Goal: Task Accomplishment & Management: Contribute content

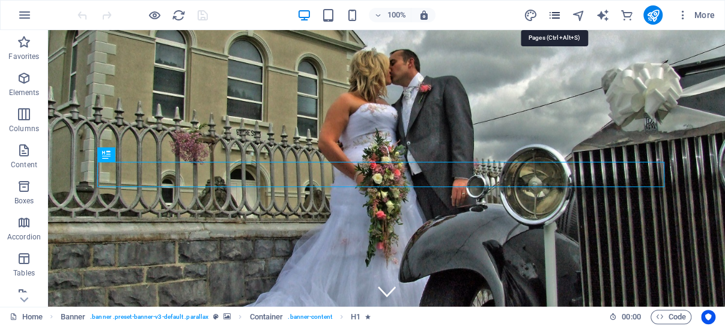
click at [554, 15] on icon "pages" at bounding box center [555, 15] width 14 height 14
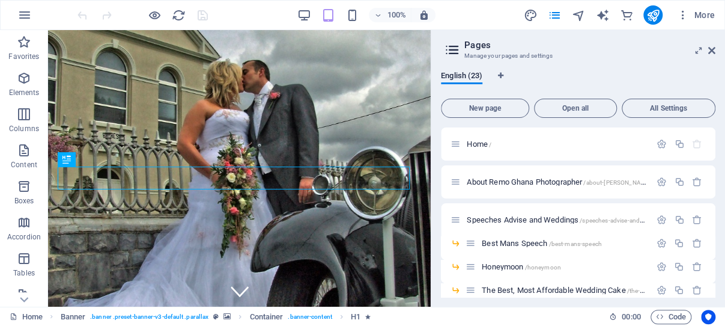
scroll to position [7, 0]
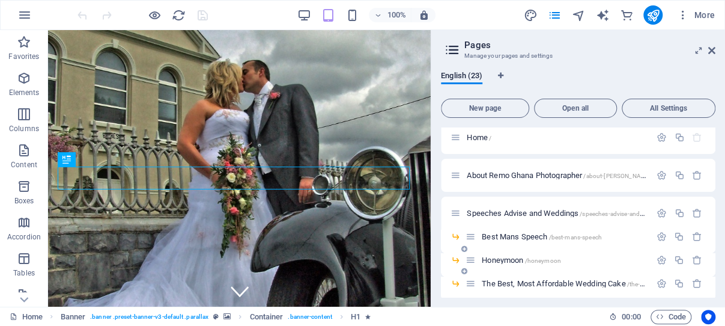
click at [511, 260] on span "Honeymoon /honeymoon" at bounding box center [521, 259] width 79 height 9
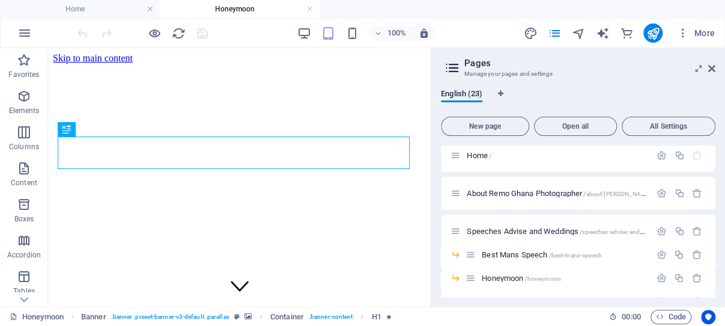
scroll to position [0, 0]
click at [712, 67] on icon at bounding box center [712, 69] width 7 height 10
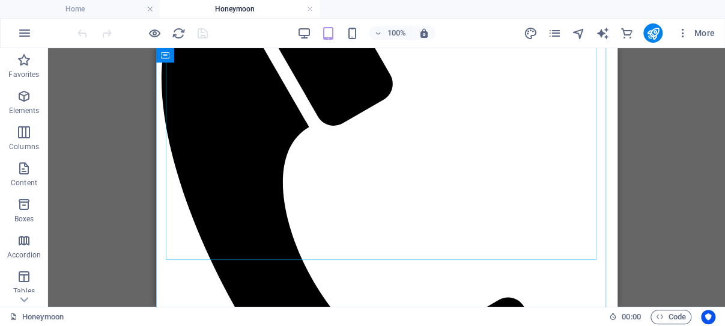
scroll to position [510, 0]
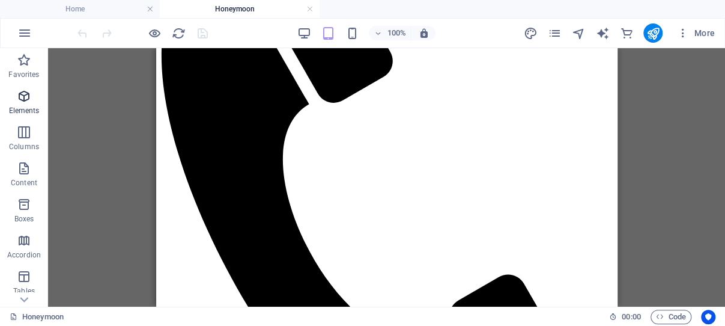
click at [23, 93] on icon "button" at bounding box center [24, 96] width 14 height 14
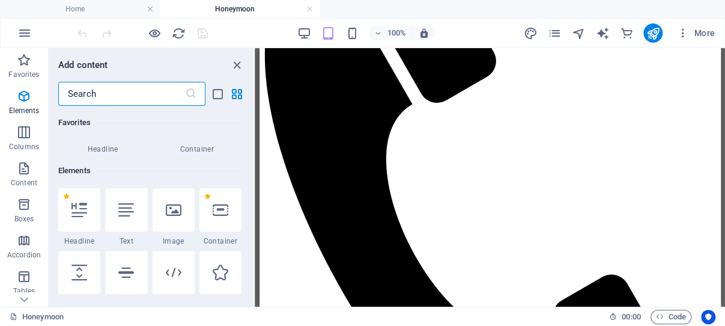
scroll to position [128, 0]
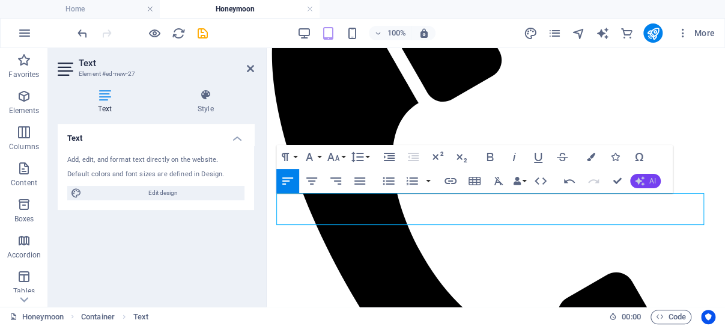
click at [644, 179] on icon "button" at bounding box center [640, 181] width 10 height 10
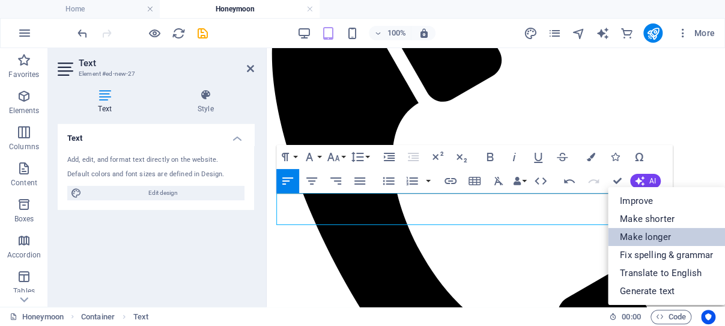
click at [655, 232] on link "Make longer" at bounding box center [666, 237] width 117 height 18
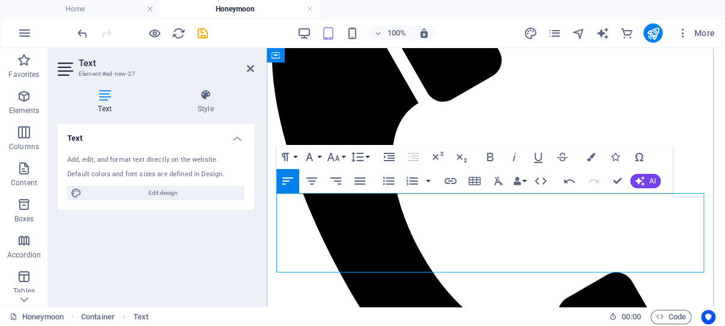
drag, startPoint x: 633, startPoint y: 201, endPoint x: 559, endPoint y: 201, distance: 73.9
click at [539, 156] on icon "button" at bounding box center [538, 157] width 14 height 14
click at [451, 179] on icon "button" at bounding box center [451, 181] width 14 height 14
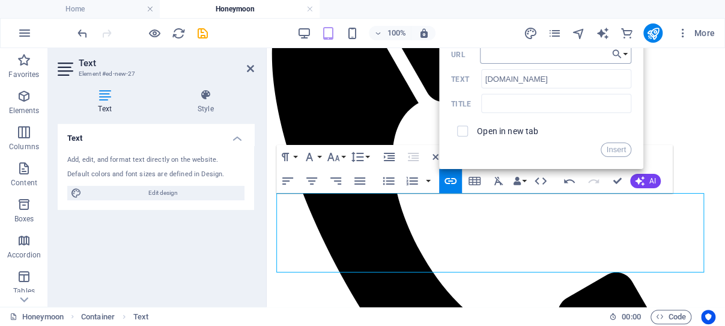
click at [505, 55] on input "URL" at bounding box center [555, 53] width 151 height 19
type input "[URL][DOMAIN_NAME]"
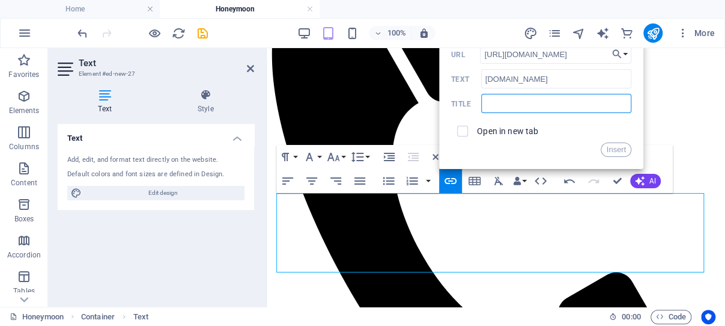
click at [560, 105] on input "text" at bounding box center [556, 103] width 150 height 19
click at [504, 102] on input "Best Flights and World Flights" at bounding box center [556, 103] width 150 height 19
type input "Best Ghana Flights and World Flights"
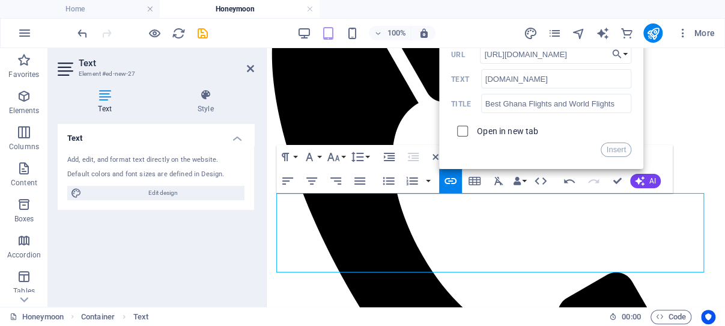
click at [466, 130] on input "checkbox" at bounding box center [461, 129] width 11 height 11
checkbox input "true"
click at [618, 150] on button "Insert" at bounding box center [616, 149] width 31 height 14
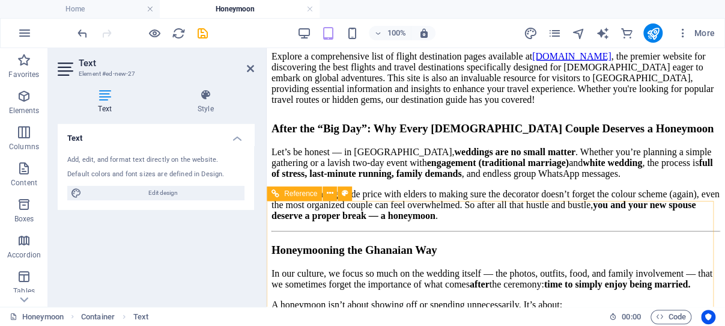
scroll to position [1593, 0]
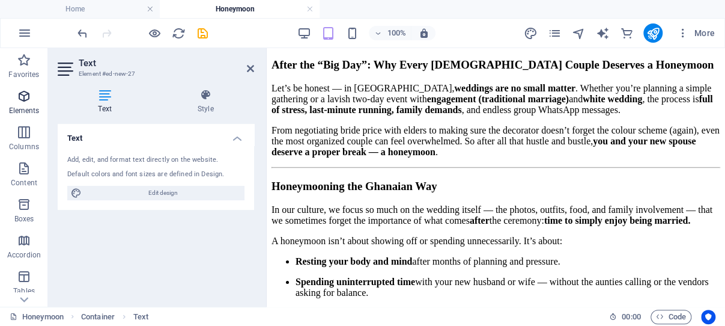
click at [25, 93] on icon "button" at bounding box center [24, 96] width 14 height 14
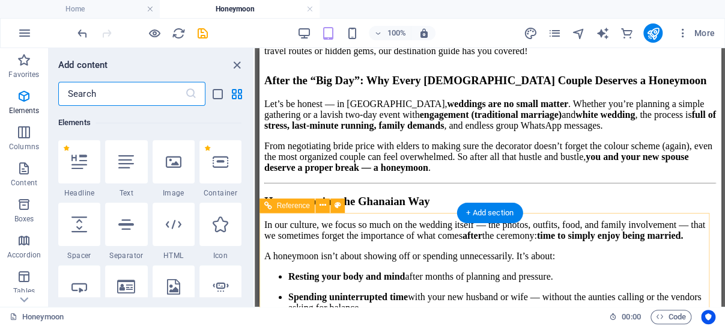
scroll to position [1586, 0]
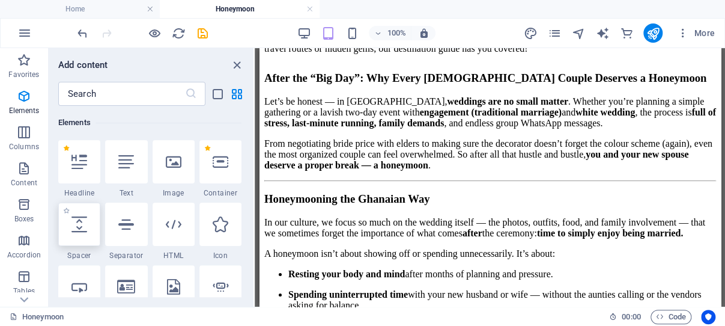
click at [79, 224] on icon at bounding box center [80, 224] width 16 height 16
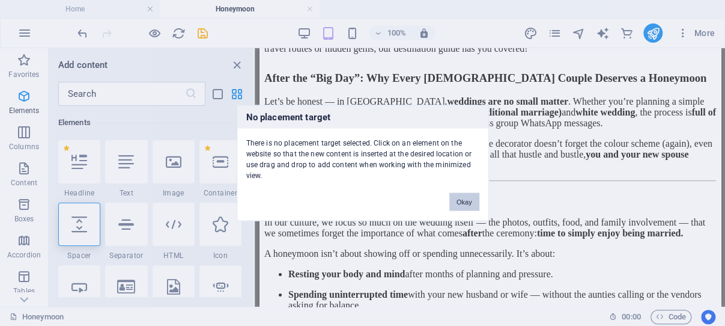
click at [470, 198] on button "Okay" at bounding box center [465, 202] width 30 height 18
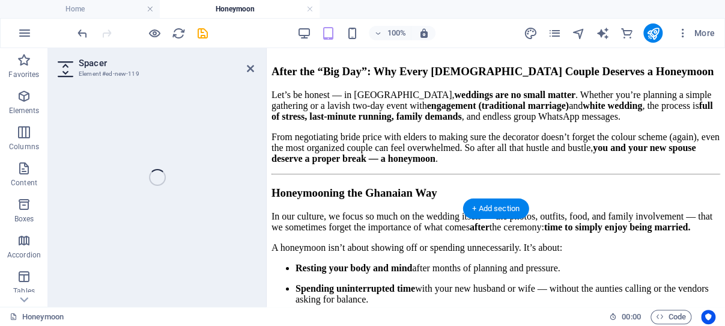
scroll to position [1584, 0]
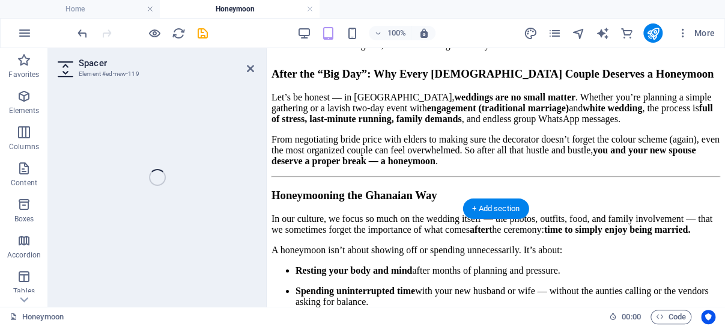
select select "px"
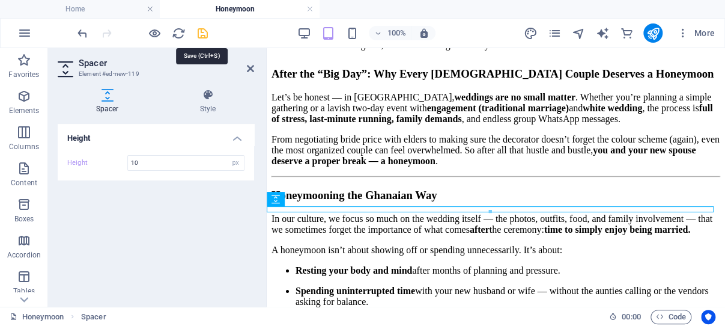
type input "10"
click at [202, 32] on icon "save" at bounding box center [203, 33] width 14 height 14
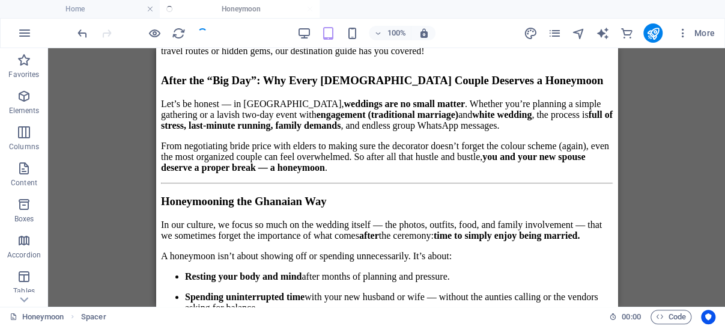
scroll to position [1586, 0]
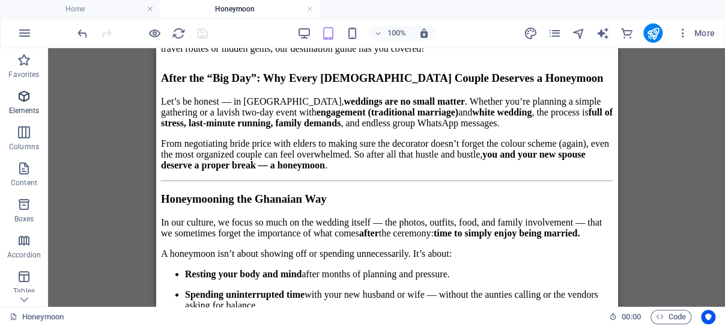
click at [23, 97] on icon "button" at bounding box center [24, 96] width 14 height 14
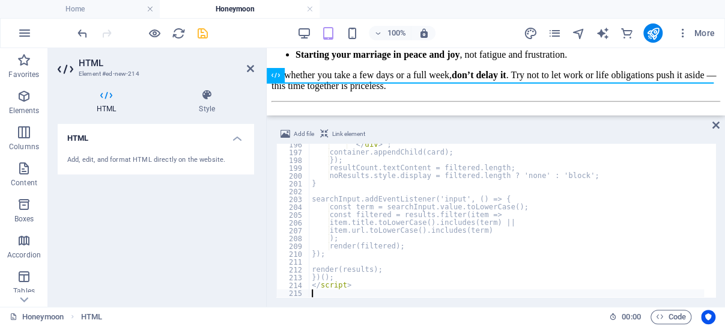
scroll to position [1527, 0]
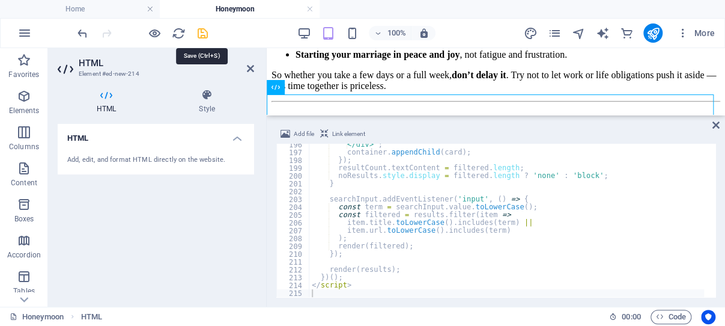
click at [202, 33] on icon "save" at bounding box center [203, 33] width 14 height 14
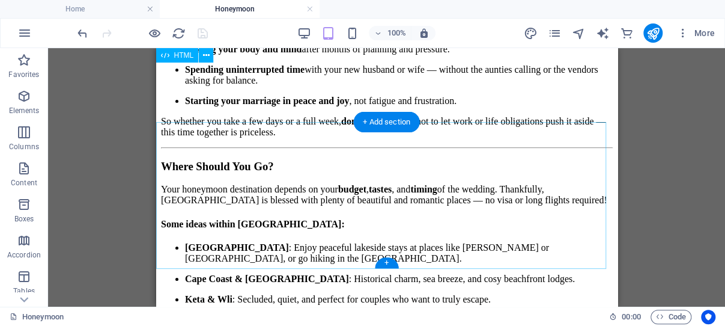
scroll to position [1682, 0]
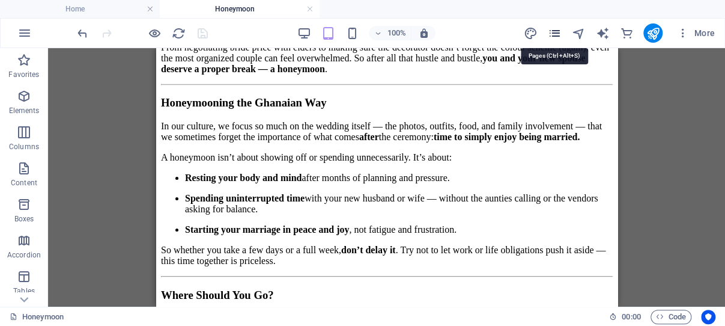
click at [555, 29] on icon "pages" at bounding box center [555, 33] width 14 height 14
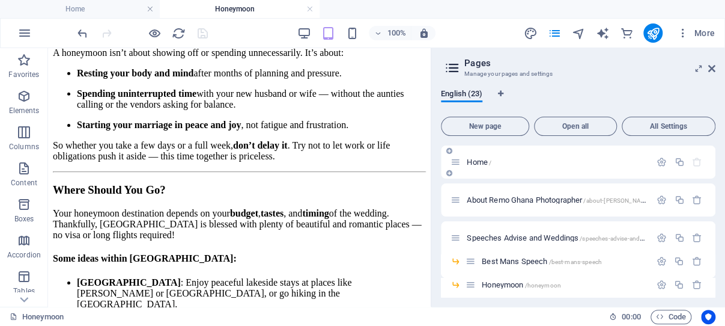
scroll to position [1734, 0]
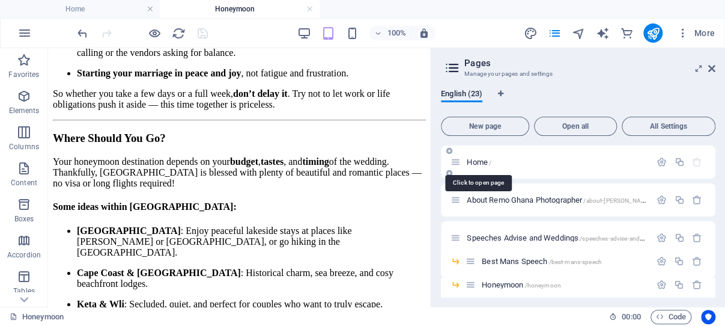
click at [482, 162] on span "Home /" at bounding box center [479, 161] width 25 height 9
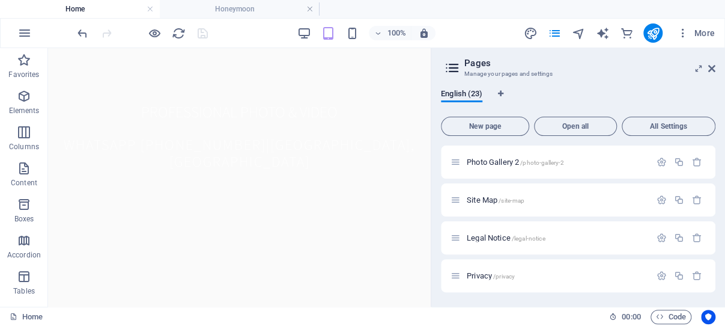
scroll to position [446, 0]
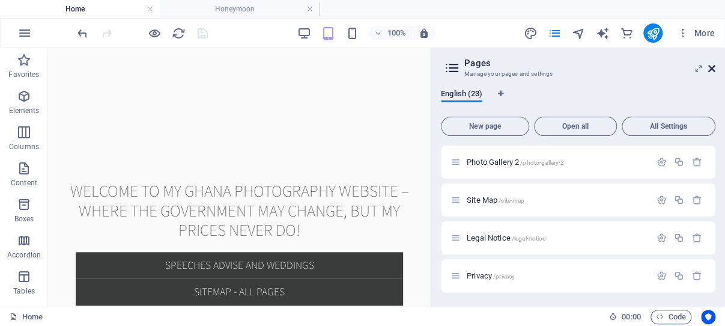
click at [711, 67] on icon at bounding box center [712, 69] width 7 height 10
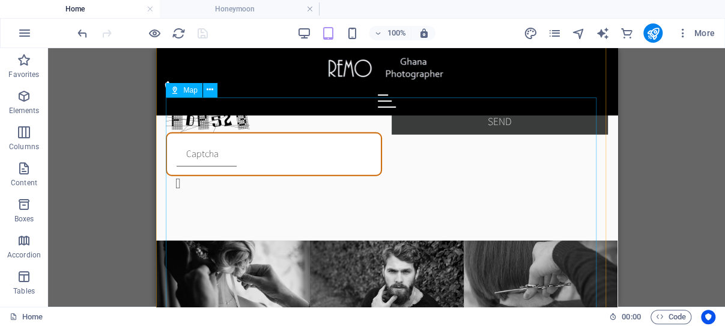
scroll to position [3421, 0]
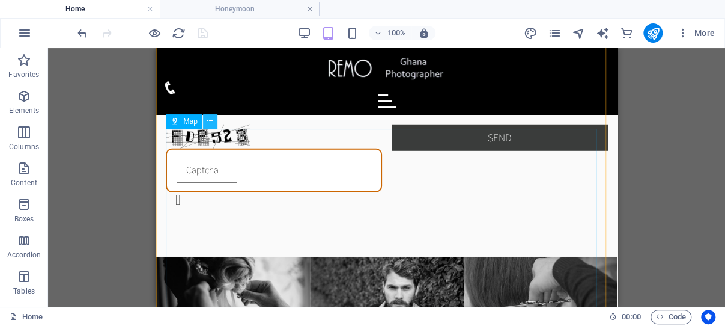
click at [210, 121] on icon at bounding box center [210, 121] width 7 height 13
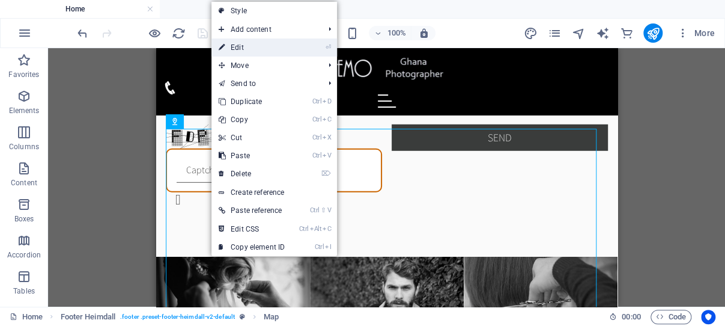
click at [246, 47] on link "⏎ Edit" at bounding box center [252, 47] width 81 height 18
select select "px"
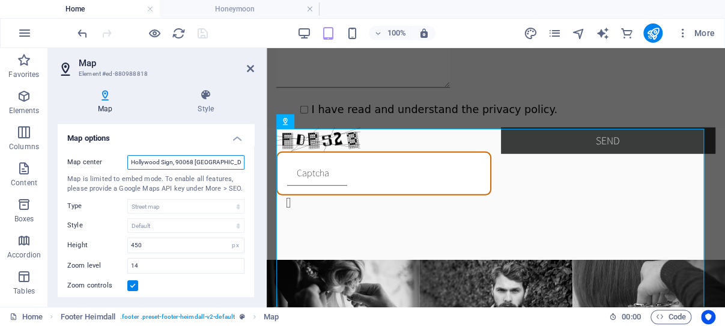
scroll to position [0, 7]
drag, startPoint x: 130, startPoint y: 162, endPoint x: 237, endPoint y: 162, distance: 107.0
click at [237, 162] on input "Hollywood Sign, 90068 Los Angeles, CA" at bounding box center [185, 162] width 117 height 14
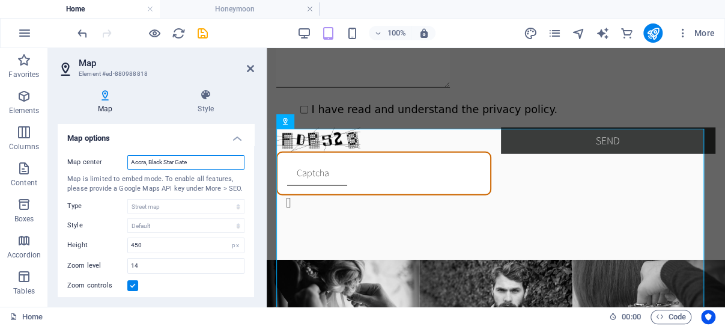
click at [207, 162] on input "Accra, Black Star Gate" at bounding box center [185, 162] width 117 height 14
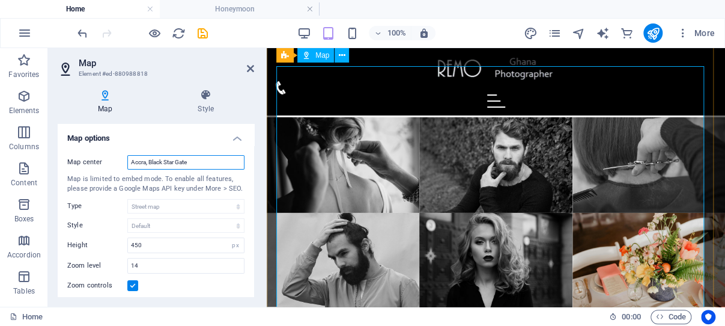
scroll to position [3496, 0]
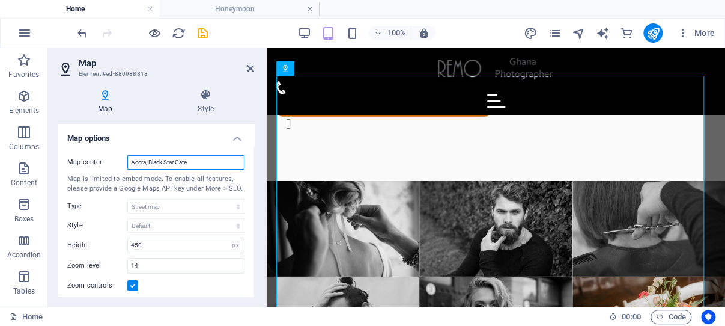
drag, startPoint x: 193, startPoint y: 162, endPoint x: 146, endPoint y: 161, distance: 46.9
click at [146, 161] on input "Accra, Black Star Gate" at bounding box center [185, 162] width 117 height 14
type input "Accra"
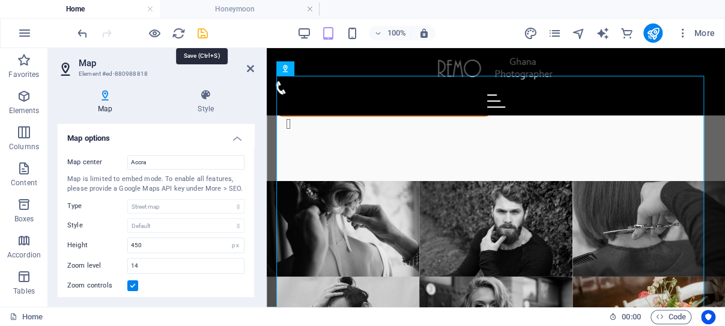
click at [201, 33] on icon "save" at bounding box center [203, 33] width 14 height 14
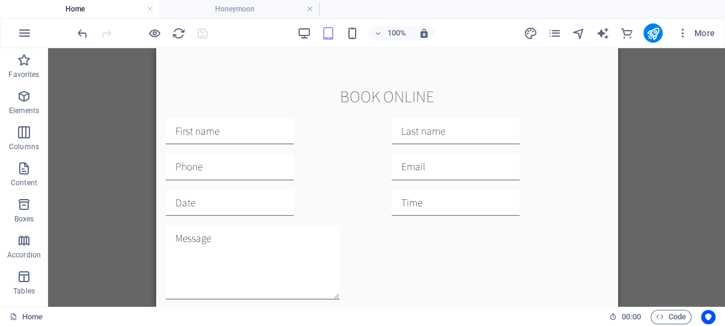
scroll to position [3249, 0]
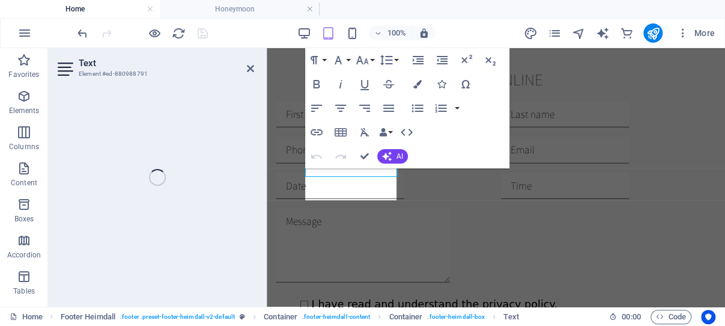
scroll to position [3273, 0]
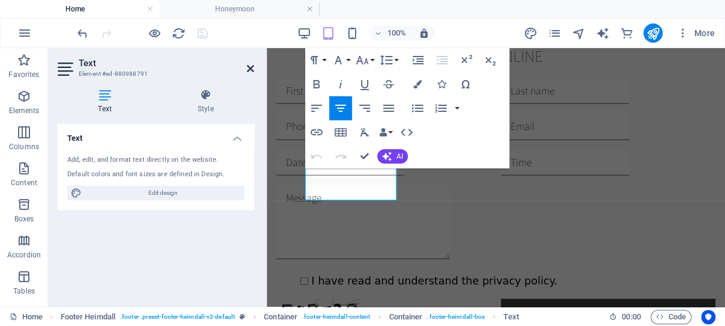
click at [249, 67] on icon at bounding box center [250, 69] width 7 height 10
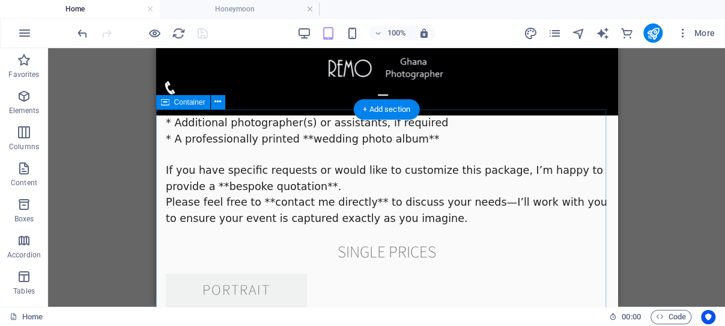
scroll to position [1975, 0]
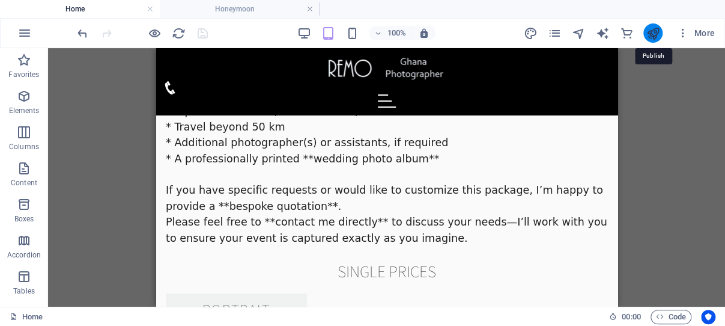
click at [653, 31] on icon "publish" at bounding box center [653, 33] width 14 height 14
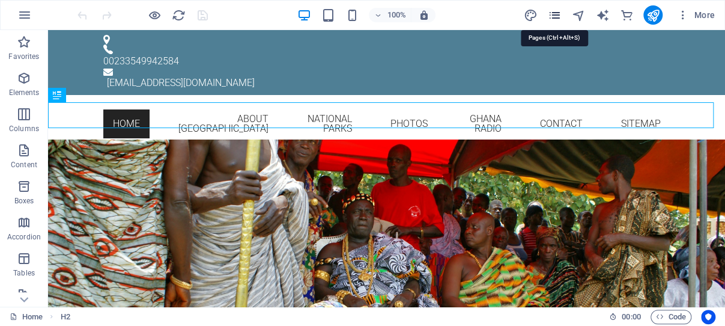
click at [555, 14] on icon "pages" at bounding box center [555, 15] width 14 height 14
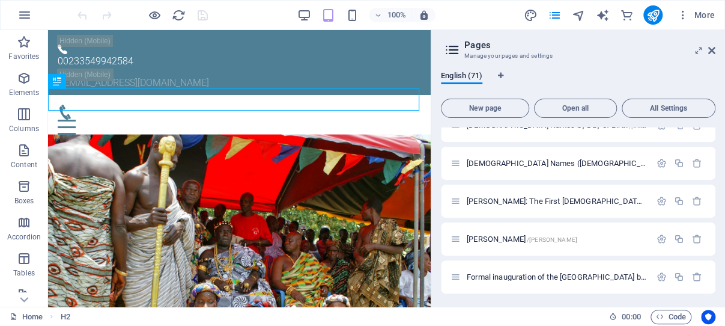
scroll to position [1769, 0]
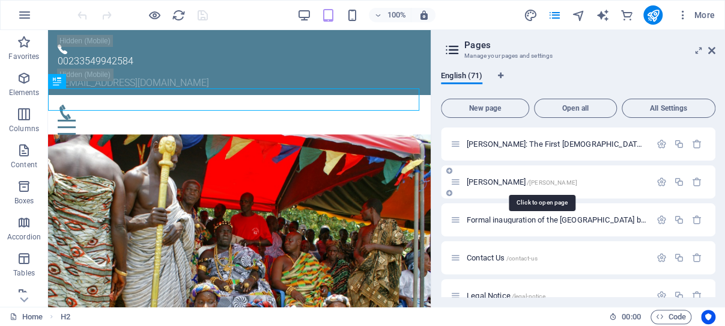
click at [527, 182] on span "​[PERSON_NAME] /[PERSON_NAME][GEOGRAPHIC_DATA]" at bounding box center [522, 181] width 111 height 9
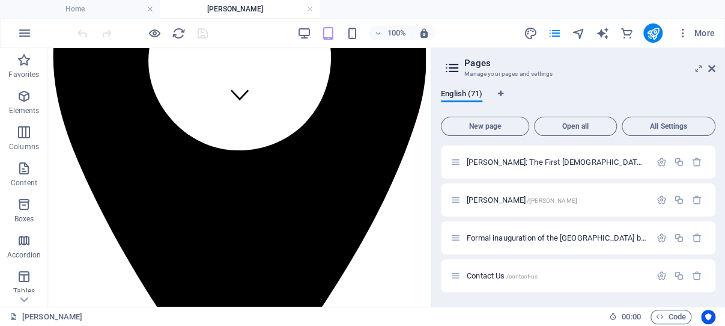
scroll to position [101, 0]
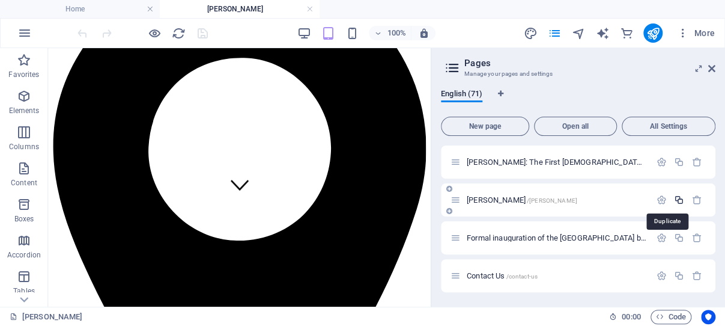
click at [674, 198] on icon "button" at bounding box center [679, 200] width 10 height 10
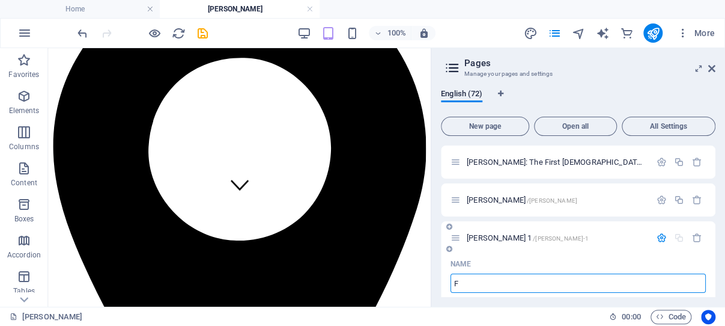
type input "Fl"
type input "/f"
type input "F"
type input "Flights to G"
type input "/flights-to"
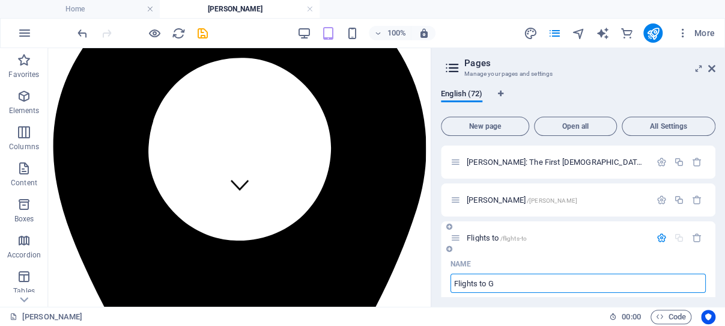
type input "Flights to"
type input "/flights-to-g"
type input "Flights to G"
type input "Flights to a"
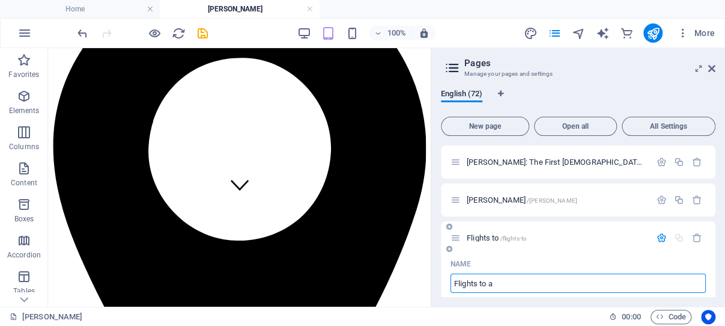
type input "/flights-to"
type input "Flights to"
type input "Flights to and from"
type input "/flights-to-and-fro"
type input "Flights to and fro"
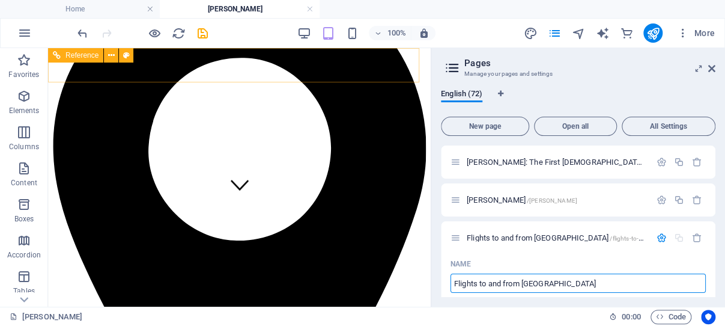
type input "Flights to and from [GEOGRAPHIC_DATA]"
type input "/flights-to-and-from-[GEOGRAPHIC_DATA]"
type input "Flights to and from [GEOGRAPHIC_DATA]"
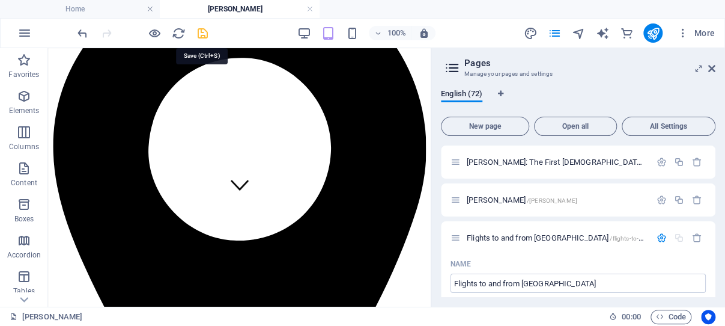
click at [204, 31] on icon "save" at bounding box center [203, 33] width 14 height 14
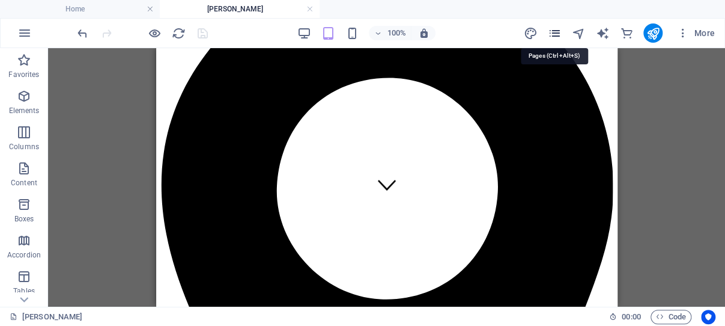
click at [556, 31] on icon "pages" at bounding box center [555, 33] width 14 height 14
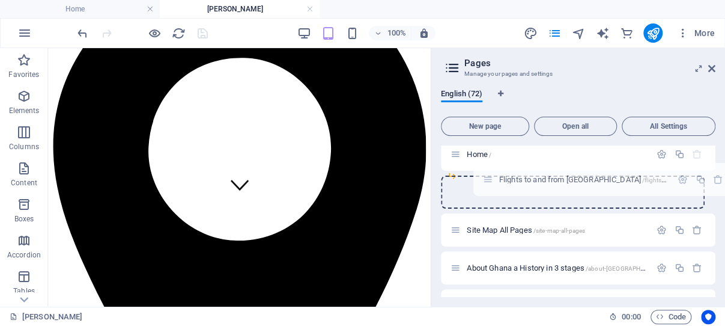
scroll to position [0, 0]
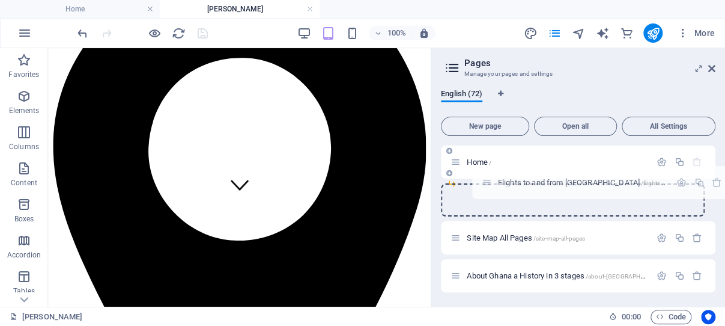
drag, startPoint x: 456, startPoint y: 182, endPoint x: 488, endPoint y: 179, distance: 32.0
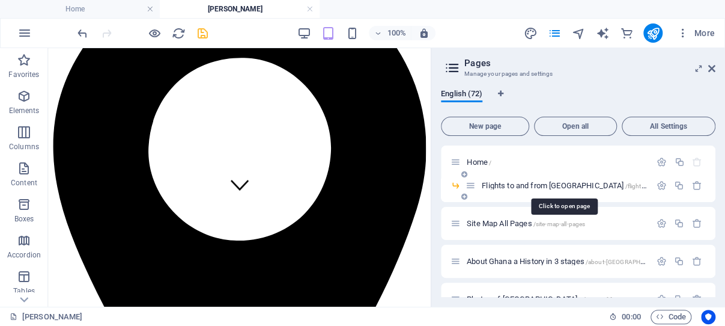
click at [525, 188] on span "Flights to and from [GEOGRAPHIC_DATA] /flights-to-and-from-[GEOGRAPHIC_DATA]" at bounding box center [612, 185] width 260 height 9
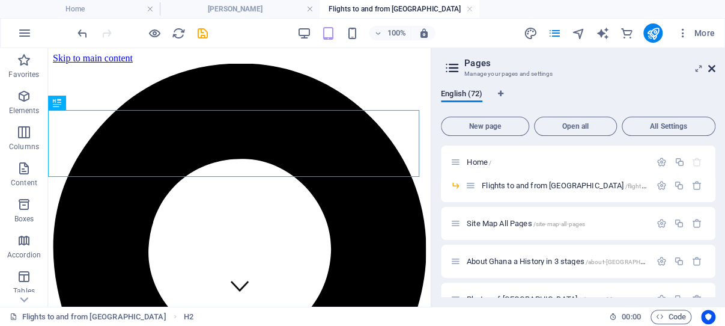
scroll to position [278, 0]
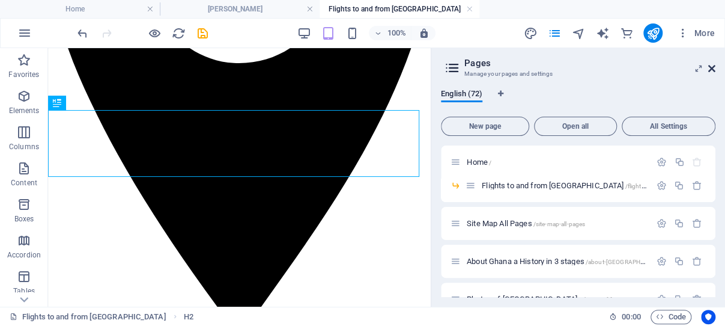
click at [712, 66] on icon at bounding box center [712, 69] width 7 height 10
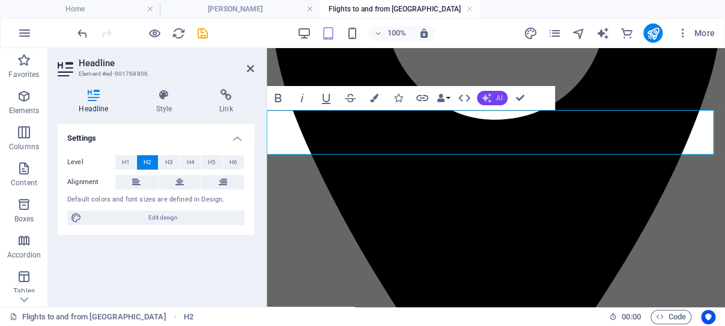
click at [499, 96] on span "AI" at bounding box center [499, 97] width 7 height 7
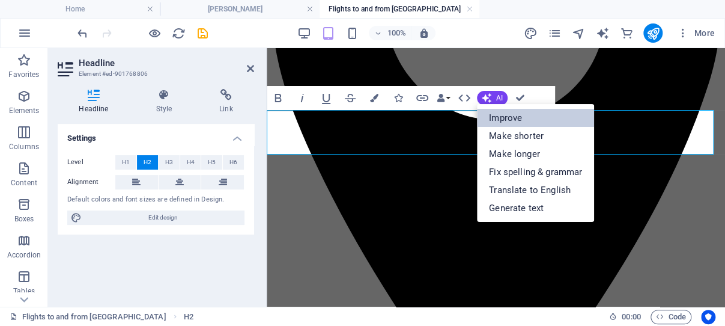
click at [533, 120] on link "Improve" at bounding box center [535, 118] width 117 height 18
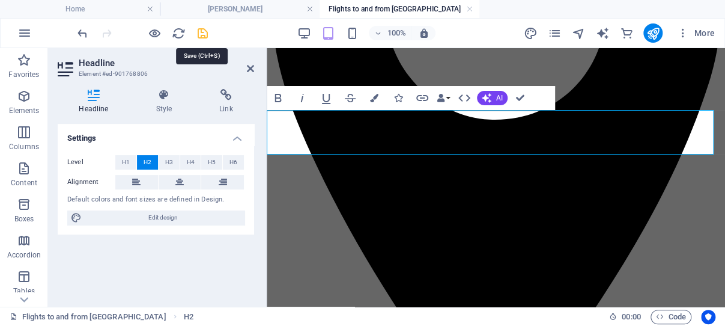
click at [203, 34] on icon "save" at bounding box center [203, 33] width 14 height 14
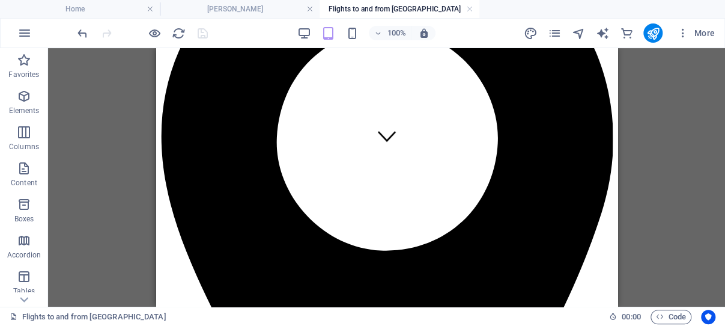
scroll to position [150, 0]
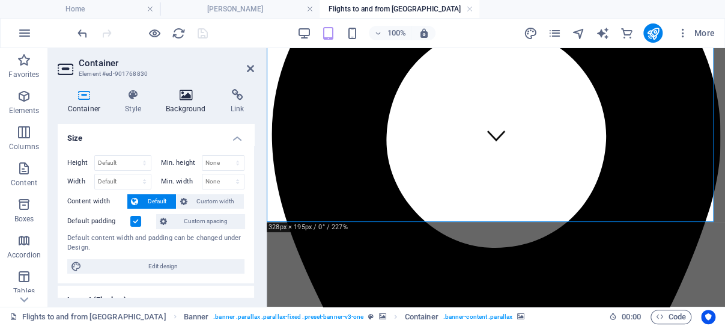
click at [188, 94] on icon at bounding box center [186, 95] width 60 height 12
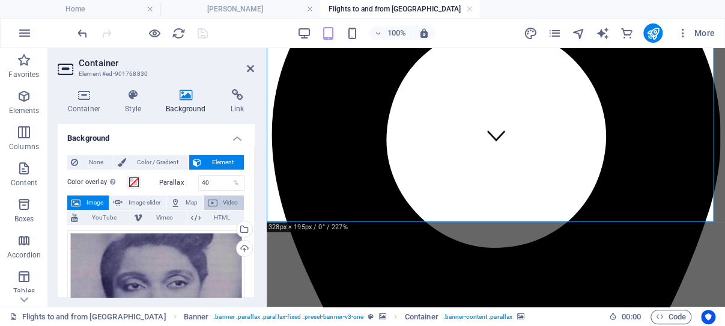
click at [221, 201] on span "Video" at bounding box center [230, 202] width 19 height 14
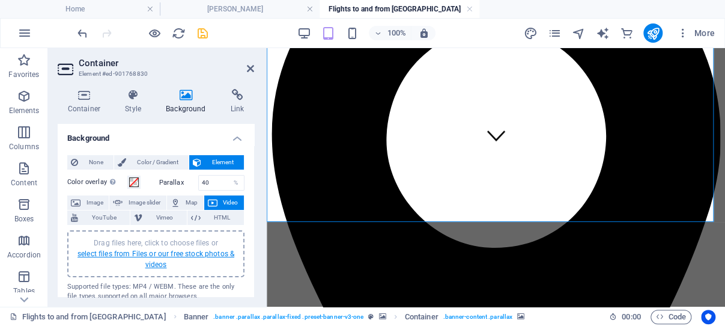
click at [151, 255] on link "select files from Files or our free stock photos & videos" at bounding box center [156, 258] width 157 height 19
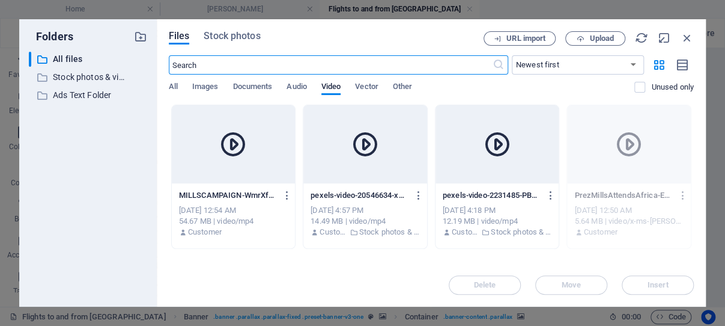
scroll to position [172, 0]
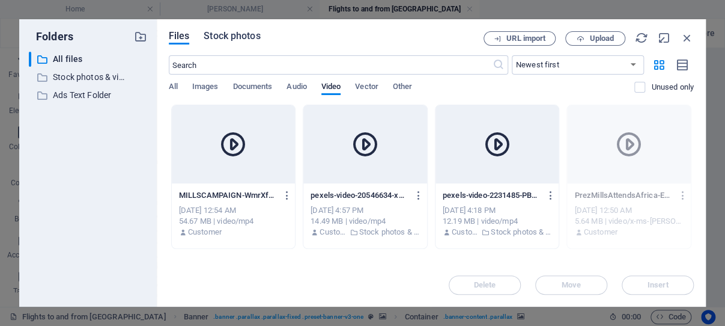
click at [252, 36] on span "Stock photos" at bounding box center [232, 36] width 56 height 14
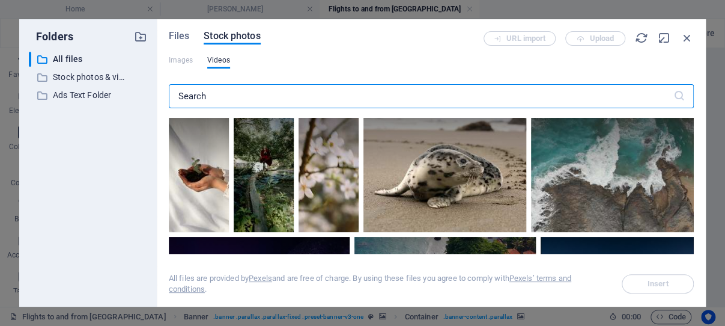
drag, startPoint x: 245, startPoint y: 98, endPoint x: 203, endPoint y: 97, distance: 42.1
click at [203, 97] on input "text" at bounding box center [421, 96] width 505 height 24
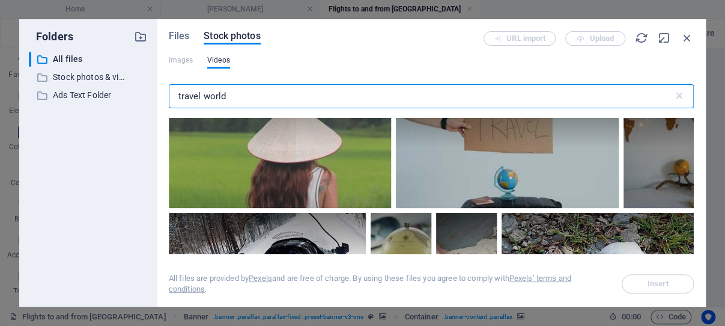
scroll to position [2179, 0]
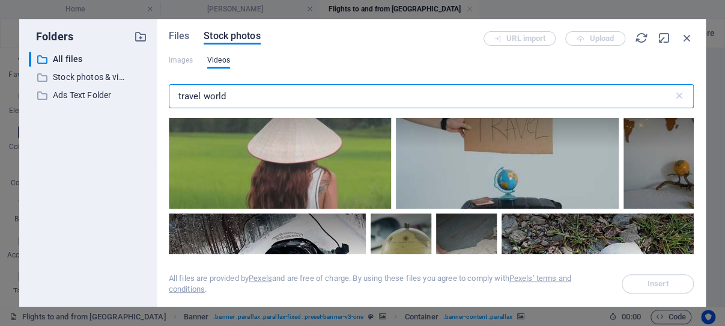
drag, startPoint x: 234, startPoint y: 96, endPoint x: 204, endPoint y: 94, distance: 30.1
click at [204, 94] on input "travel world" at bounding box center [421, 96] width 505 height 24
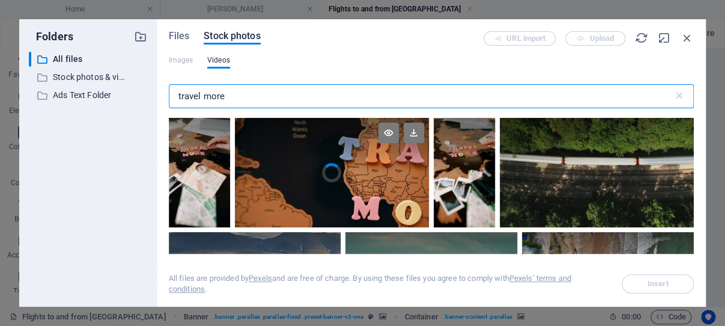
type input "travel more"
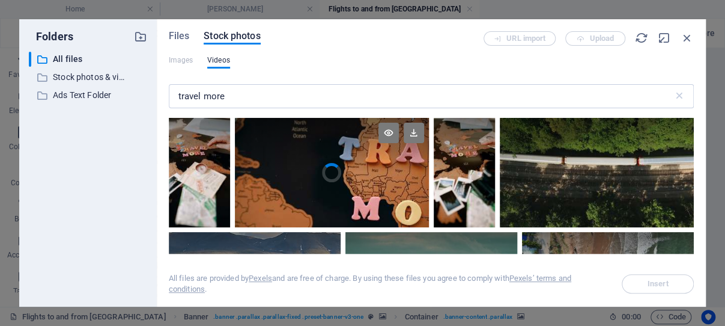
click at [320, 165] on div at bounding box center [332, 145] width 194 height 55
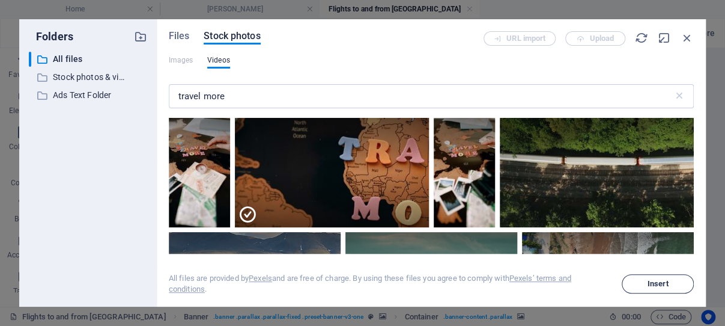
click at [662, 285] on span "Insert" at bounding box center [658, 283] width 21 height 7
click at [408, 131] on icon at bounding box center [414, 133] width 20 height 20
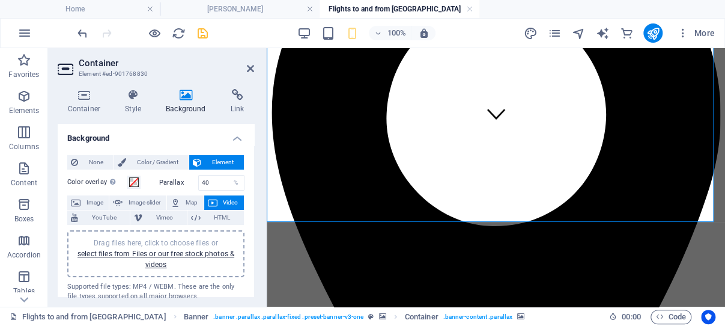
scroll to position [150, 0]
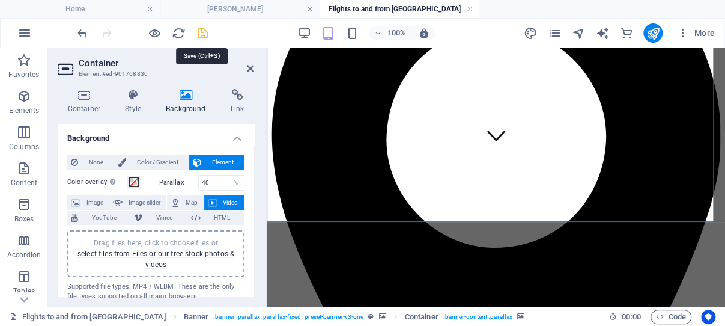
click at [203, 34] on icon "save" at bounding box center [203, 33] width 14 height 14
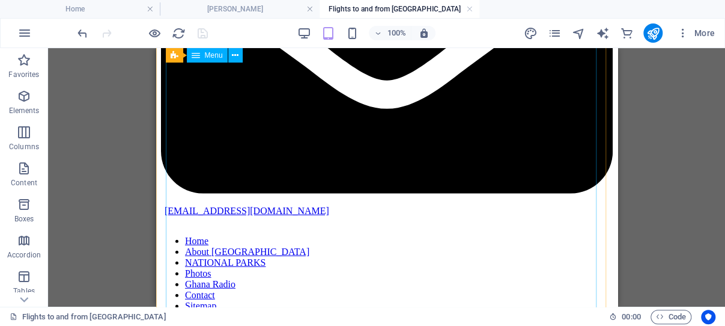
scroll to position [1170, 0]
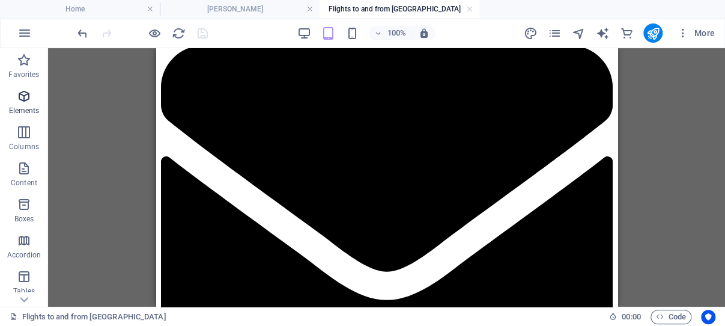
click at [25, 96] on icon "button" at bounding box center [24, 96] width 14 height 14
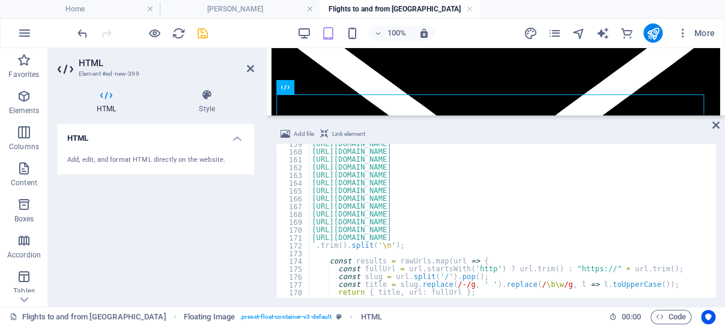
scroll to position [1166, 0]
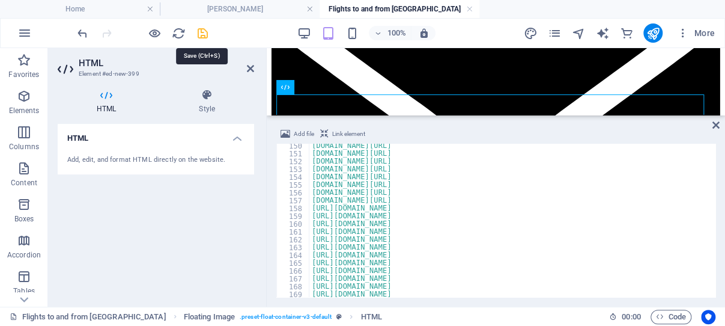
click at [201, 33] on icon "save" at bounding box center [203, 33] width 14 height 14
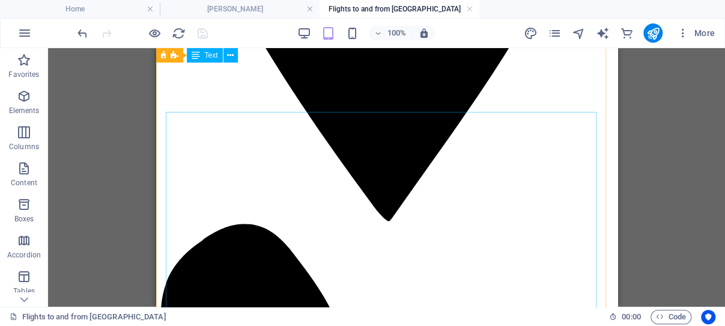
scroll to position [505, 0]
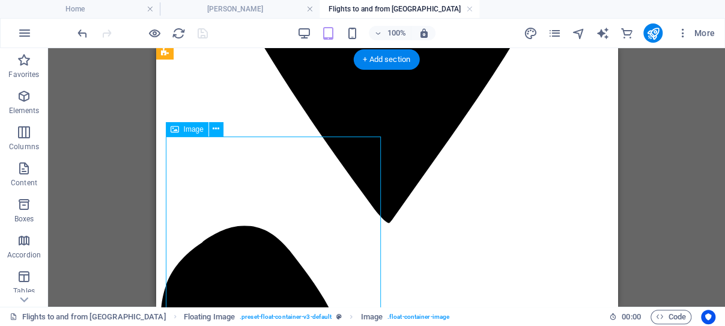
select select "%"
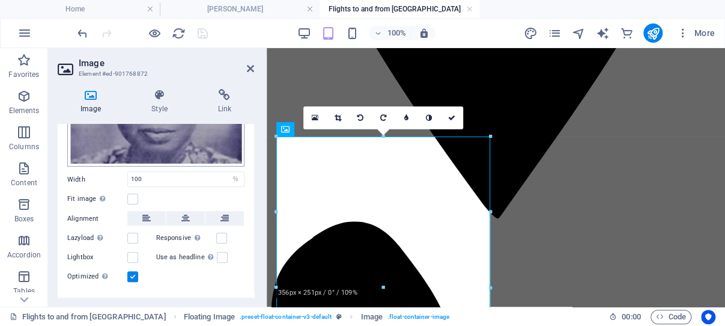
scroll to position [57, 0]
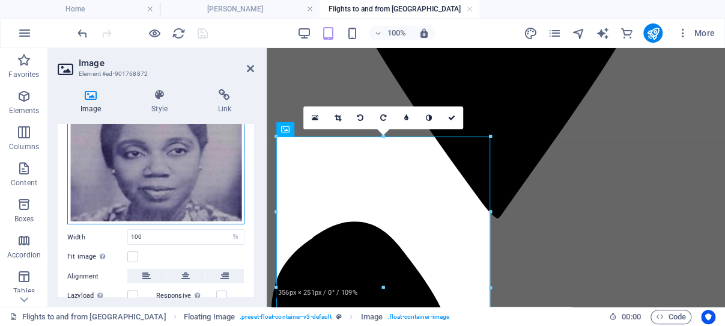
click at [143, 163] on div "Drag files here, click to choose files or select files from Files or our free s…" at bounding box center [155, 161] width 177 height 127
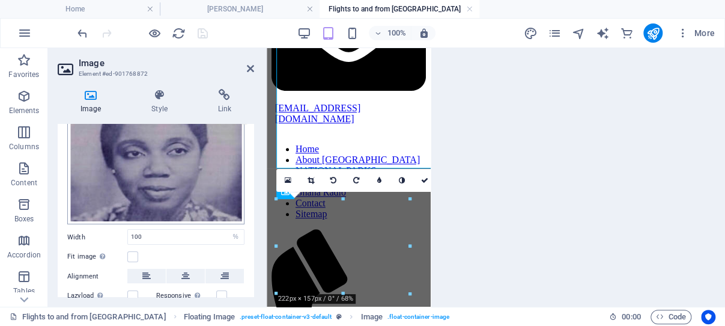
click at [143, 163] on body "[DOMAIN_NAME] Home ​[PERSON_NAME] Flights to and from [GEOGRAPHIC_DATA] Favorit…" at bounding box center [362, 163] width 725 height 326
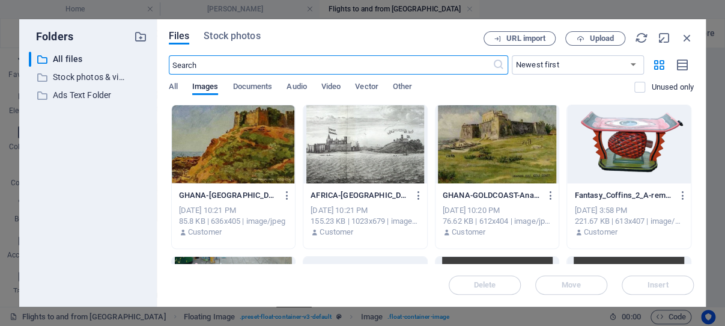
scroll to position [653, 0]
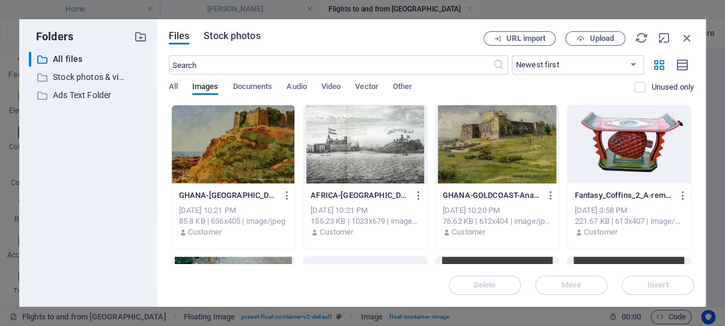
click at [238, 34] on span "Stock photos" at bounding box center [232, 36] width 56 height 14
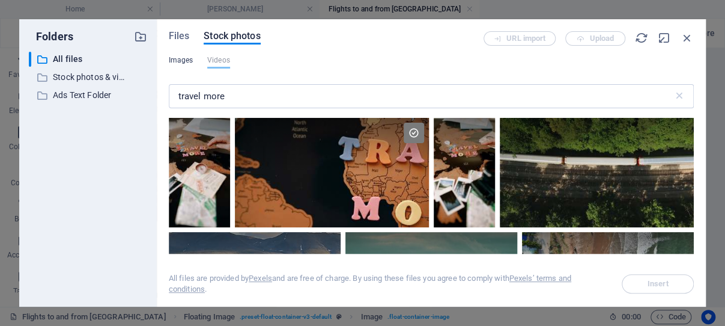
click at [180, 61] on span "Images" at bounding box center [181, 60] width 25 height 14
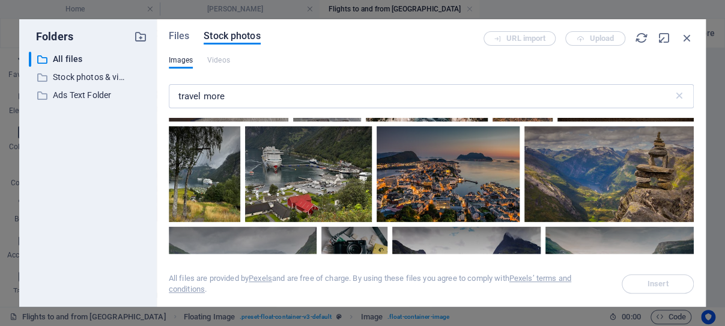
scroll to position [0, 0]
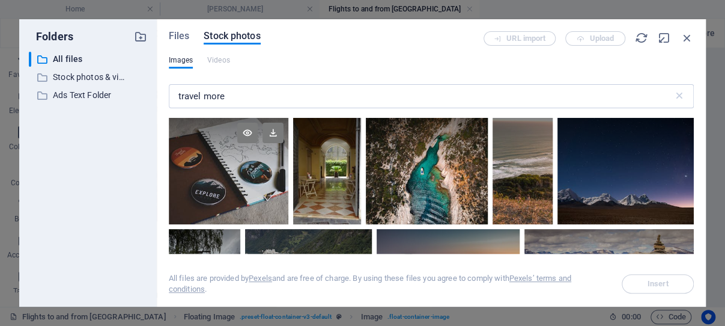
click at [251, 171] on div at bounding box center [229, 144] width 120 height 53
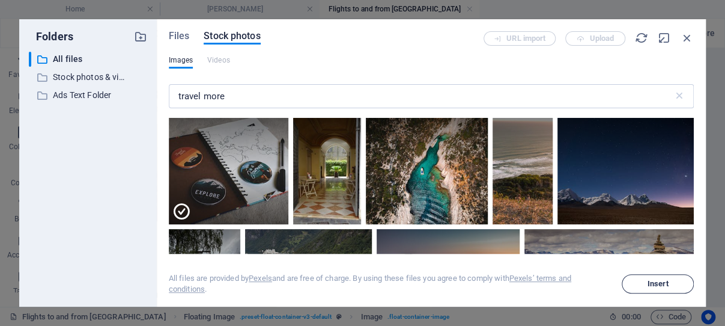
click at [650, 284] on span "Insert" at bounding box center [658, 283] width 21 height 7
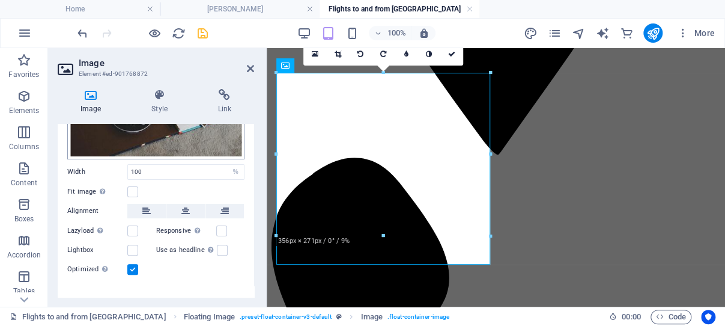
scroll to position [141, 0]
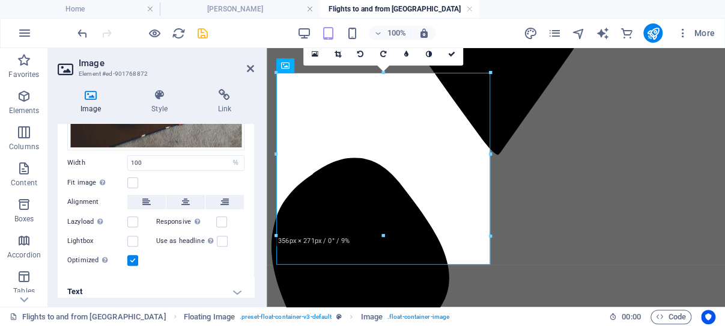
click at [226, 281] on h4 "Text" at bounding box center [156, 291] width 197 height 29
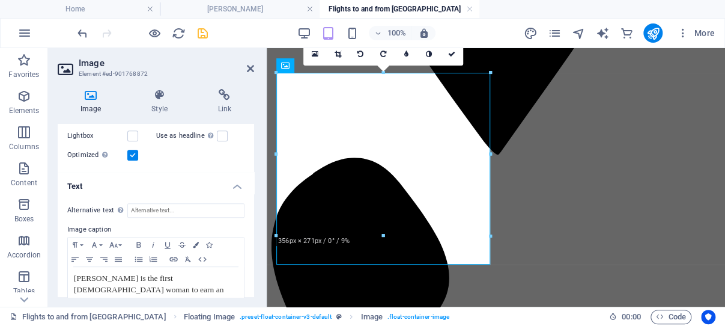
scroll to position [254, 0]
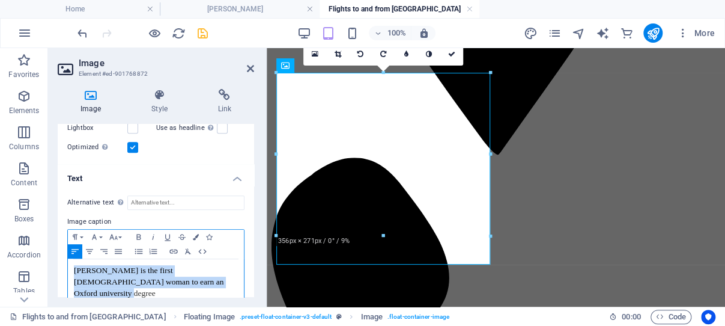
drag, startPoint x: 186, startPoint y: 271, endPoint x: 75, endPoint y: 260, distance: 111.8
click at [75, 265] on p "[PERSON_NAME] is the first [DEMOGRAPHIC_DATA] woman to earn an Oxford universit…" at bounding box center [156, 282] width 164 height 34
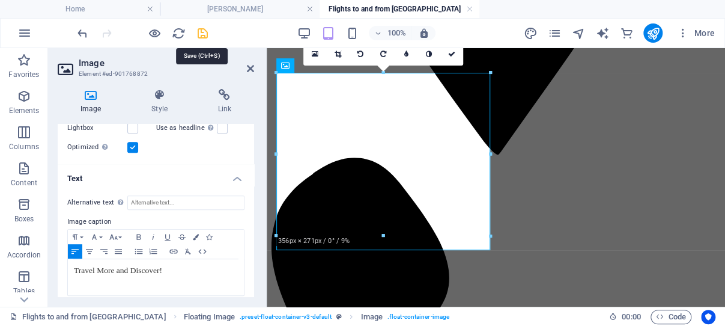
click at [203, 33] on icon "save" at bounding box center [203, 33] width 14 height 14
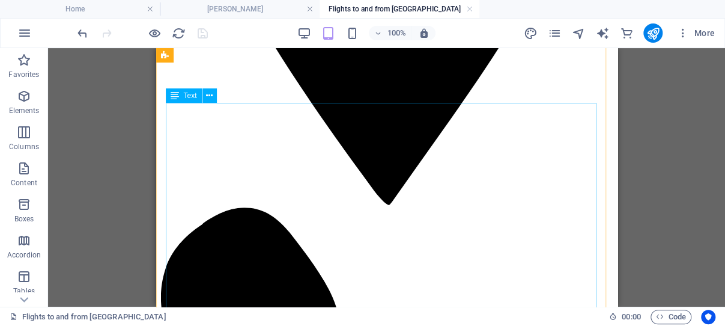
scroll to position [505, 0]
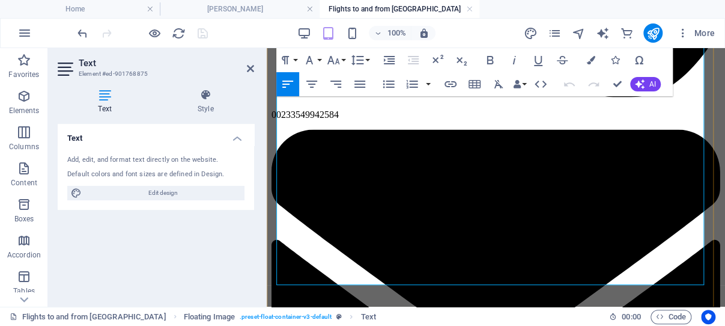
scroll to position [1079, 0]
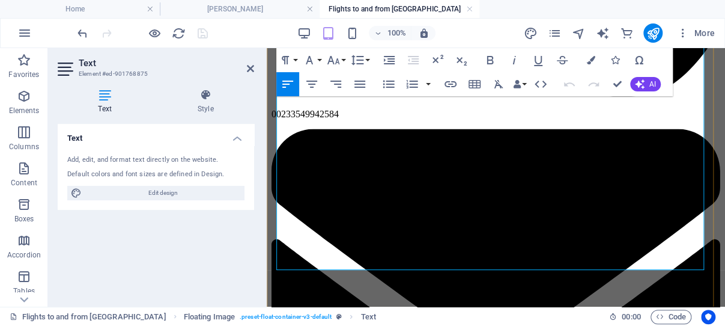
drag, startPoint x: 503, startPoint y: 145, endPoint x: 636, endPoint y: 263, distance: 177.5
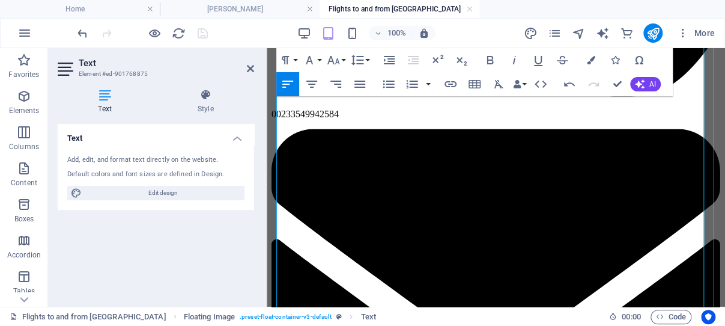
scroll to position [65860, 0]
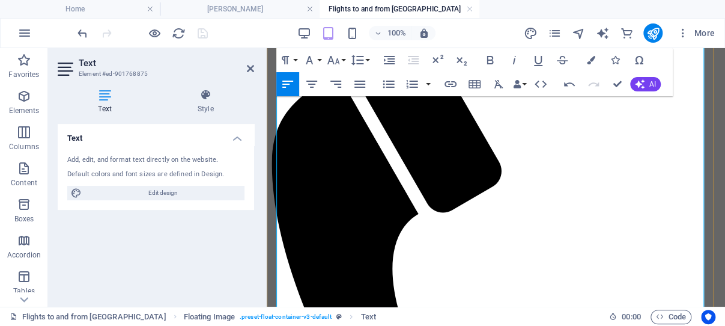
scroll to position [1652, 0]
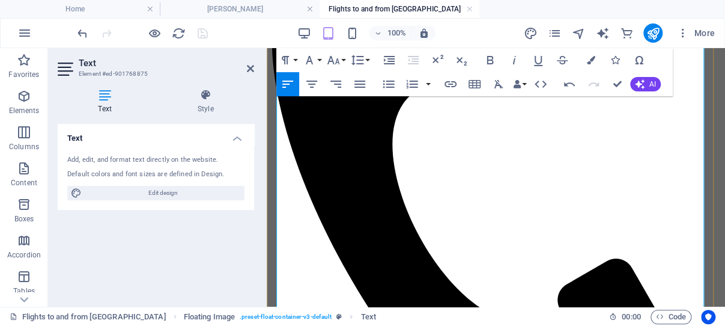
scroll to position [1780, 0]
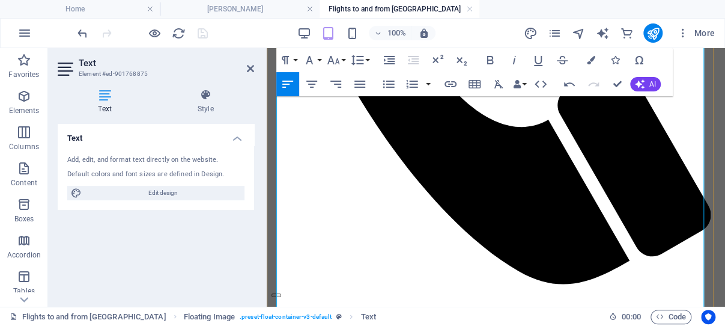
scroll to position [2035, 0]
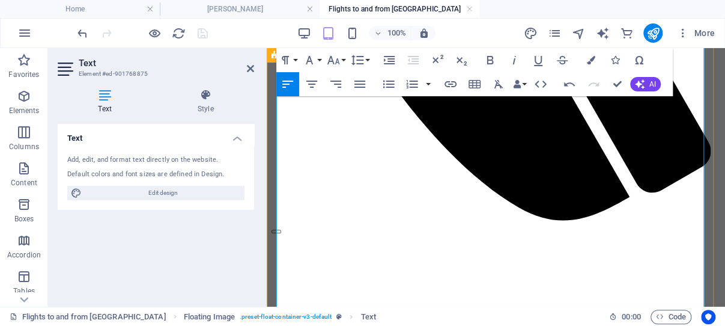
drag, startPoint x: 325, startPoint y: 131, endPoint x: 276, endPoint y: 130, distance: 48.7
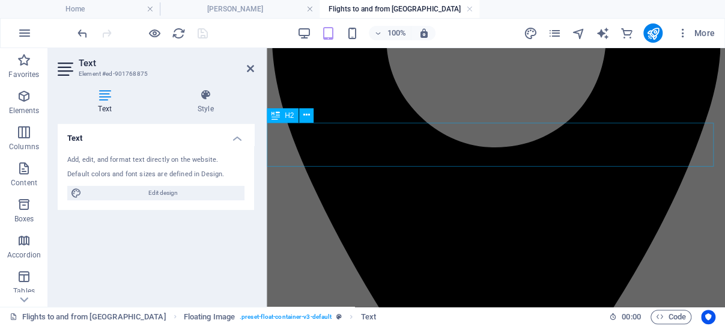
scroll to position [442, 0]
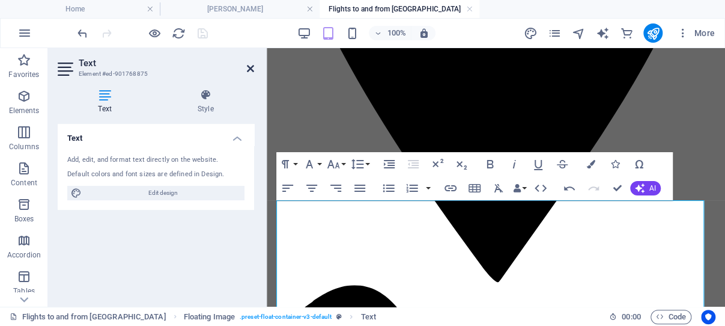
click at [251, 67] on icon at bounding box center [250, 69] width 7 height 10
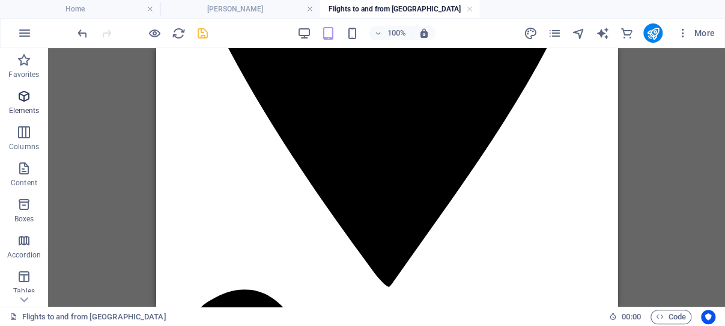
click at [25, 95] on icon "button" at bounding box center [24, 96] width 14 height 14
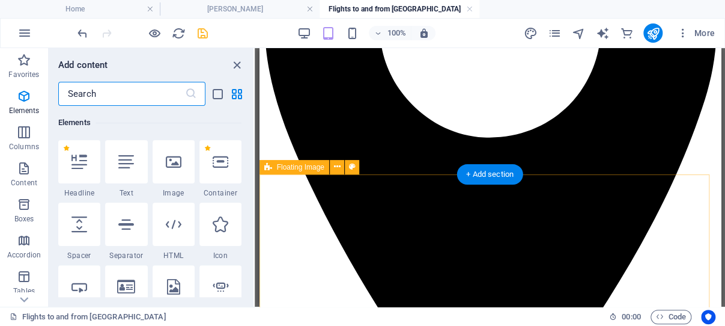
scroll to position [251, 0]
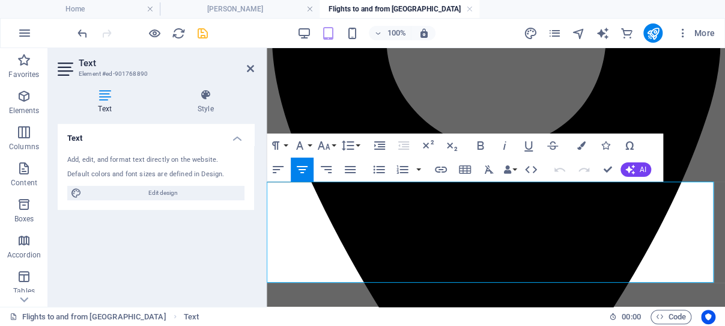
drag, startPoint x: 330, startPoint y: 187, endPoint x: 582, endPoint y: 272, distance: 266.5
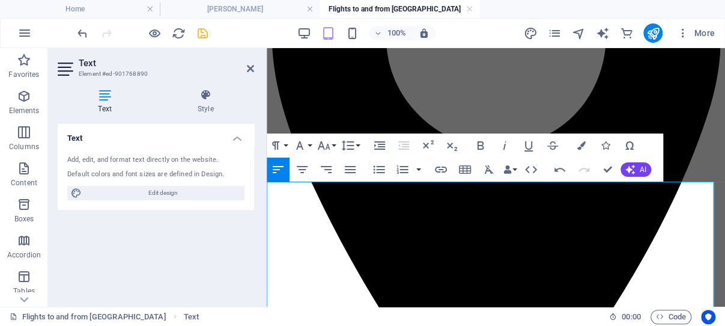
scroll to position [314, 0]
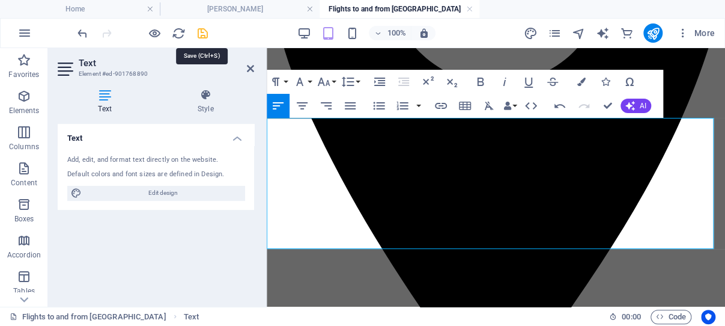
click at [201, 30] on icon "save" at bounding box center [203, 33] width 14 height 14
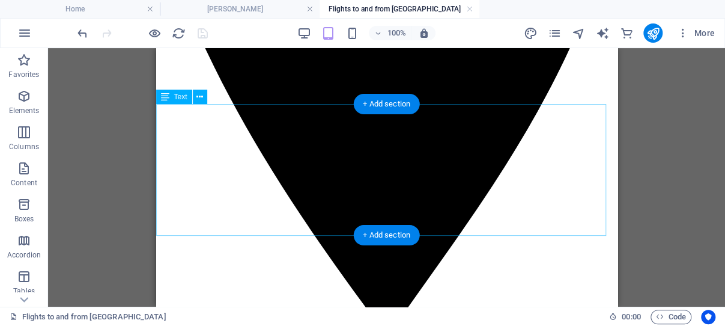
scroll to position [442, 0]
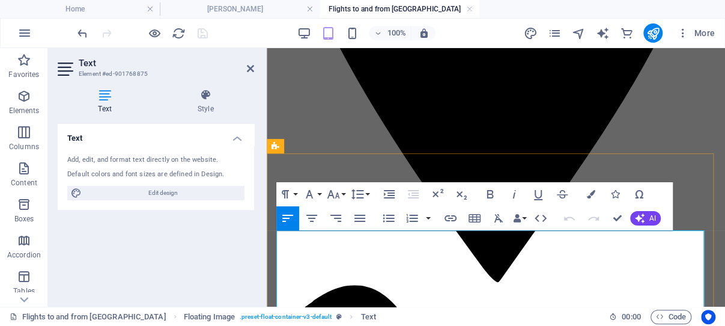
drag, startPoint x: 508, startPoint y: 238, endPoint x: 539, endPoint y: 243, distance: 31.0
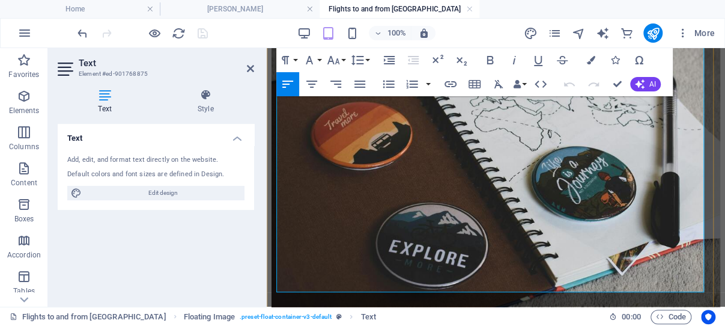
scroll to position [2735, 0]
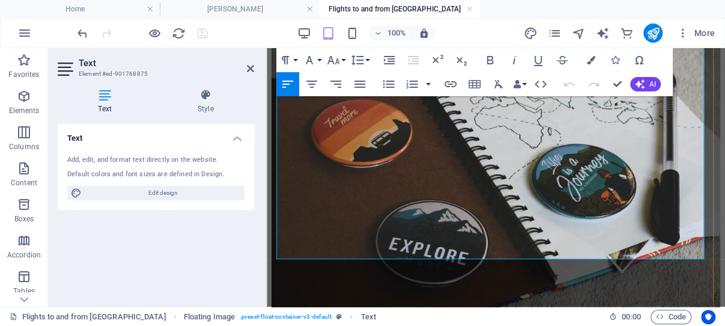
drag, startPoint x: 501, startPoint y: 237, endPoint x: 558, endPoint y: 248, distance: 57.4
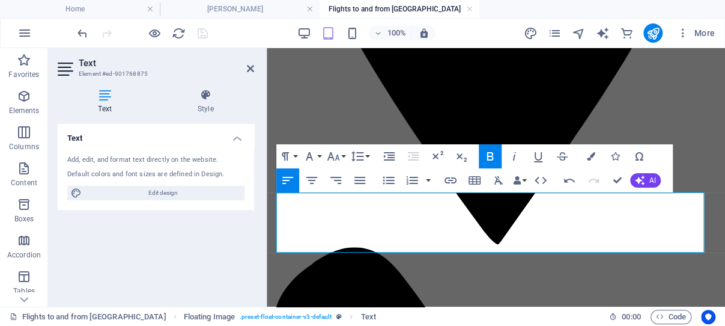
scroll to position [467, 0]
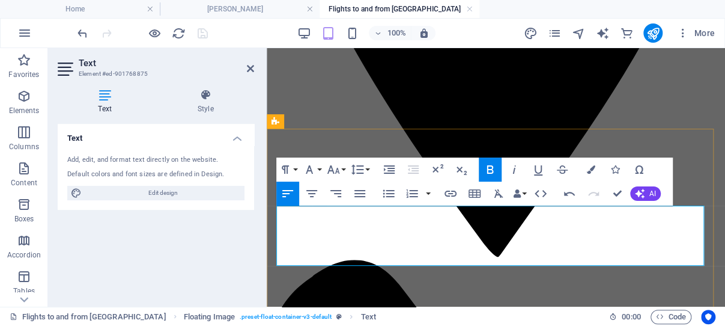
click at [251, 68] on icon at bounding box center [250, 69] width 7 height 10
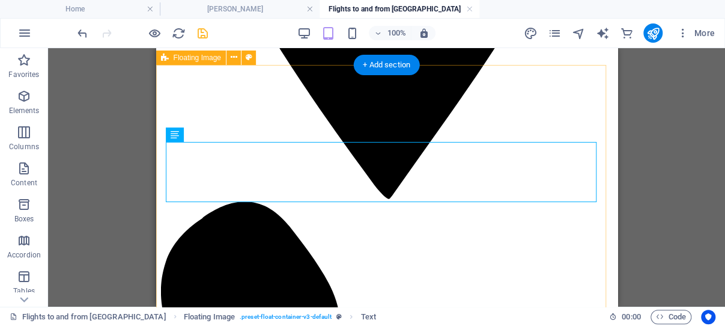
scroll to position [531, 0]
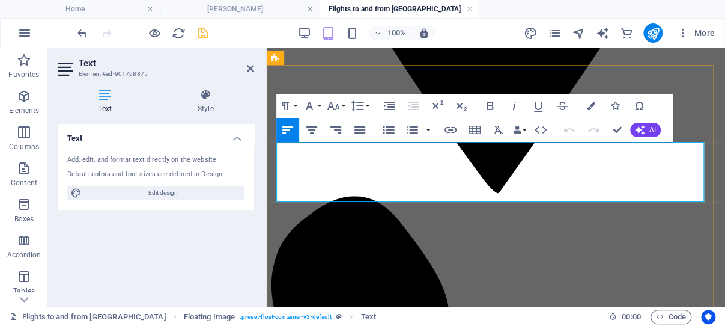
drag, startPoint x: 651, startPoint y: 192, endPoint x: 506, endPoint y: 152, distance: 150.3
drag, startPoint x: 664, startPoint y: 194, endPoint x: 505, endPoint y: 150, distance: 164.5
click at [249, 68] on icon at bounding box center [250, 69] width 7 height 10
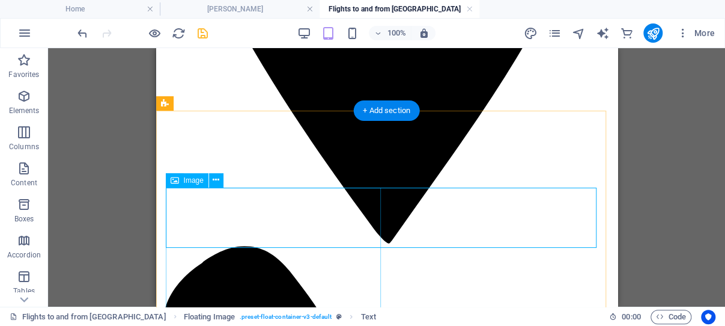
scroll to position [467, 0]
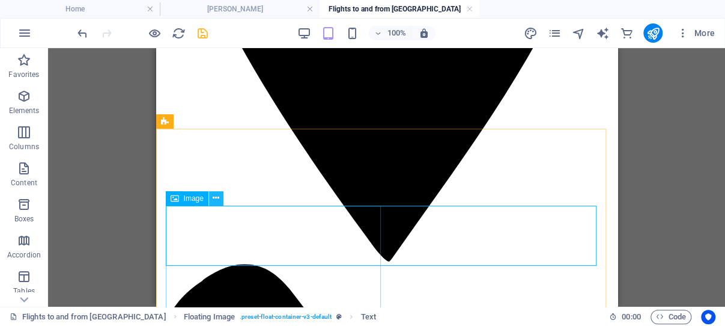
click at [216, 198] on icon at bounding box center [216, 198] width 7 height 13
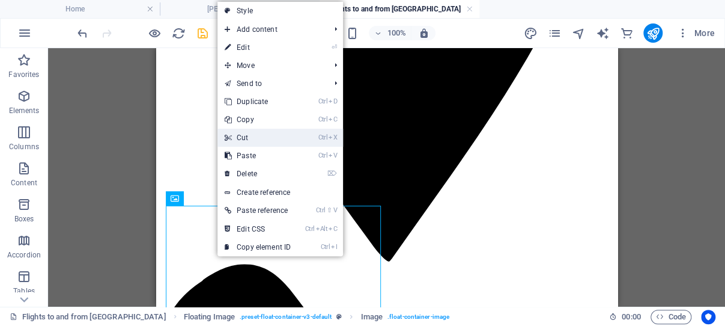
click at [250, 138] on link "Ctrl X Cut" at bounding box center [258, 138] width 81 height 18
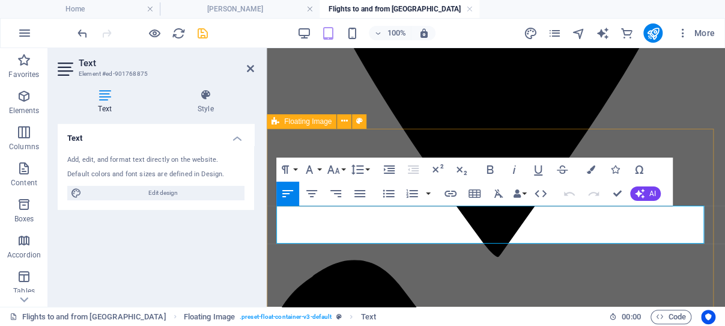
drag, startPoint x: 428, startPoint y: 236, endPoint x: 272, endPoint y: 216, distance: 157.0
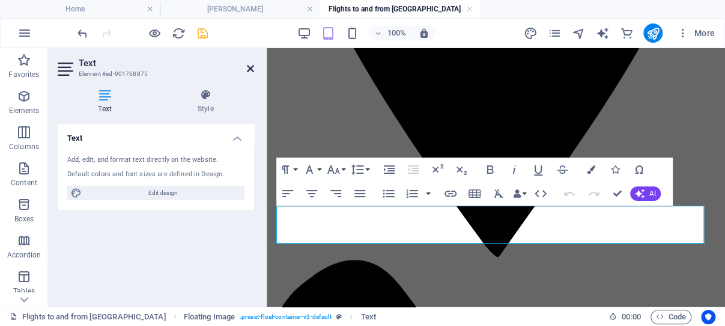
drag, startPoint x: 248, startPoint y: 66, endPoint x: 96, endPoint y: 32, distance: 155.9
click at [248, 66] on icon at bounding box center [250, 69] width 7 height 10
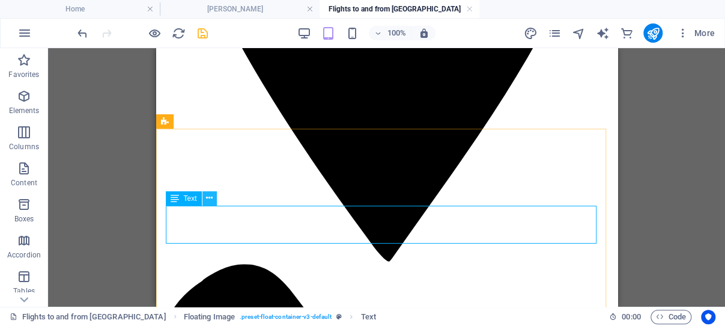
click at [209, 199] on icon at bounding box center [209, 198] width 7 height 13
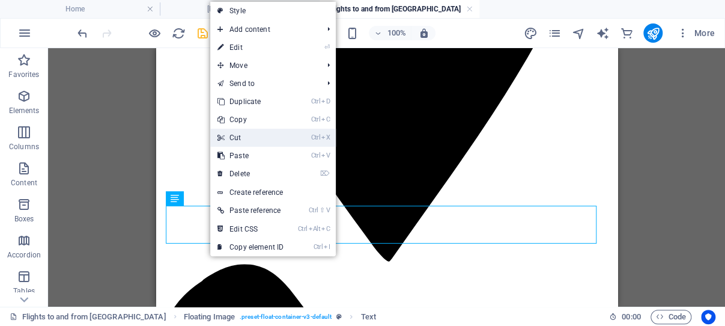
click at [242, 134] on link "Ctrl X Cut" at bounding box center [250, 138] width 81 height 18
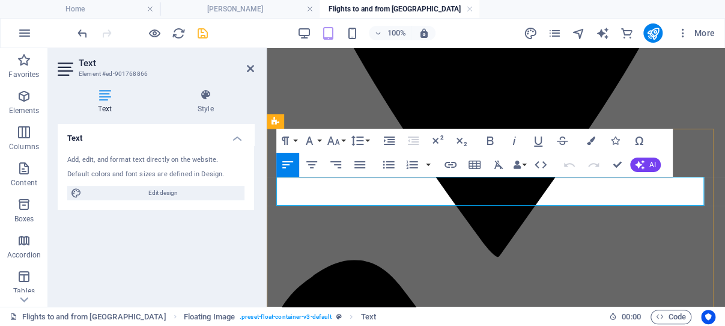
drag, startPoint x: 675, startPoint y: 198, endPoint x: 277, endPoint y: 185, distance: 398.1
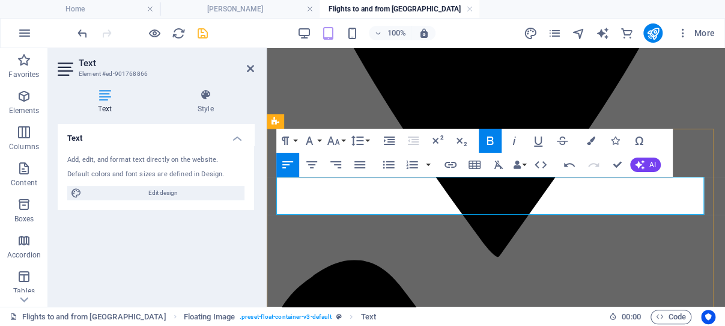
drag, startPoint x: 449, startPoint y: 203, endPoint x: 276, endPoint y: 189, distance: 173.1
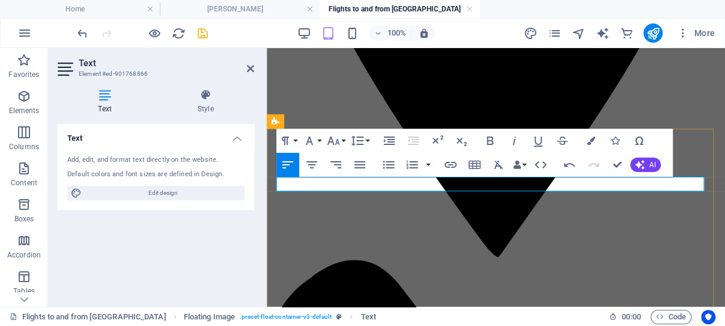
drag, startPoint x: 307, startPoint y: 182, endPoint x: 275, endPoint y: 183, distance: 31.9
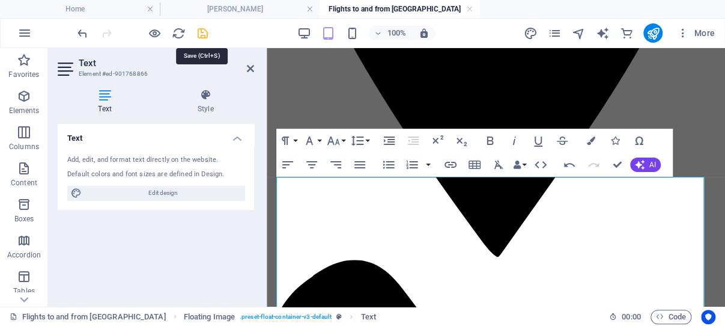
drag, startPoint x: 201, startPoint y: 30, endPoint x: 159, endPoint y: 72, distance: 59.1
click at [201, 30] on icon "save" at bounding box center [203, 33] width 14 height 14
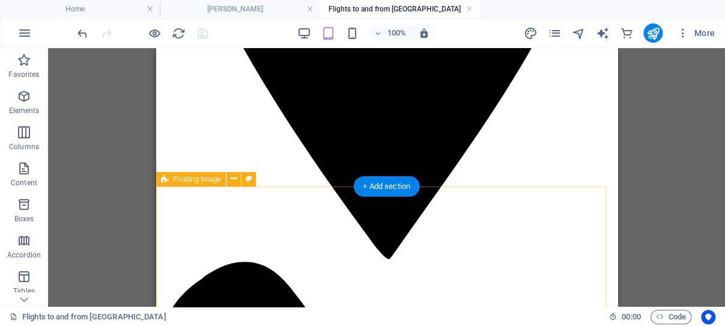
scroll to position [403, 0]
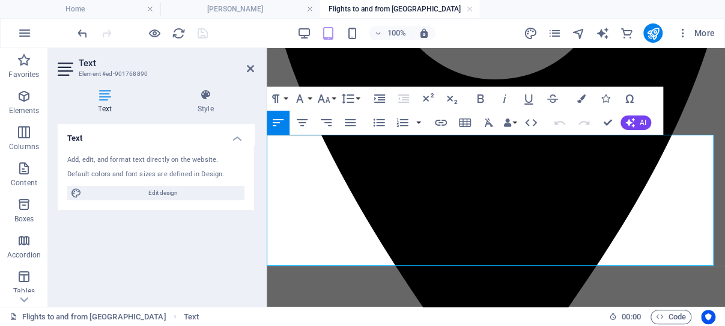
scroll to position [382, 0]
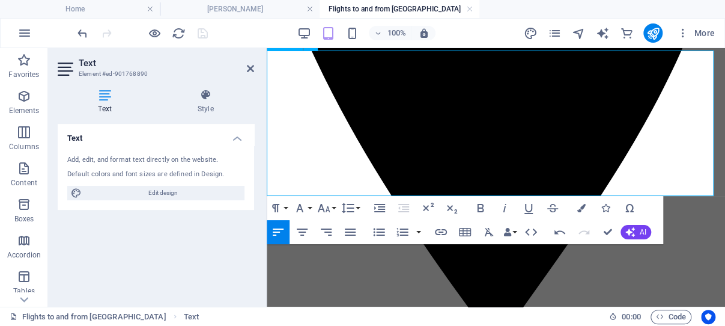
drag, startPoint x: 618, startPoint y: 174, endPoint x: 517, endPoint y: 173, distance: 101.0
click at [528, 209] on icon "button" at bounding box center [529, 208] width 14 height 14
click at [441, 230] on icon "button" at bounding box center [441, 232] width 14 height 14
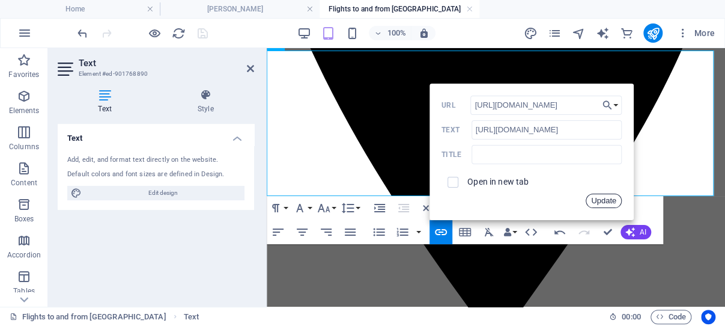
click at [602, 200] on button "Update" at bounding box center [604, 201] width 36 height 14
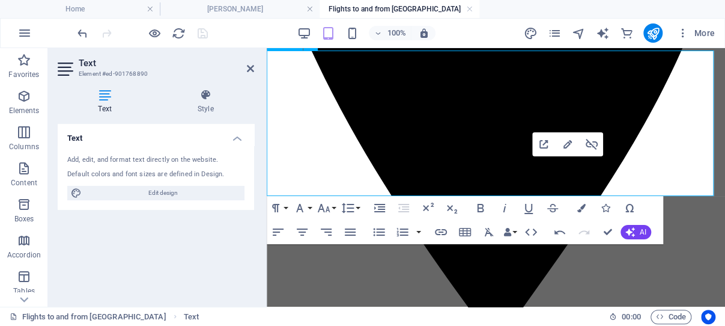
click at [251, 67] on icon at bounding box center [250, 69] width 7 height 10
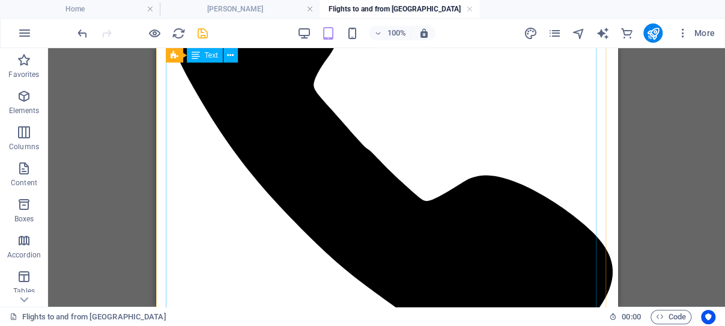
scroll to position [892, 0]
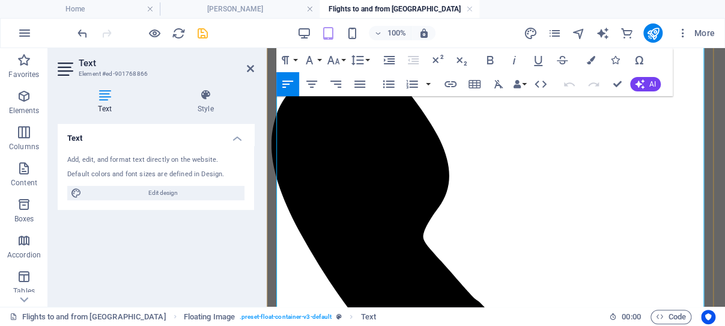
scroll to position [735, 0]
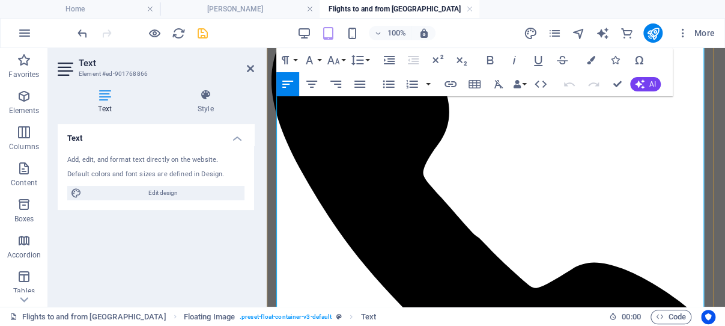
drag, startPoint x: 438, startPoint y: 185, endPoint x: 325, endPoint y: 188, distance: 113.1
click at [539, 62] on icon "button" at bounding box center [538, 60] width 14 height 14
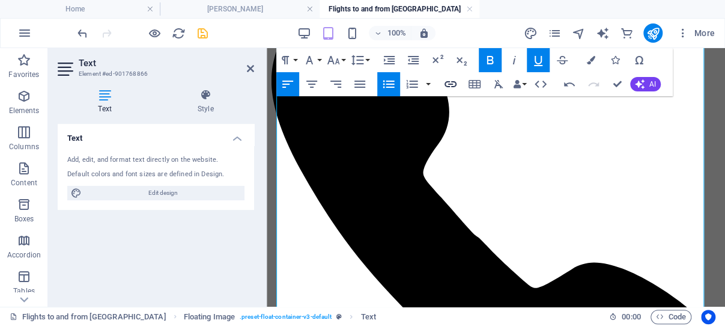
click at [450, 83] on icon "button" at bounding box center [451, 84] width 14 height 14
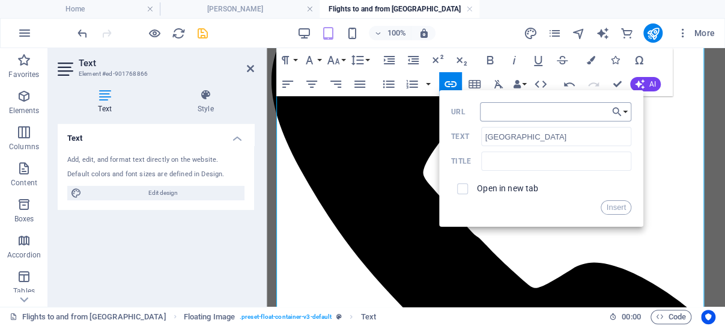
click at [516, 111] on input "URL" at bounding box center [555, 111] width 151 height 19
type input "[URL][DOMAIN_NAME]"
click at [615, 208] on button "Insert" at bounding box center [616, 207] width 31 height 14
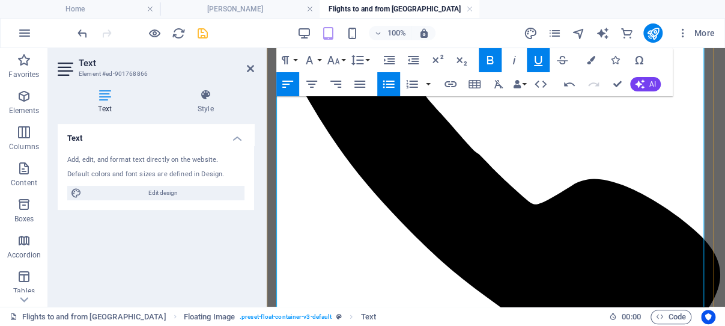
scroll to position [862, 0]
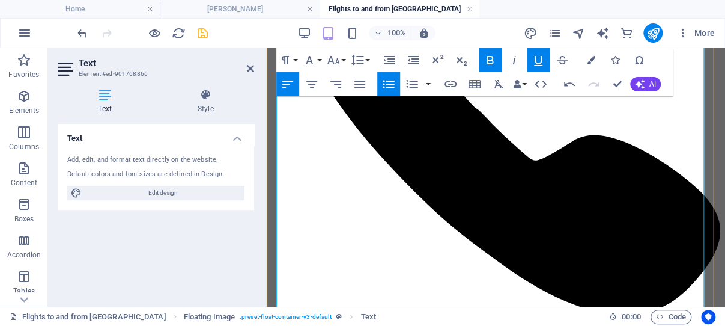
drag, startPoint x: 438, startPoint y: 211, endPoint x: 338, endPoint y: 210, distance: 99.2
click at [539, 60] on icon "button" at bounding box center [538, 60] width 14 height 14
type input "[GEOGRAPHIC_DATA]"
click at [451, 84] on icon "button" at bounding box center [451, 84] width 14 height 14
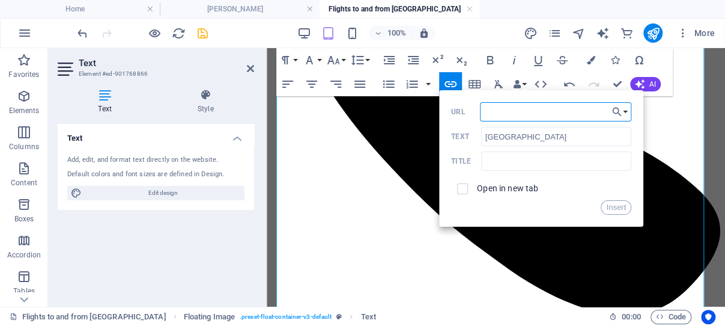
click at [496, 109] on input "URL" at bounding box center [555, 111] width 151 height 19
type input "[URL][DOMAIN_NAME]"
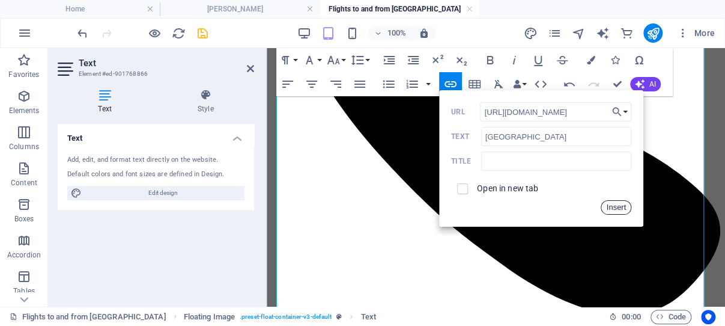
click at [615, 207] on button "Insert" at bounding box center [616, 207] width 31 height 14
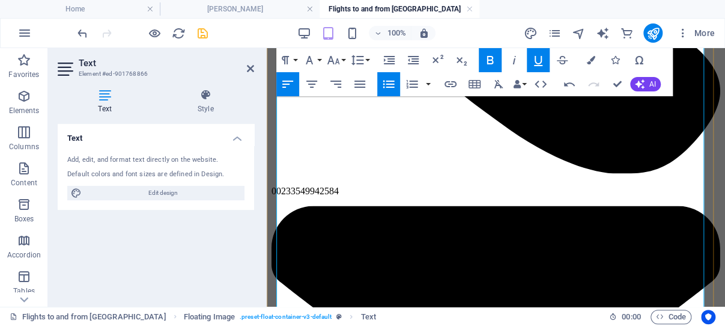
scroll to position [1054, 0]
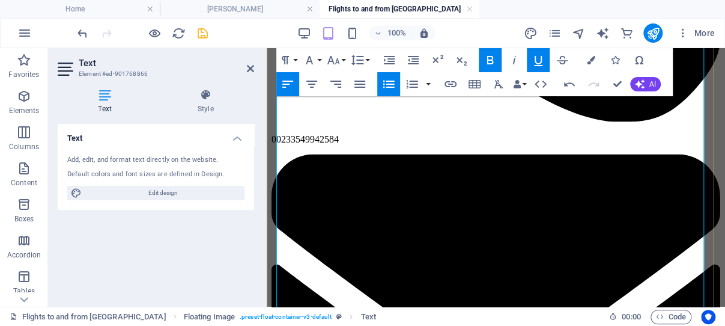
drag, startPoint x: 356, startPoint y: 135, endPoint x: 279, endPoint y: 134, distance: 76.9
click at [539, 60] on icon "button" at bounding box center [538, 60] width 14 height 14
type input "[GEOGRAPHIC_DATA]"
click at [448, 82] on icon "button" at bounding box center [451, 84] width 12 height 6
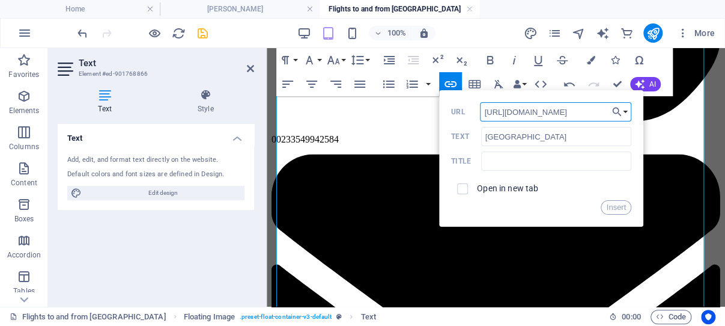
type input "[URL][DOMAIN_NAME]"
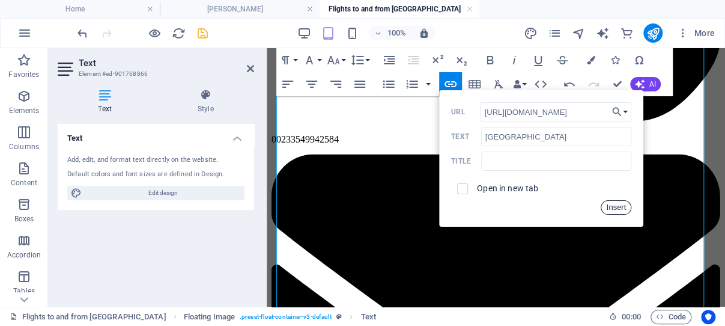
click at [613, 205] on button "Insert" at bounding box center [616, 207] width 31 height 14
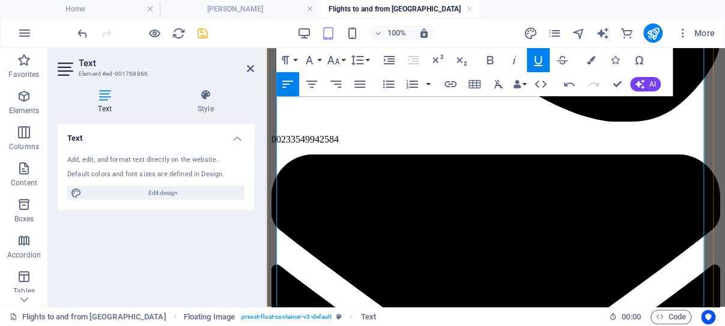
drag, startPoint x: 407, startPoint y: 225, endPoint x: 466, endPoint y: 228, distance: 59.6
click at [539, 58] on icon "button" at bounding box center [538, 60] width 14 height 14
type input "[PERSON_NAME]"
click at [452, 82] on icon "button" at bounding box center [451, 84] width 12 height 6
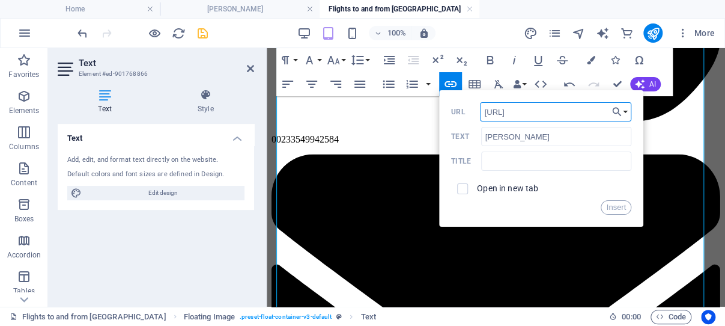
type input "[URL][DOMAIN_NAME]"
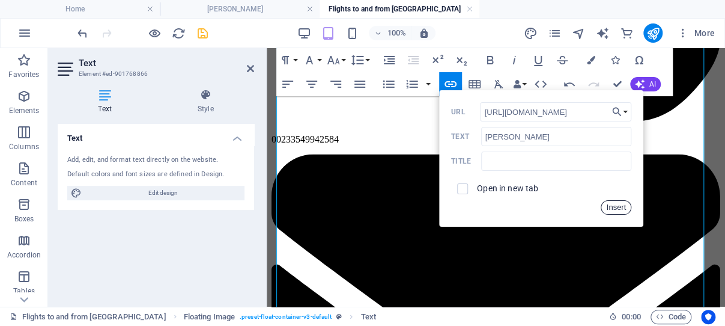
click at [615, 205] on button "Insert" at bounding box center [616, 207] width 31 height 14
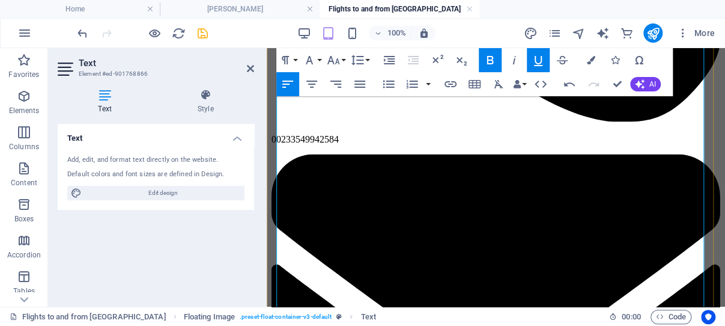
scroll to position [1181, 0]
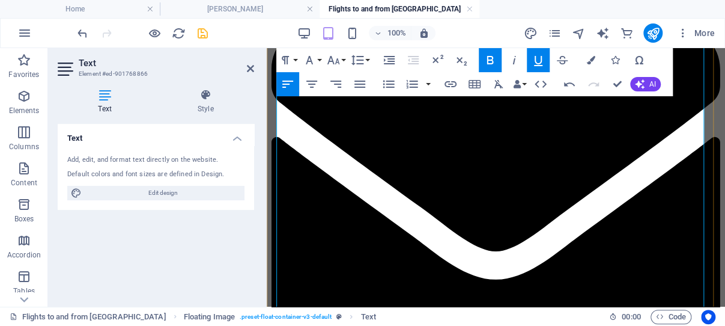
drag, startPoint x: 600, startPoint y: 189, endPoint x: 512, endPoint y: 192, distance: 88.4
click at [539, 59] on icon "button" at bounding box center [538, 60] width 14 height 14
type input "[GEOGRAPHIC_DATA]"
click at [451, 82] on icon "button" at bounding box center [451, 84] width 14 height 14
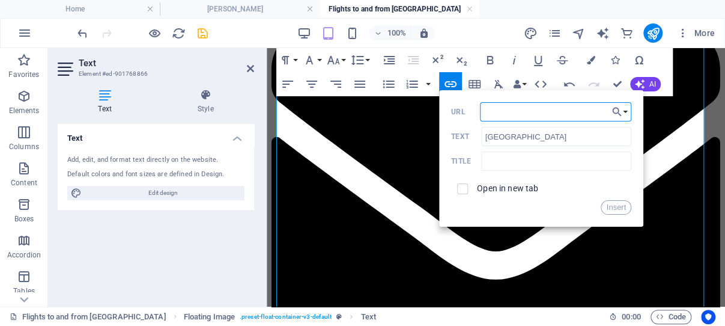
click at [514, 113] on input "URL" at bounding box center [555, 111] width 151 height 19
type input "[URL][DOMAIN_NAME]"
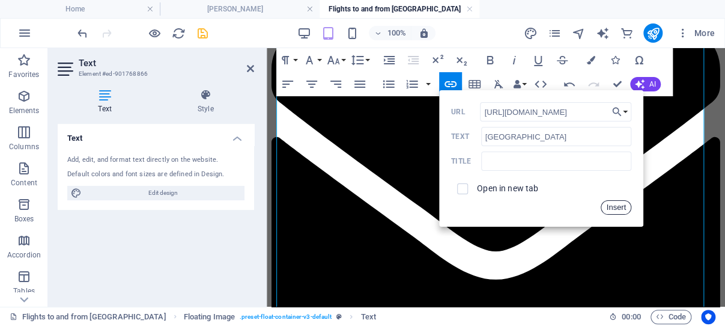
click at [614, 206] on button "Insert" at bounding box center [616, 207] width 31 height 14
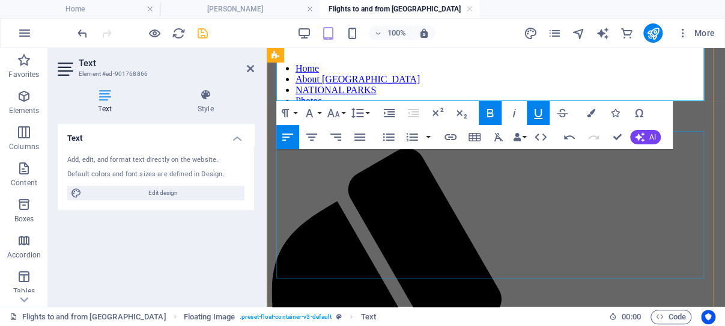
scroll to position [1563, 0]
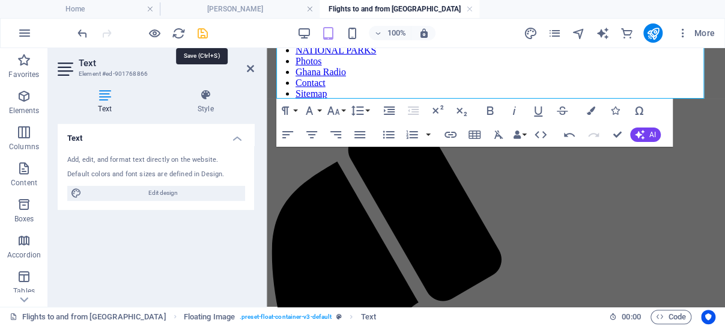
click at [203, 33] on icon "save" at bounding box center [203, 33] width 14 height 14
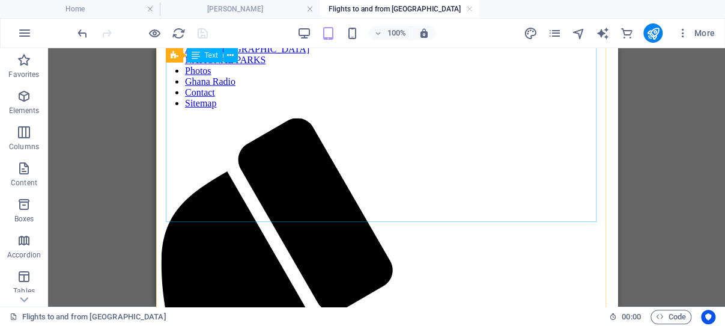
scroll to position [1436, 0]
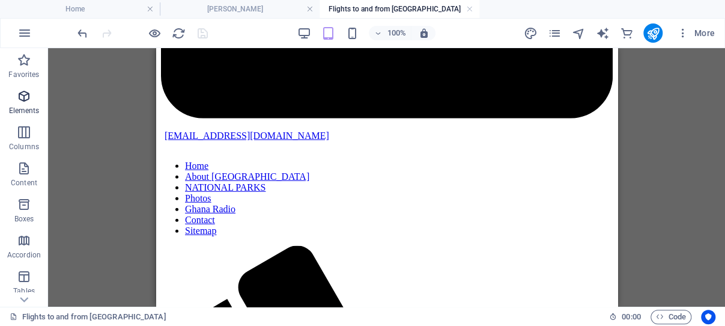
click at [20, 91] on icon "button" at bounding box center [24, 96] width 14 height 14
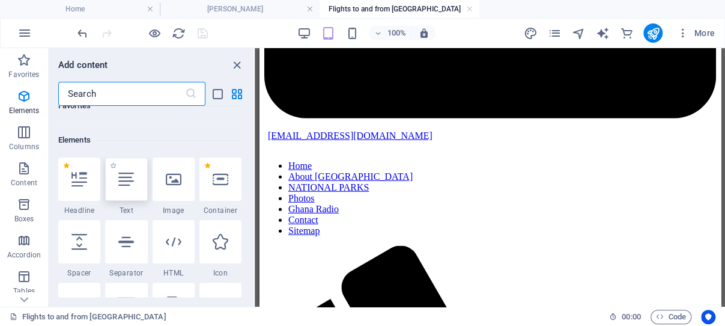
scroll to position [128, 0]
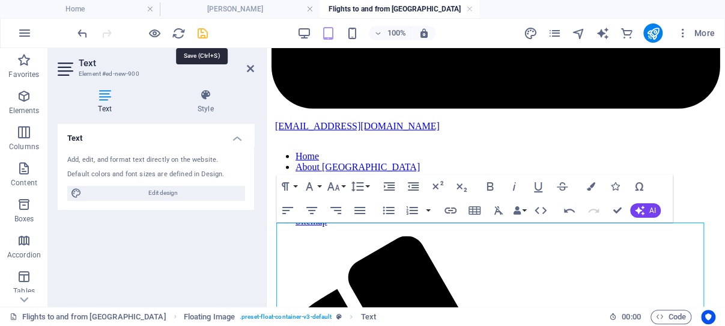
drag, startPoint x: 200, startPoint y: 31, endPoint x: 126, endPoint y: 64, distance: 81.5
click at [200, 31] on icon "save" at bounding box center [203, 33] width 14 height 14
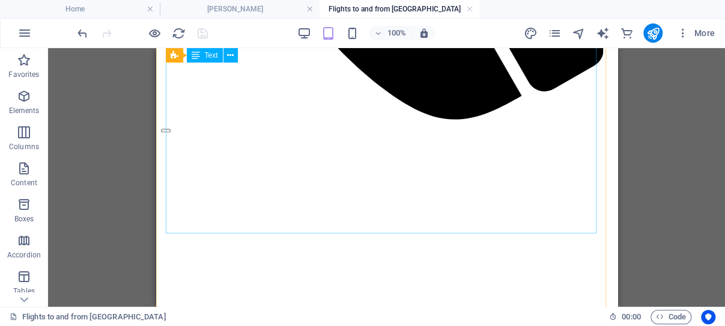
scroll to position [2328, 0]
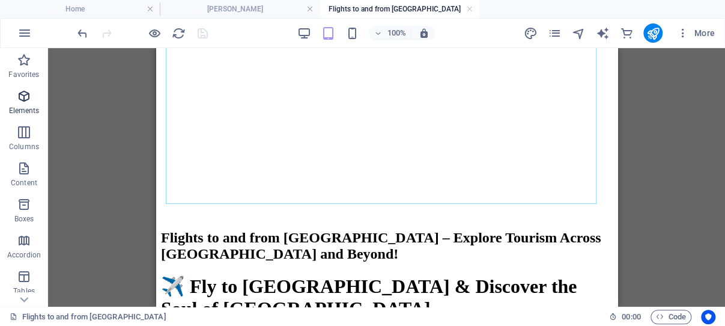
click at [22, 93] on icon "button" at bounding box center [24, 96] width 14 height 14
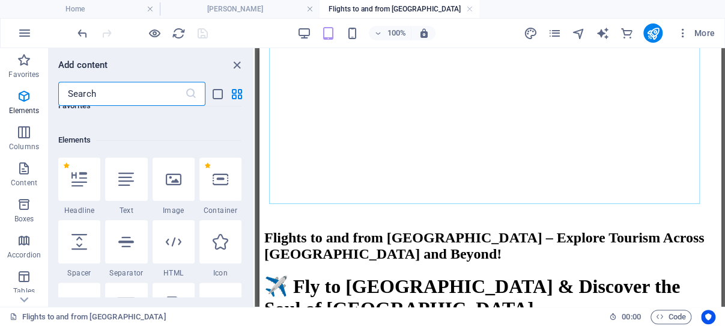
scroll to position [128, 0]
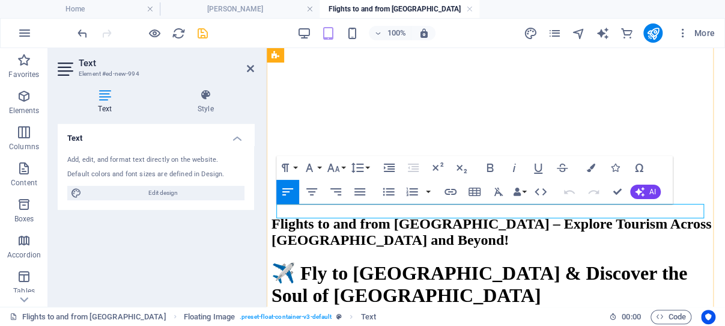
click at [202, 34] on icon "save" at bounding box center [203, 33] width 14 height 14
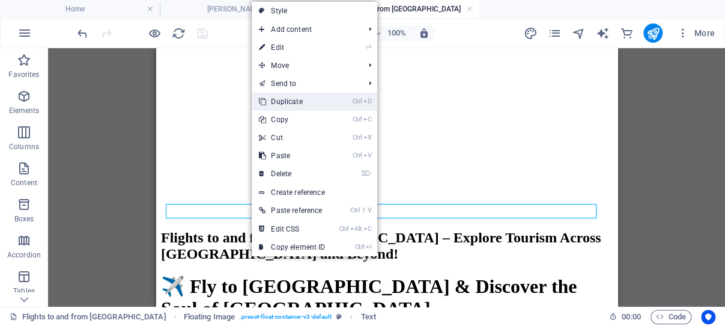
drag, startPoint x: 304, startPoint y: 100, endPoint x: 141, endPoint y: 76, distance: 164.1
click at [304, 100] on link "Ctrl D Duplicate" at bounding box center [292, 102] width 81 height 18
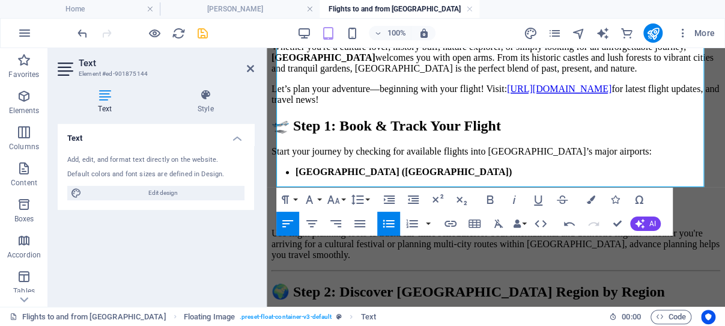
scroll to position [2710, 0]
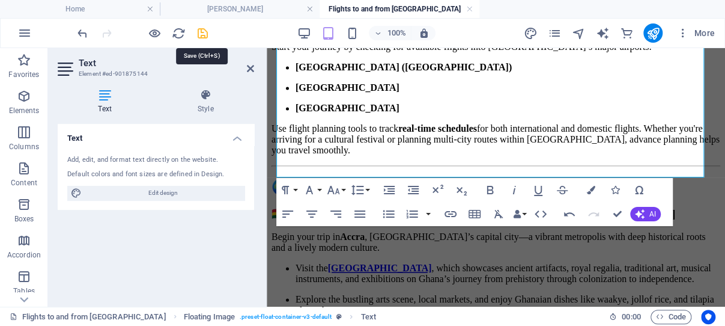
click at [202, 32] on icon "save" at bounding box center [203, 33] width 14 height 14
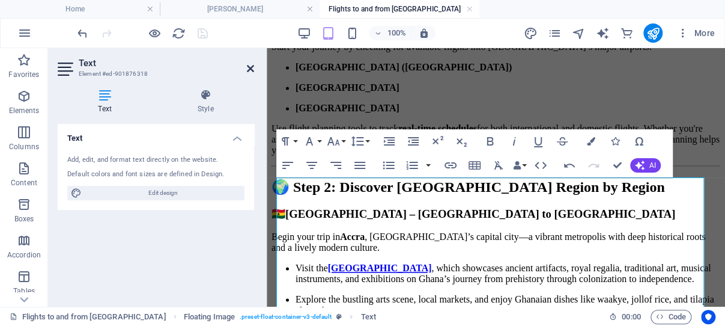
drag, startPoint x: 251, startPoint y: 67, endPoint x: 99, endPoint y: 20, distance: 159.5
click at [251, 67] on icon at bounding box center [250, 69] width 7 height 10
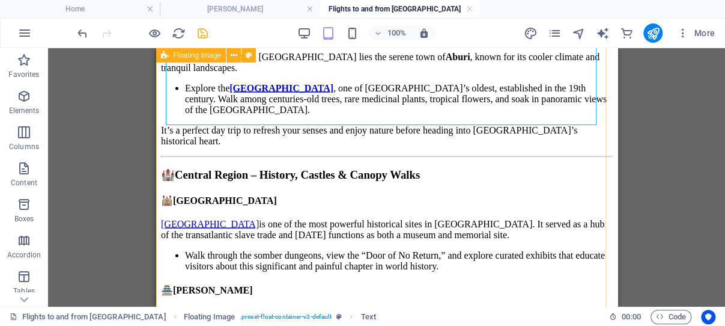
scroll to position [3092, 0]
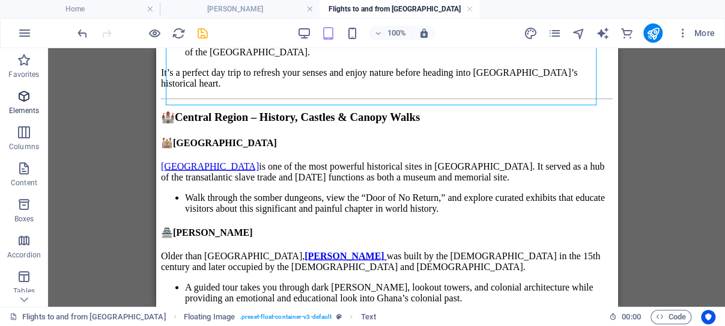
click at [25, 98] on icon "button" at bounding box center [24, 96] width 14 height 14
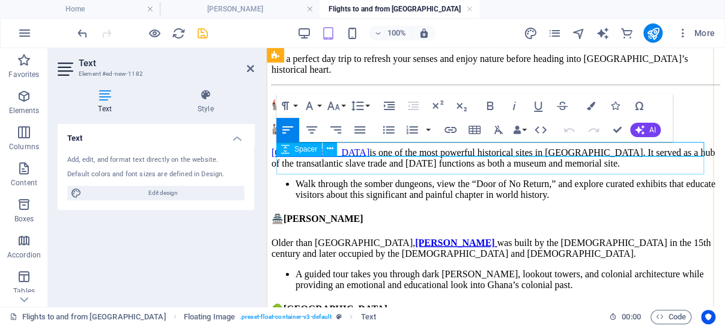
scroll to position [3029, 0]
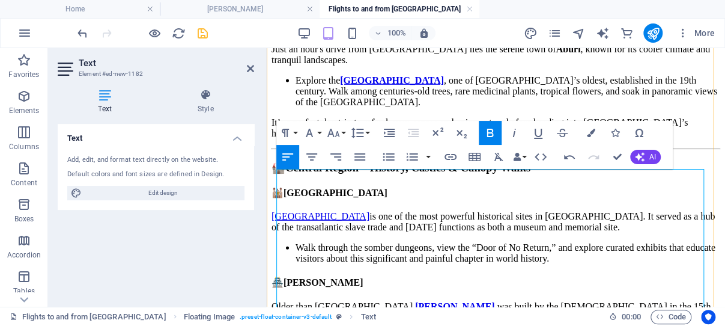
drag, startPoint x: 300, startPoint y: 215, endPoint x: 279, endPoint y: 214, distance: 20.4
click at [384, 157] on icon "button" at bounding box center [388, 157] width 11 height 8
drag, startPoint x: 304, startPoint y: 234, endPoint x: 278, endPoint y: 231, distance: 26.0
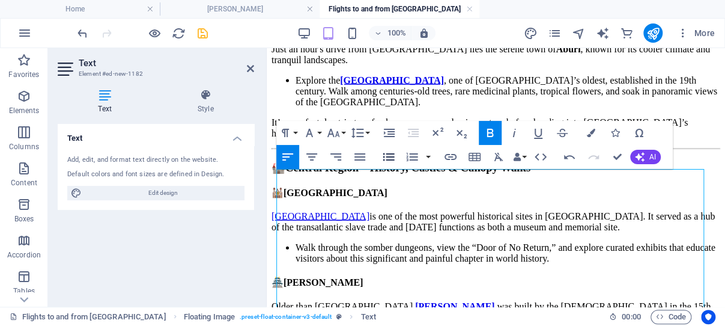
click at [385, 157] on icon "button" at bounding box center [389, 157] width 14 height 14
drag, startPoint x: 303, startPoint y: 248, endPoint x: 279, endPoint y: 248, distance: 24.0
click at [387, 156] on icon "button" at bounding box center [389, 157] width 14 height 14
drag, startPoint x: 307, startPoint y: 266, endPoint x: 290, endPoint y: 255, distance: 20.0
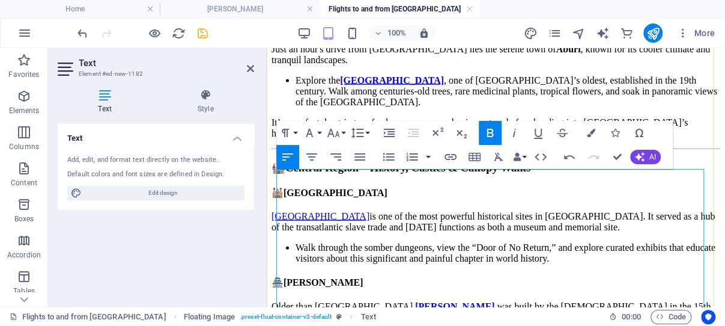
drag, startPoint x: 388, startPoint y: 157, endPoint x: 113, endPoint y: 127, distance: 276.8
click at [388, 157] on icon "button" at bounding box center [388, 157] width 11 height 8
drag, startPoint x: 305, startPoint y: 281, endPoint x: 280, endPoint y: 280, distance: 25.3
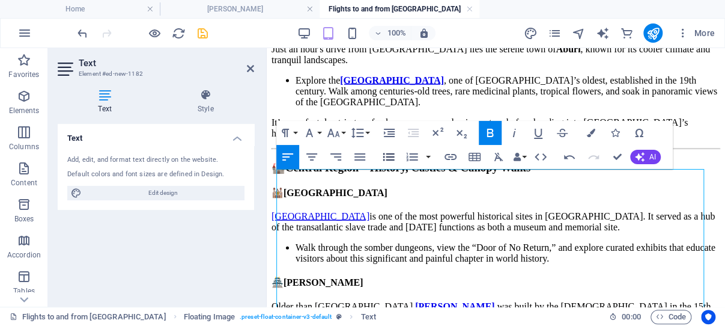
drag, startPoint x: 385, startPoint y: 156, endPoint x: 89, endPoint y: 157, distance: 295.7
click at [385, 156] on icon "button" at bounding box center [389, 157] width 14 height 14
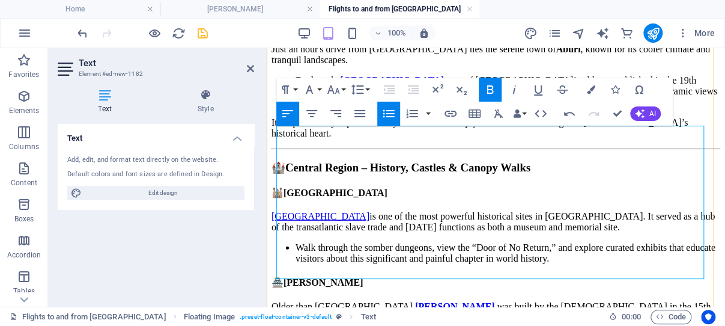
scroll to position [3092, 0]
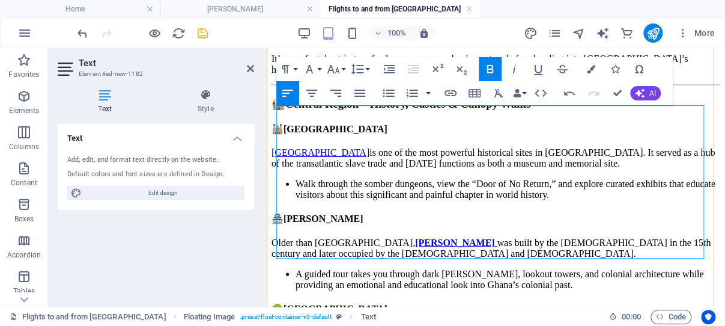
drag, startPoint x: 303, startPoint y: 233, endPoint x: 278, endPoint y: 233, distance: 24.6
drag, startPoint x: 387, startPoint y: 93, endPoint x: 112, endPoint y: 59, distance: 276.8
click at [387, 93] on icon "button" at bounding box center [388, 94] width 11 height 8
drag, startPoint x: 301, startPoint y: 251, endPoint x: 279, endPoint y: 252, distance: 21.1
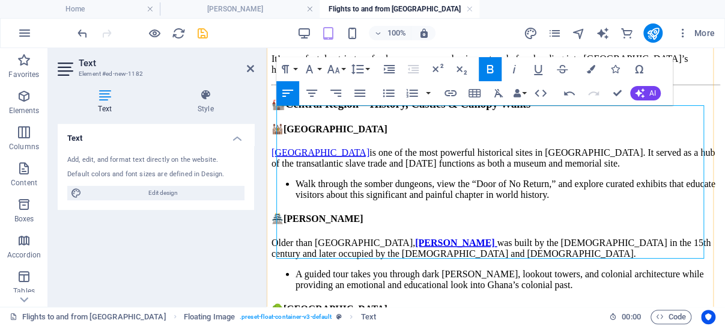
click at [386, 93] on icon "button" at bounding box center [388, 94] width 11 height 8
drag, startPoint x: 204, startPoint y: 34, endPoint x: 158, endPoint y: 71, distance: 59.4
click at [204, 34] on icon "save" at bounding box center [203, 33] width 14 height 14
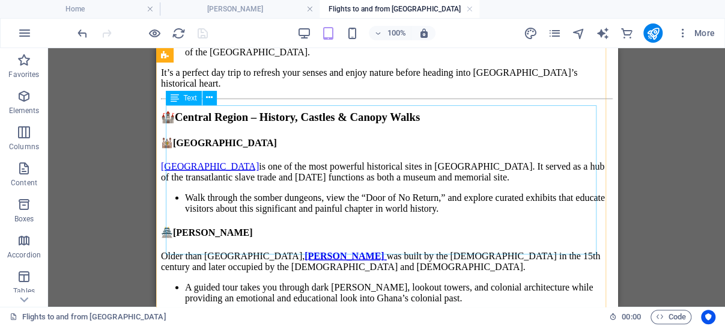
scroll to position [3156, 0]
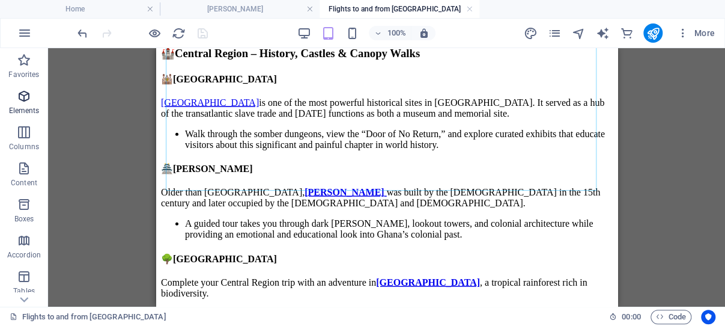
click at [26, 94] on icon "button" at bounding box center [24, 96] width 14 height 14
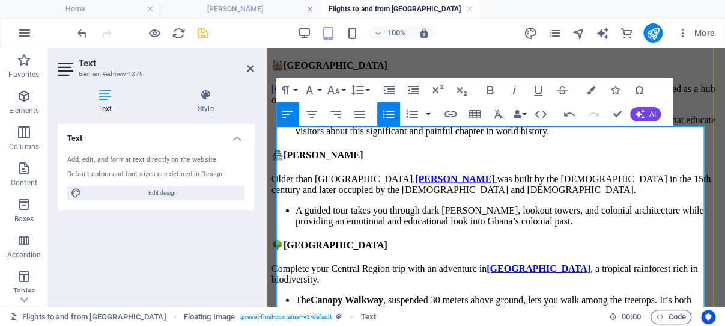
scroll to position [3283, 0]
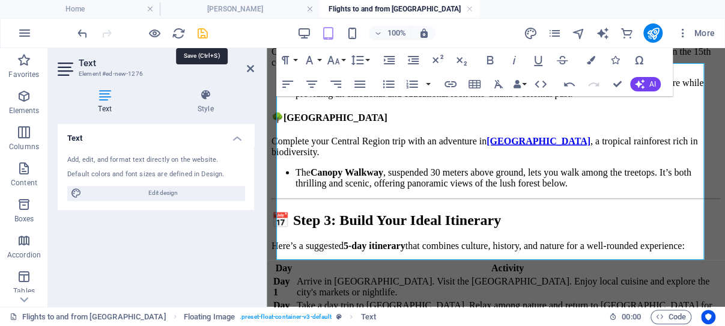
click at [203, 31] on icon "save" at bounding box center [203, 33] width 14 height 14
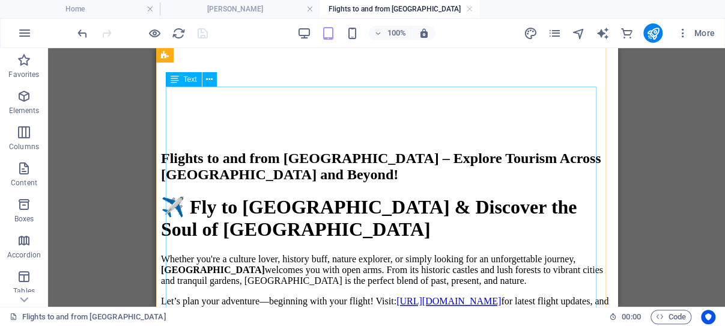
scroll to position [2392, 0]
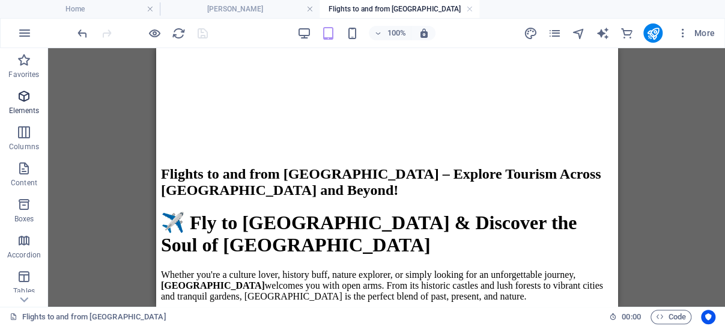
click at [26, 94] on icon "button" at bounding box center [24, 96] width 14 height 14
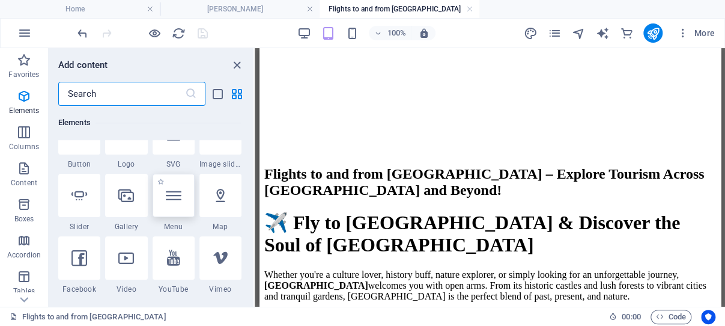
scroll to position [300, 0]
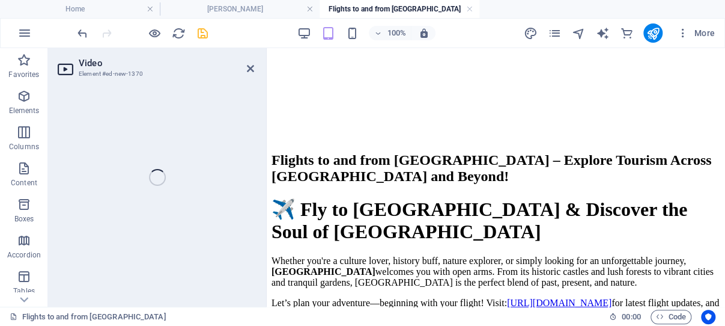
select select "%"
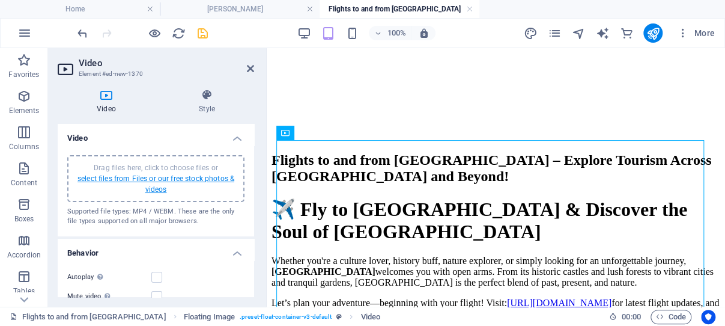
click at [155, 179] on link "select files from Files or our free stock photos & videos" at bounding box center [156, 183] width 157 height 19
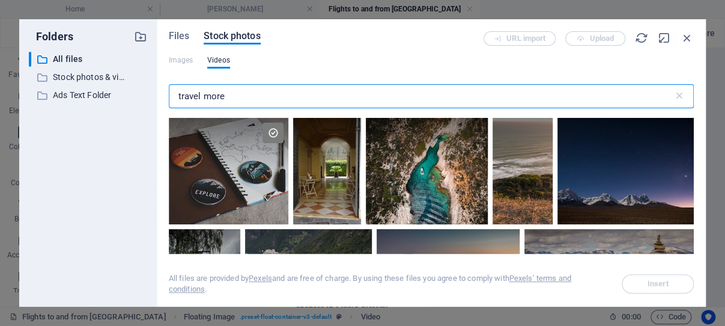
scroll to position [4528, 0]
click at [178, 35] on span "Files" at bounding box center [179, 36] width 21 height 14
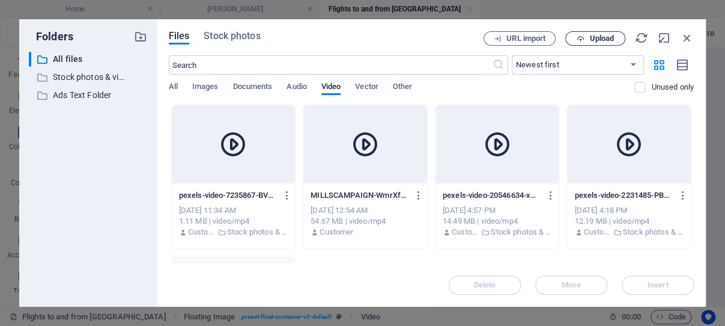
click at [593, 37] on span "Upload" at bounding box center [602, 38] width 25 height 7
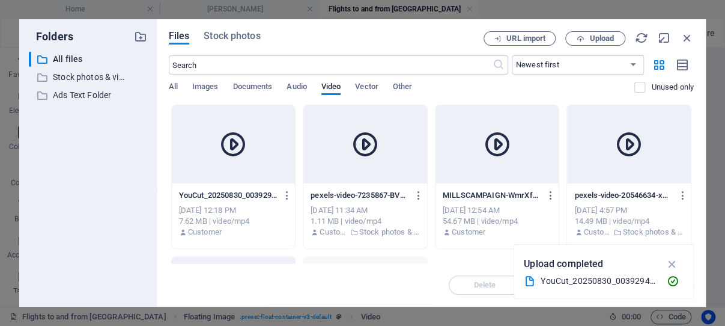
click at [671, 263] on icon "button" at bounding box center [672, 263] width 14 height 13
click at [237, 147] on icon at bounding box center [233, 144] width 29 height 29
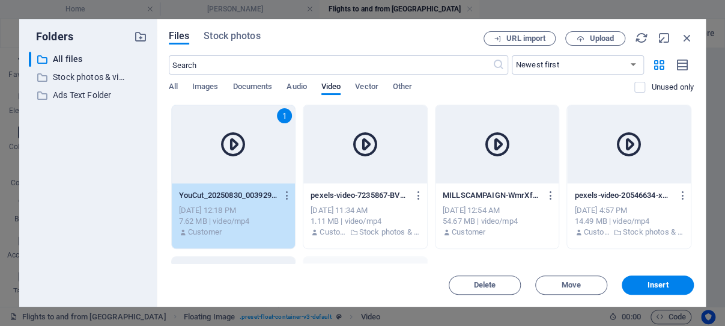
click at [237, 147] on icon at bounding box center [233, 144] width 29 height 29
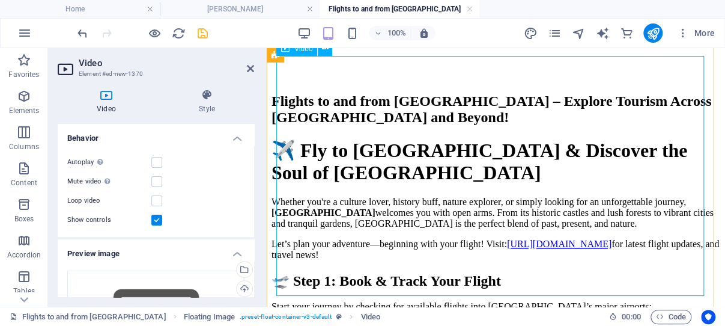
scroll to position [2525, 0]
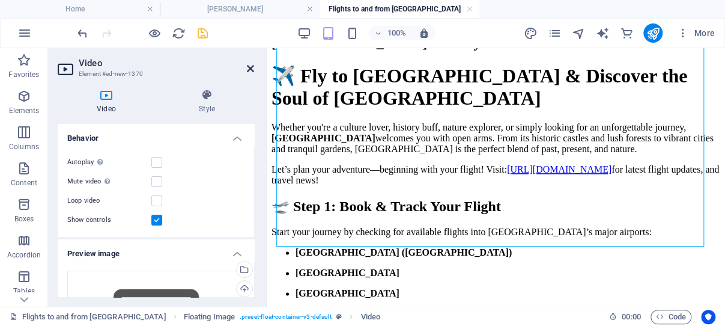
drag, startPoint x: 251, startPoint y: 67, endPoint x: 78, endPoint y: 48, distance: 174.1
click at [251, 67] on icon at bounding box center [250, 69] width 7 height 10
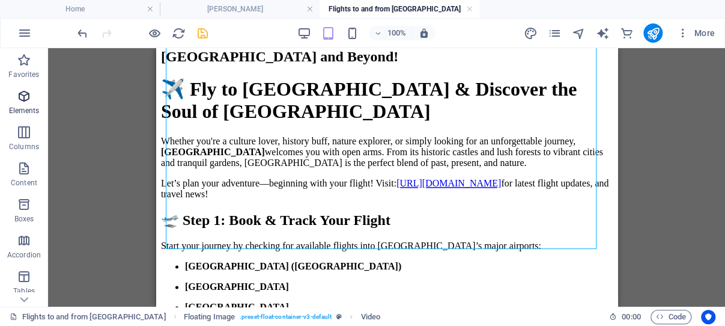
click at [25, 95] on icon "button" at bounding box center [24, 96] width 14 height 14
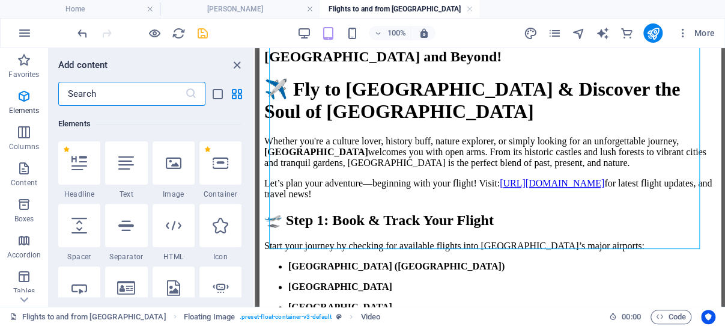
scroll to position [128, 0]
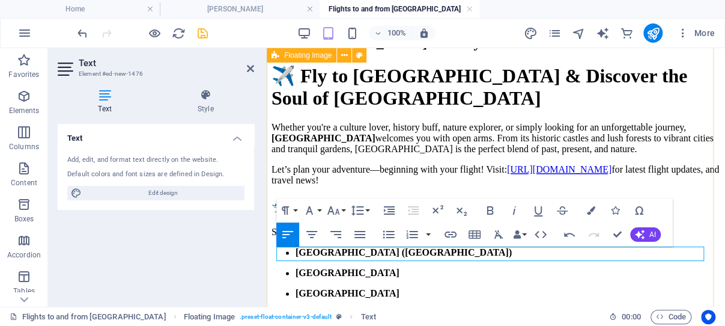
drag, startPoint x: 367, startPoint y: 257, endPoint x: 275, endPoint y: 253, distance: 92.0
click at [386, 233] on icon "button" at bounding box center [389, 234] width 14 height 14
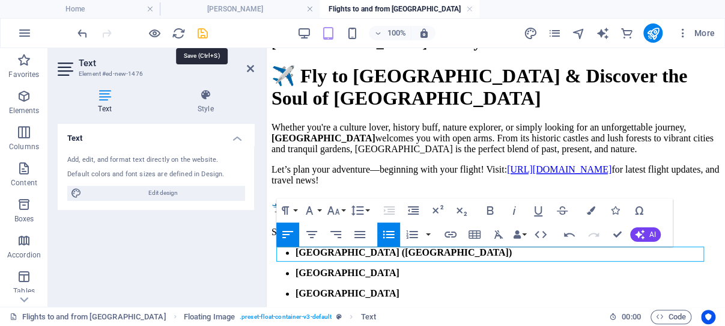
click at [205, 32] on icon "save" at bounding box center [203, 33] width 14 height 14
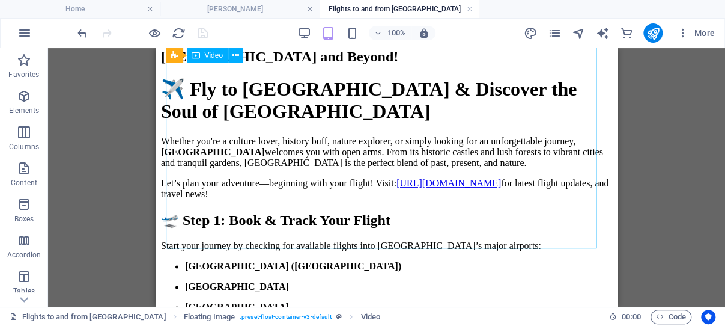
select select "%"
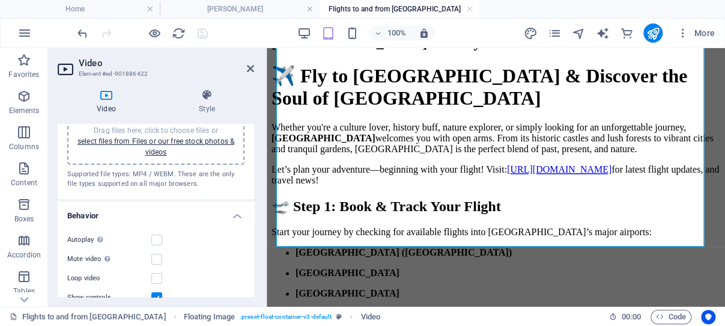
scroll to position [57, 0]
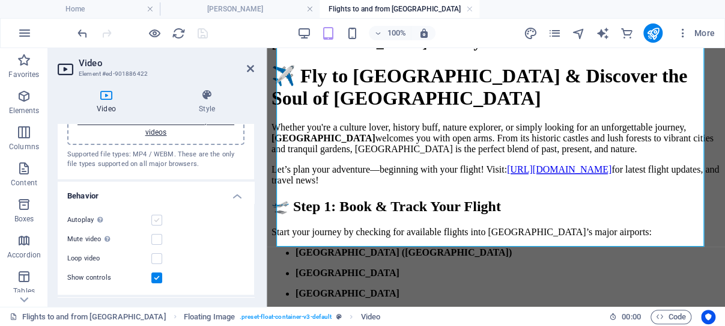
click at [155, 218] on label at bounding box center [156, 220] width 11 height 11
click at [0, 0] on input "Autoplay Autoplay is only available if muted is checked" at bounding box center [0, 0] width 0 height 0
click at [156, 257] on label at bounding box center [156, 258] width 11 height 11
click at [0, 0] on input "Loop video" at bounding box center [0, 0] width 0 height 0
click at [155, 273] on label at bounding box center [156, 277] width 11 height 11
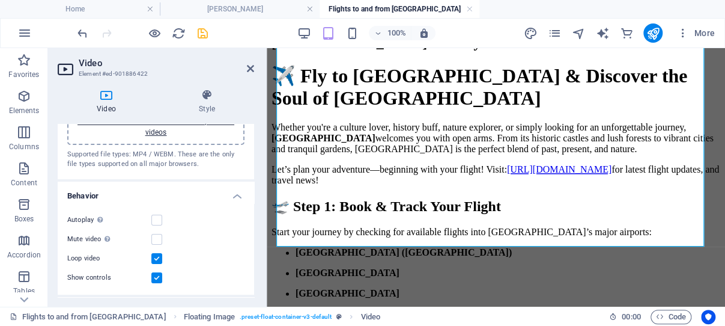
click at [0, 0] on input "Show controls" at bounding box center [0, 0] width 0 height 0
click at [157, 219] on label at bounding box center [156, 220] width 11 height 11
click at [0, 0] on input "Autoplay Autoplay is only available if muted is checked" at bounding box center [0, 0] width 0 height 0
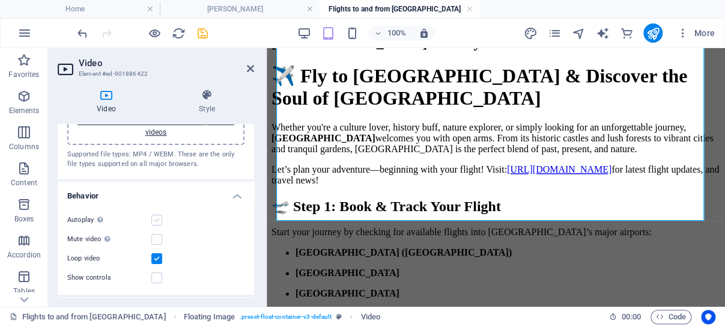
click at [156, 219] on label at bounding box center [156, 220] width 11 height 11
click at [0, 0] on input "Autoplay Autoplay is only available if muted is checked" at bounding box center [0, 0] width 0 height 0
click at [156, 218] on label at bounding box center [156, 220] width 11 height 11
click at [0, 0] on input "Autoplay Autoplay is only available if muted is checked" at bounding box center [0, 0] width 0 height 0
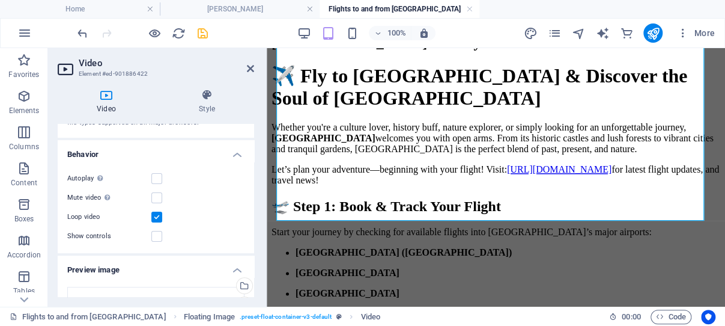
scroll to position [115, 0]
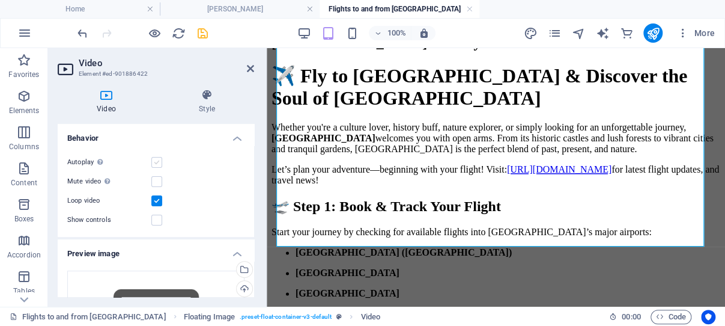
click at [156, 162] on label at bounding box center [156, 162] width 11 height 11
click at [0, 0] on input "Autoplay Autoplay is only available if muted is checked" at bounding box center [0, 0] width 0 height 0
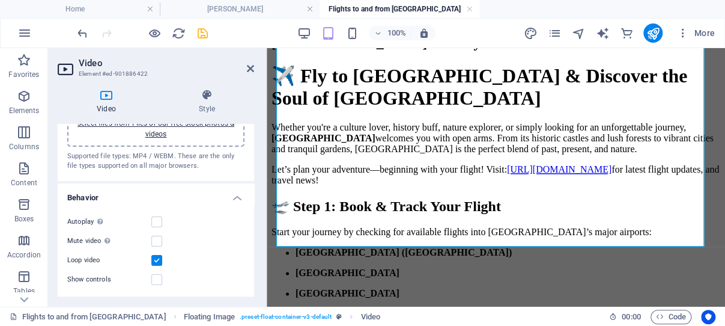
scroll to position [43, 0]
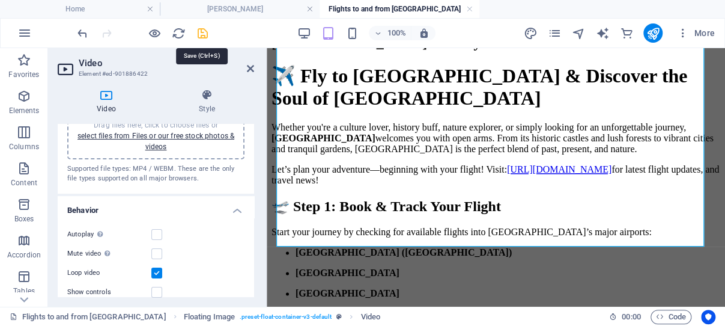
click at [202, 32] on icon "save" at bounding box center [203, 33] width 14 height 14
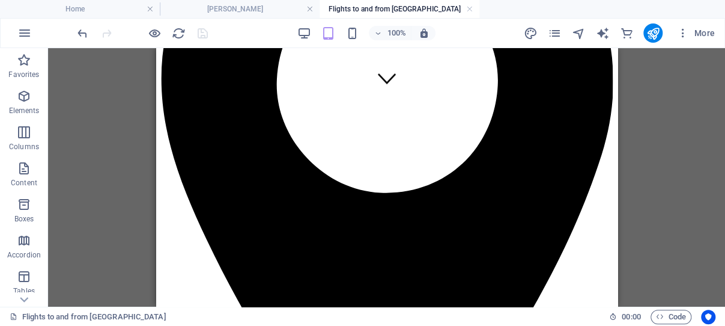
scroll to position [232, 0]
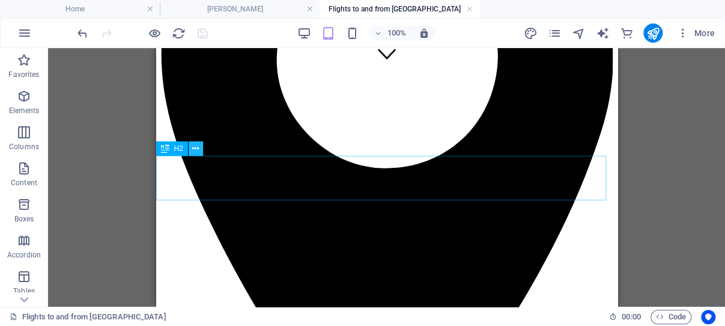
click at [196, 149] on icon at bounding box center [195, 148] width 7 height 13
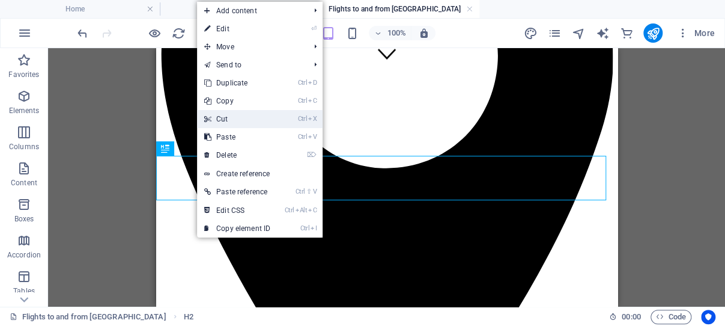
click at [235, 117] on link "Ctrl X Cut" at bounding box center [237, 119] width 81 height 18
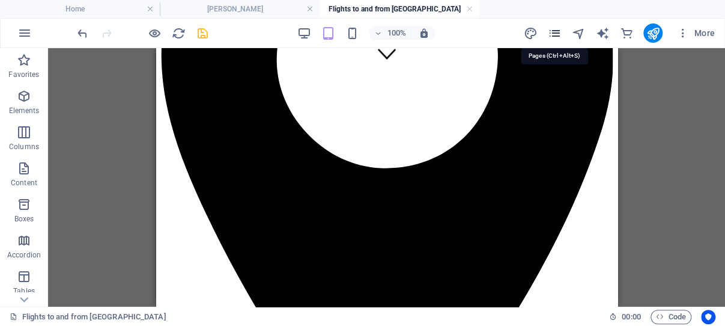
click at [557, 30] on icon "pages" at bounding box center [555, 33] width 14 height 14
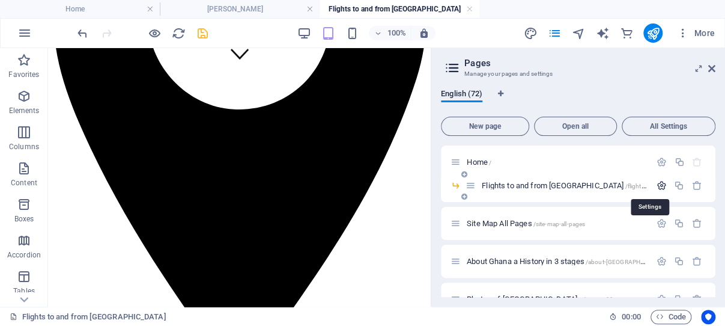
click at [657, 185] on icon "button" at bounding box center [662, 185] width 10 height 10
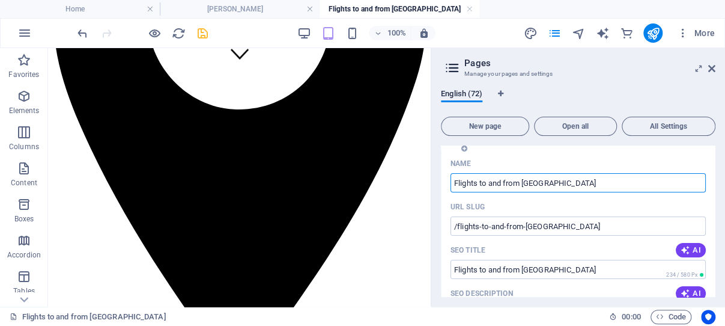
scroll to position [57, 0]
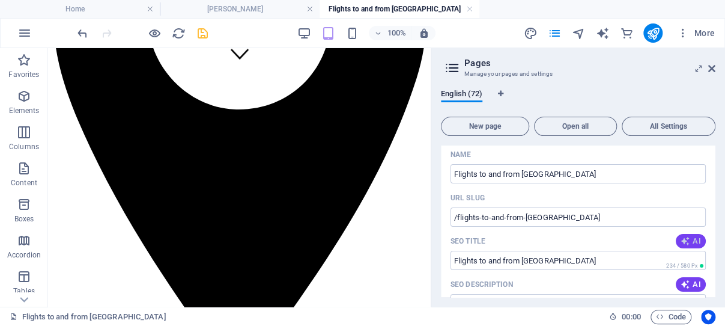
click at [681, 240] on icon "button" at bounding box center [686, 241] width 10 height 10
type input "Fly to [GEOGRAPHIC_DATA]: Discover [GEOGRAPHIC_DATA]"
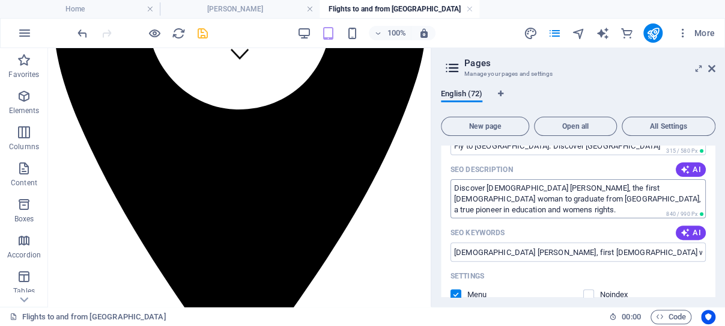
scroll to position [115, 0]
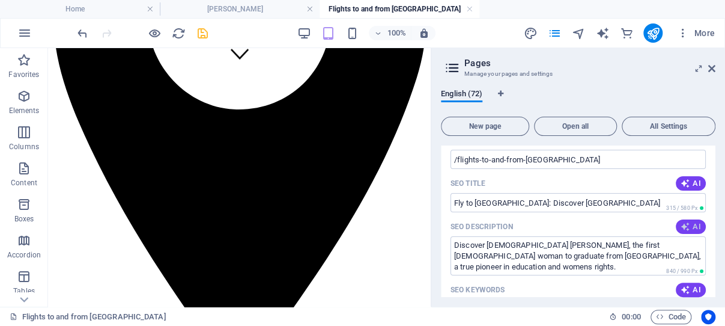
click at [682, 224] on span "AI" at bounding box center [691, 227] width 20 height 10
type textarea "Fly to [GEOGRAPHIC_DATA] and explore [GEOGRAPHIC_DATA]’s rich culture, history,…"
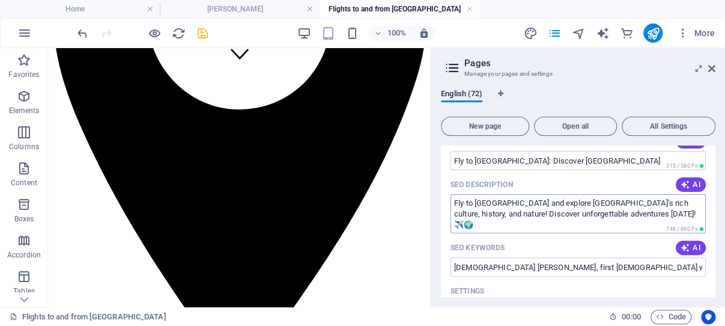
scroll to position [172, 0]
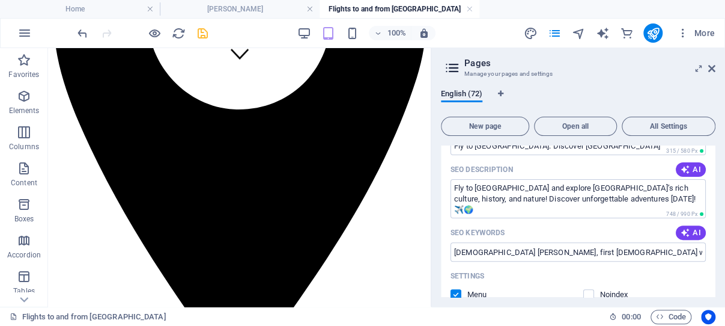
drag, startPoint x: 674, startPoint y: 240, endPoint x: 615, endPoint y: 244, distance: 58.5
click at [681, 237] on icon "button" at bounding box center [686, 233] width 10 height 10
type input "Ghana flights, [GEOGRAPHIC_DATA] tourism, Accra travel guide, cultural festival…"
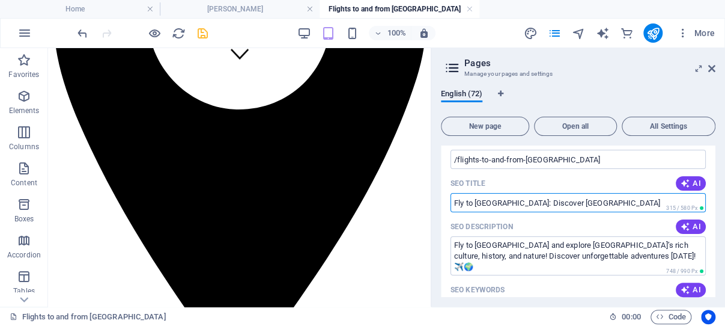
drag, startPoint x: 580, startPoint y: 203, endPoint x: 454, endPoint y: 200, distance: 125.6
click at [454, 200] on input "Fly to [GEOGRAPHIC_DATA]: Discover [GEOGRAPHIC_DATA]" at bounding box center [578, 202] width 255 height 19
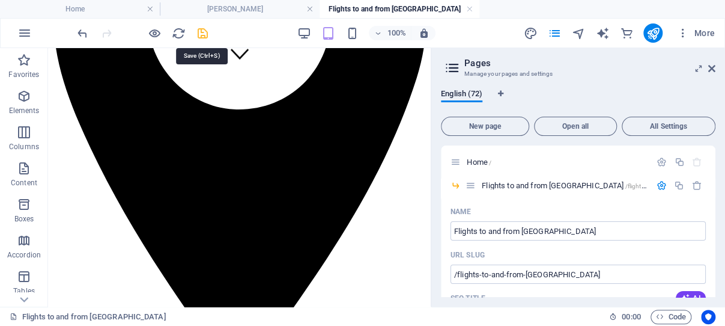
click at [203, 32] on icon "save" at bounding box center [203, 33] width 14 height 14
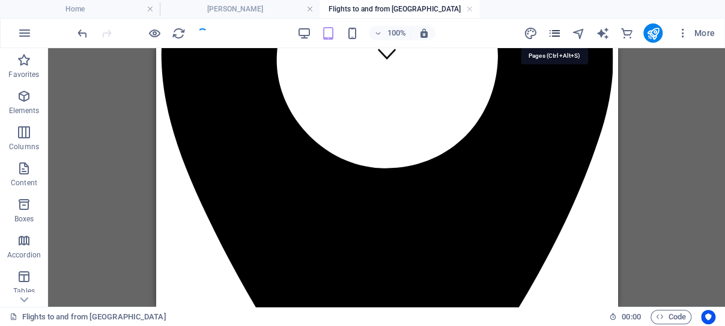
click at [554, 31] on icon "pages" at bounding box center [555, 33] width 14 height 14
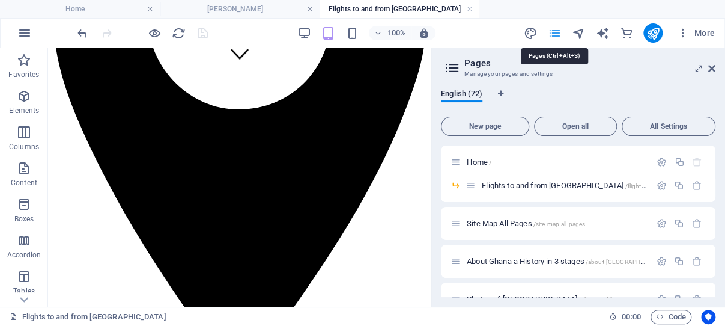
click at [482, 160] on span "Home /" at bounding box center [479, 161] width 25 height 9
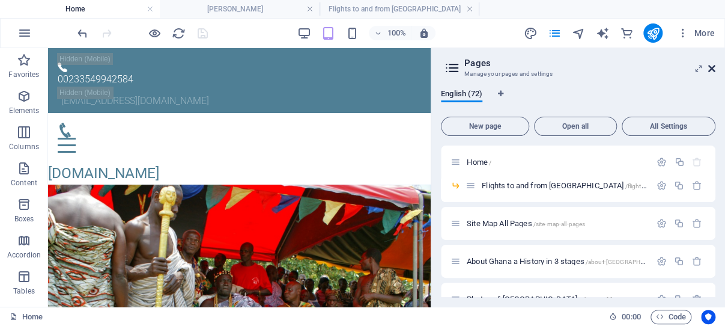
click at [710, 69] on icon at bounding box center [712, 69] width 7 height 10
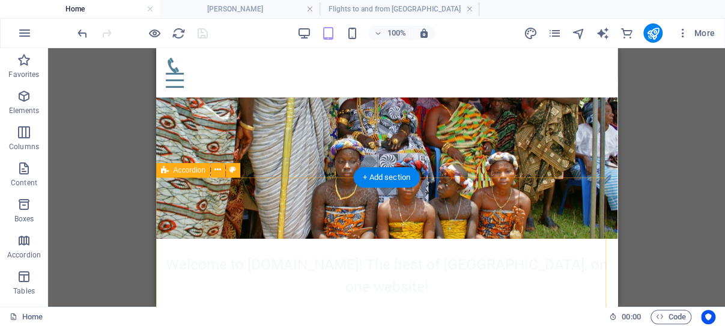
scroll to position [255, 0]
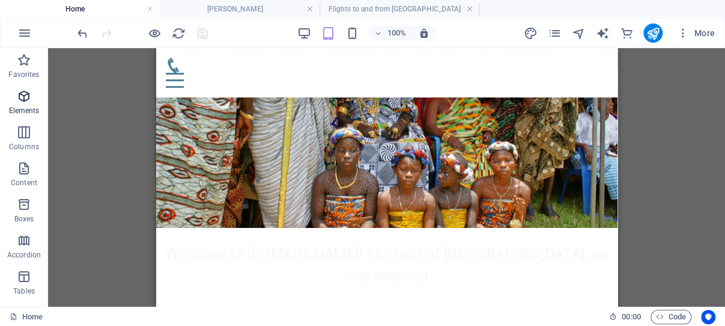
click at [23, 95] on icon "button" at bounding box center [24, 96] width 14 height 14
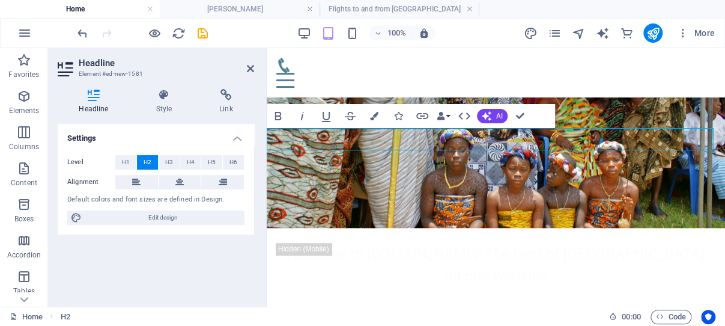
scroll to position [118, 5]
drag, startPoint x: 497, startPoint y: 138, endPoint x: 267, endPoint y: 136, distance: 229.6
click at [180, 181] on icon at bounding box center [180, 182] width 8 height 14
click at [225, 92] on icon at bounding box center [226, 95] width 56 height 12
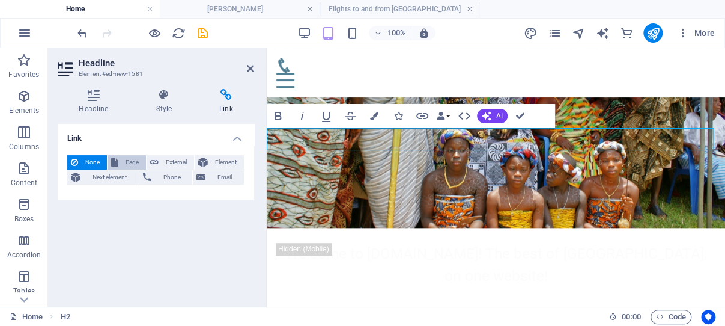
click at [127, 159] on span "Page" at bounding box center [132, 162] width 20 height 14
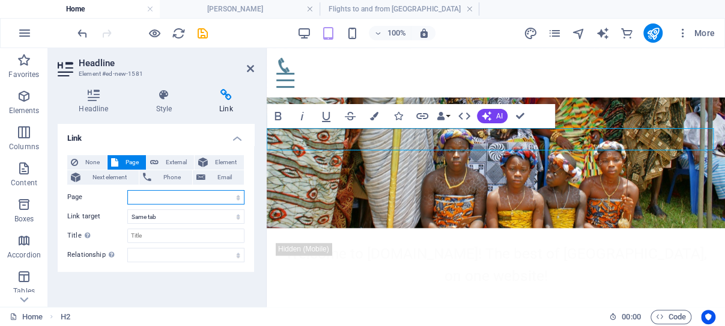
click at [146, 194] on select "Home -- Flights to and from [GEOGRAPHIC_DATA] Site Map All Pages About [GEOGRAP…" at bounding box center [185, 197] width 117 height 14
select select "1"
click option "-- Flights to and from [GEOGRAPHIC_DATA]" at bounding box center [0, 0] width 0 height 0
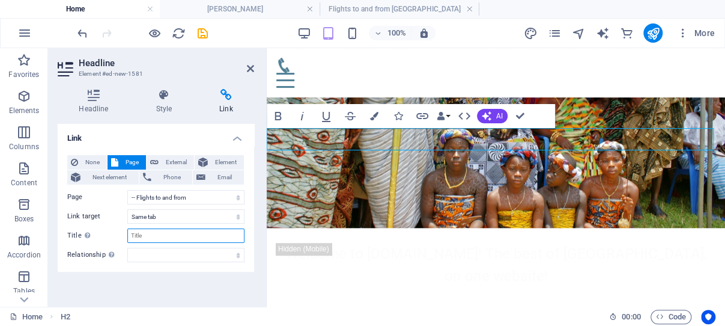
click at [158, 234] on input "Title Additional link description, should not be the same as the link text. The…" at bounding box center [185, 235] width 117 height 14
paste input "Fly to [GEOGRAPHIC_DATA]: Discover [GEOGRAPHIC_DATA]"
type input "Fly to [GEOGRAPHIC_DATA]: Discover [GEOGRAPHIC_DATA]"
click at [127, 248] on select "alternate author bookmark external help license next nofollow noreferrer noopen…" at bounding box center [185, 255] width 117 height 14
select select "author"
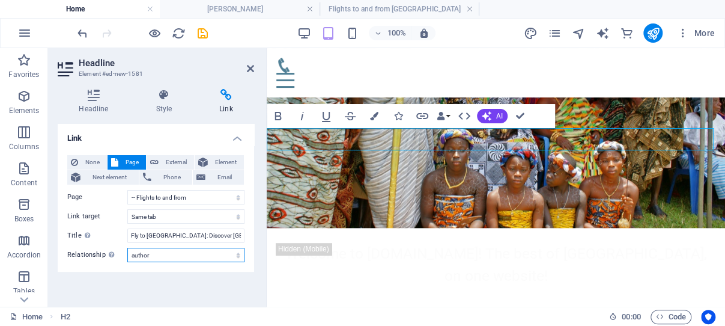
click option "author" at bounding box center [0, 0] width 0 height 0
drag, startPoint x: 601, startPoint y: 138, endPoint x: 380, endPoint y: 141, distance: 221.2
click at [250, 69] on icon at bounding box center [250, 69] width 7 height 10
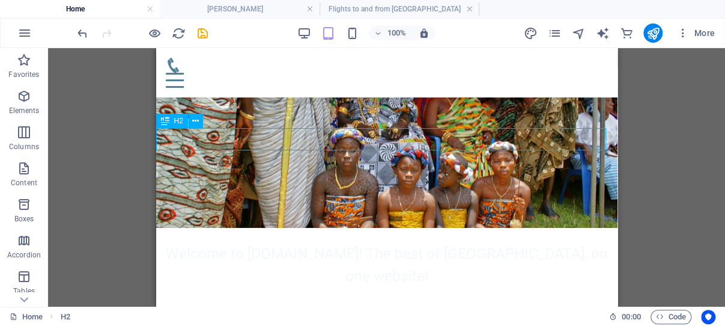
select select "1"
select select
select select "author"
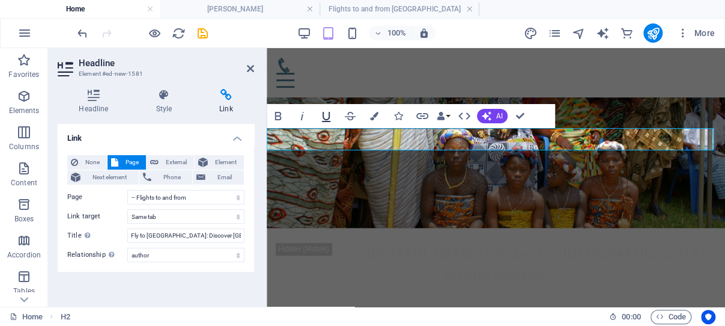
click at [328, 117] on icon "button" at bounding box center [326, 116] width 14 height 14
click at [202, 34] on icon "save" at bounding box center [203, 33] width 14 height 14
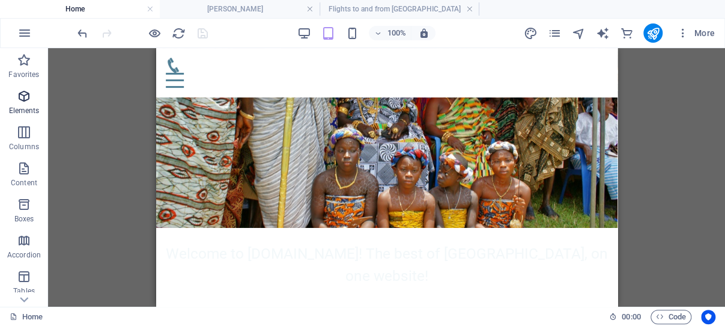
click at [25, 94] on icon "button" at bounding box center [24, 96] width 14 height 14
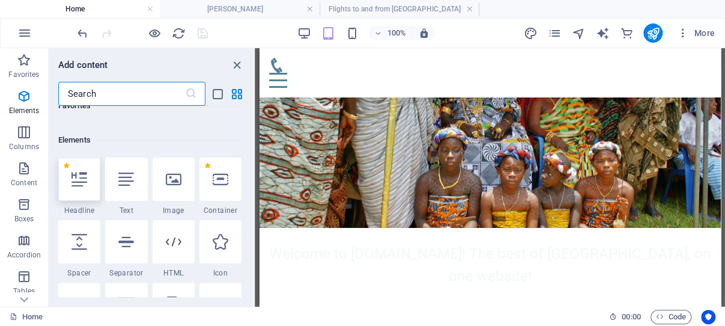
scroll to position [128, 0]
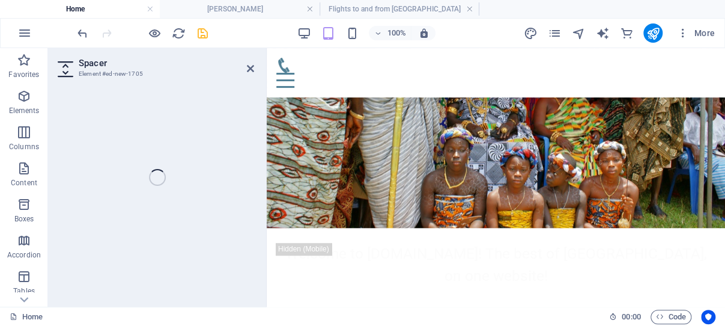
select select "px"
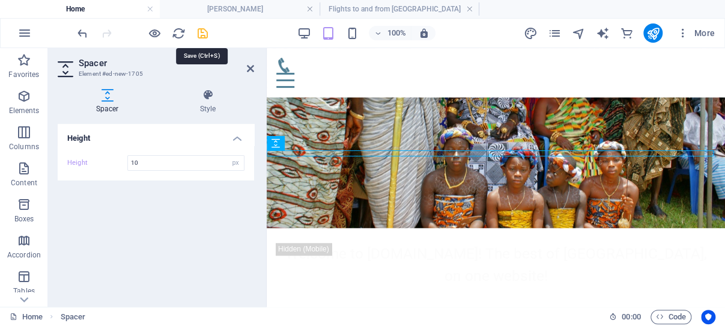
type input "10"
click at [203, 32] on icon "save" at bounding box center [203, 33] width 14 height 14
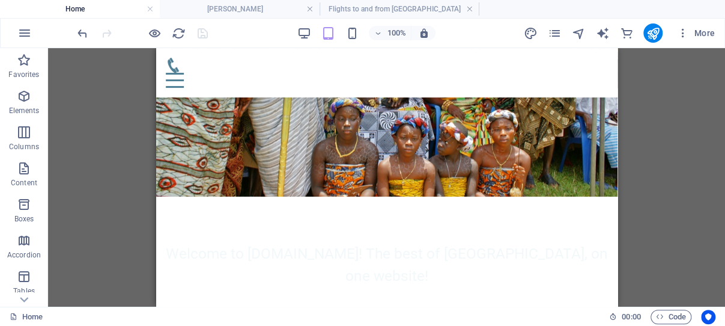
scroll to position [127, 0]
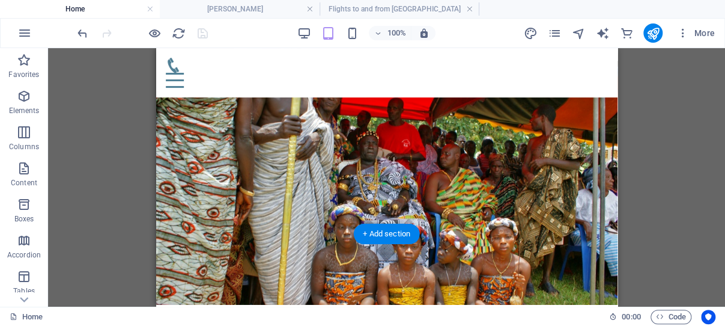
click at [177, 222] on figure at bounding box center [387, 182] width 462 height 243
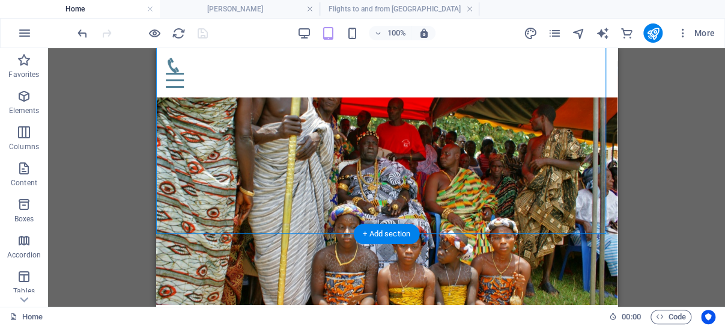
click at [177, 222] on figure at bounding box center [387, 182] width 462 height 243
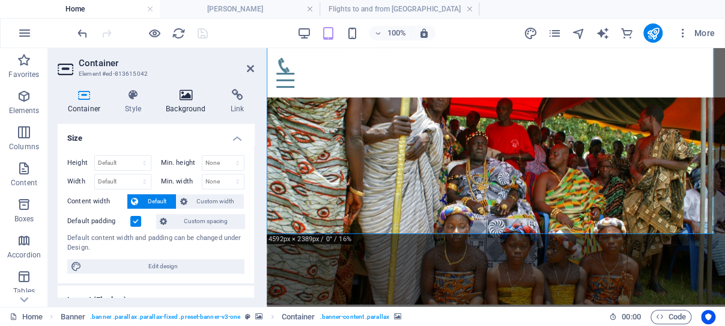
click at [185, 96] on icon at bounding box center [186, 95] width 60 height 12
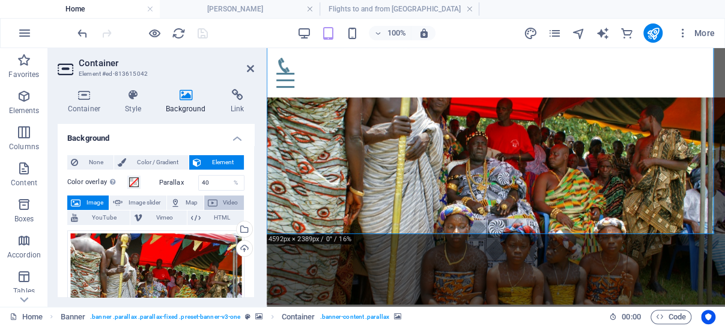
click at [221, 202] on span "Video" at bounding box center [230, 202] width 19 height 14
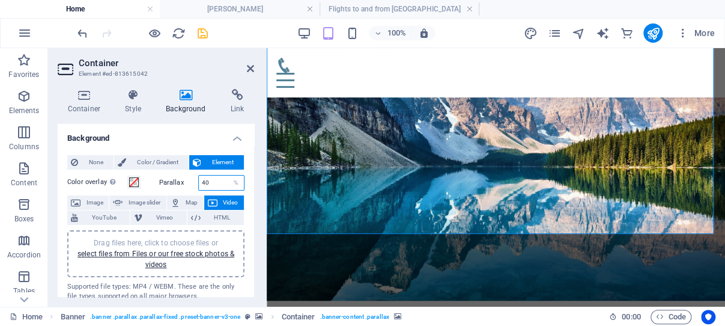
click at [212, 182] on input "40" at bounding box center [222, 183] width 46 height 14
drag, startPoint x: 212, startPoint y: 182, endPoint x: 194, endPoint y: 182, distance: 18.0
click at [199, 182] on input "40" at bounding box center [222, 183] width 46 height 14
click at [212, 184] on input "60" at bounding box center [222, 183] width 46 height 14
type input "58"
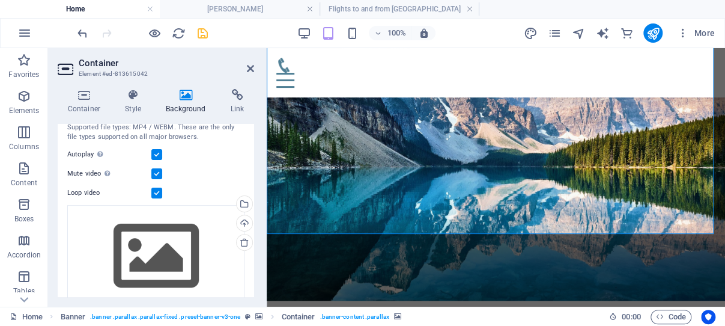
scroll to position [172, 0]
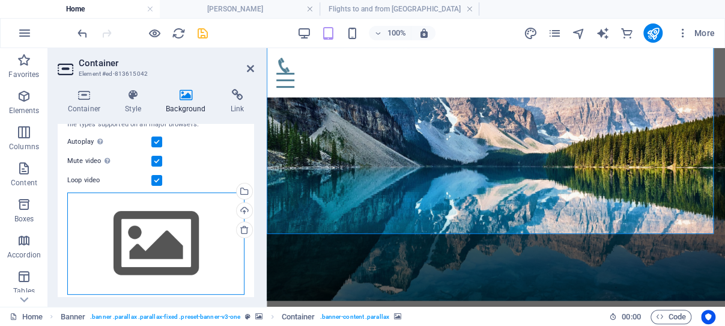
click at [152, 236] on div "Drag files here, click to choose files or select files from Files or our free s…" at bounding box center [155, 243] width 177 height 102
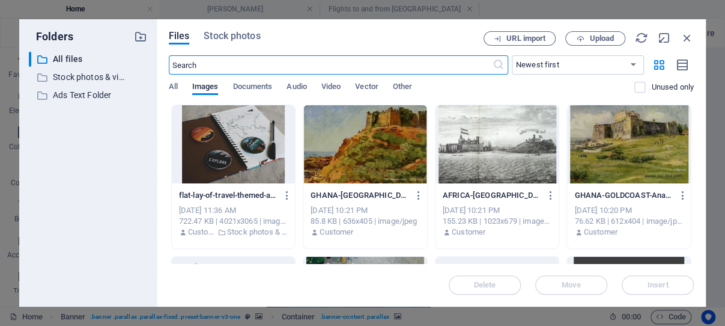
scroll to position [145, 0]
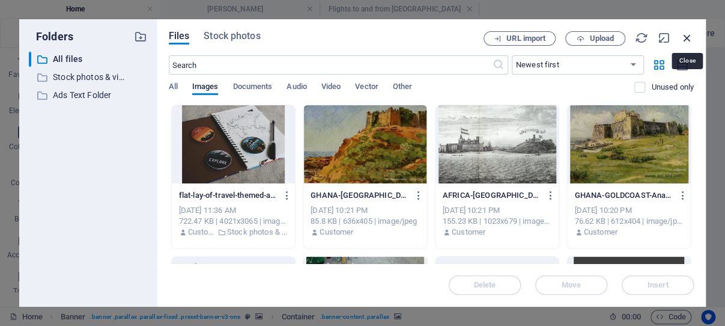
drag, startPoint x: 689, startPoint y: 38, endPoint x: 143, endPoint y: 66, distance: 546.4
click at [689, 38] on icon "button" at bounding box center [687, 37] width 13 height 13
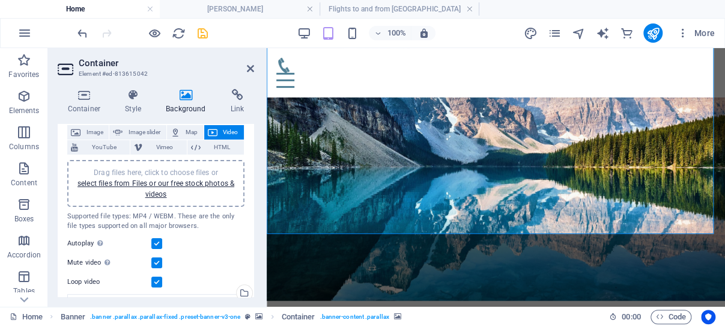
scroll to position [57, 0]
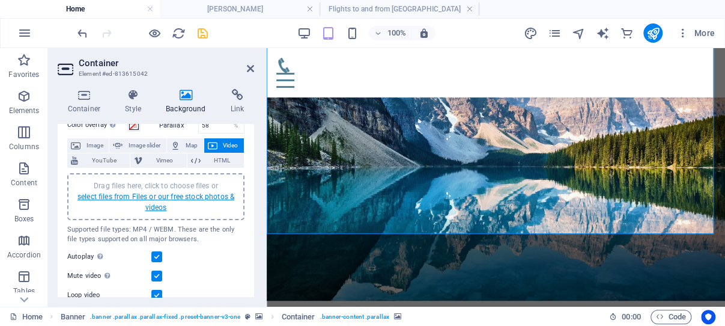
click at [156, 194] on link "select files from Files or our free stock photos & videos" at bounding box center [156, 201] width 157 height 19
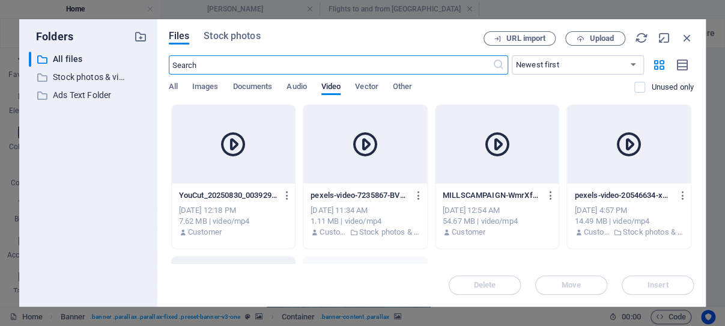
scroll to position [145, 0]
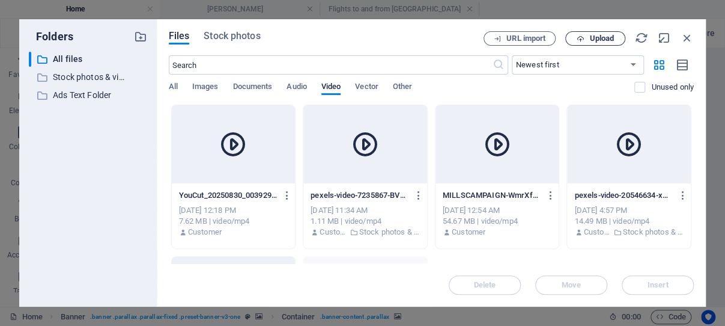
click at [597, 38] on span "Upload" at bounding box center [602, 38] width 25 height 7
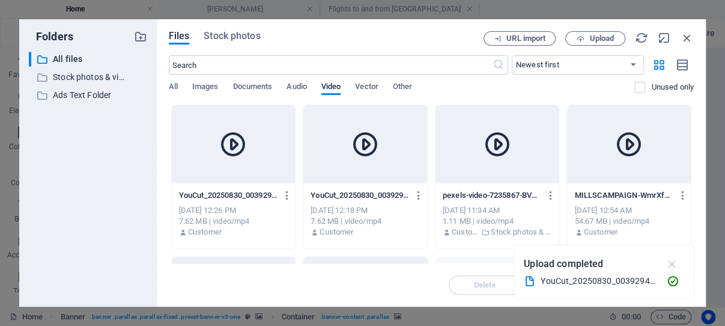
click at [672, 264] on icon "button" at bounding box center [672, 263] width 14 height 13
click at [288, 195] on icon "button" at bounding box center [287, 195] width 11 height 11
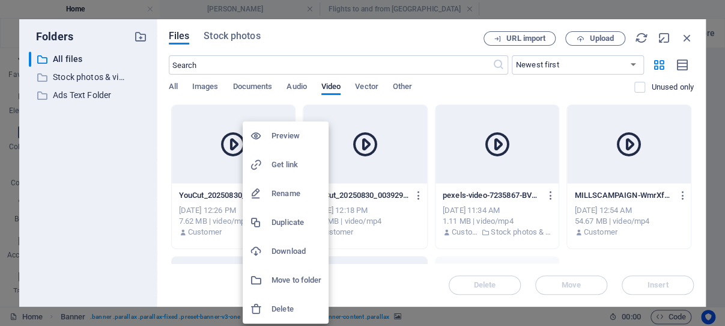
click at [286, 307] on h6 "Delete" at bounding box center [297, 309] width 50 height 14
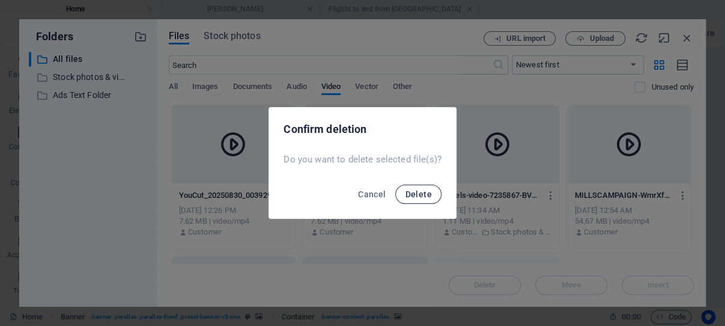
click at [421, 194] on span "Delete" at bounding box center [418, 194] width 26 height 10
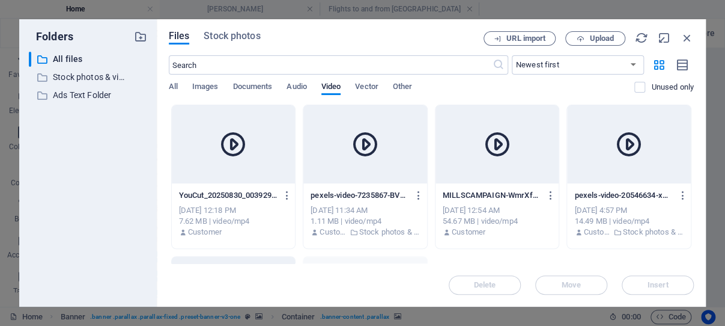
click at [248, 154] on icon at bounding box center [233, 144] width 29 height 29
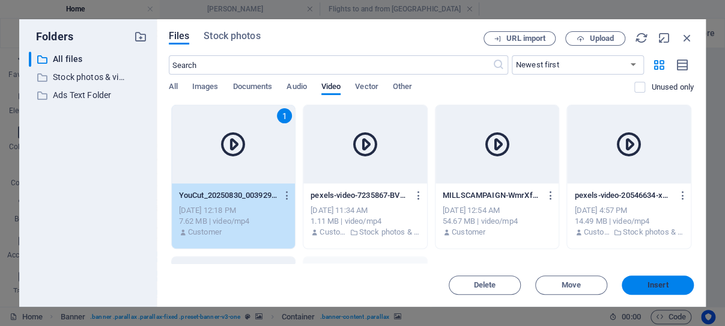
drag, startPoint x: 645, startPoint y: 284, endPoint x: 222, endPoint y: 109, distance: 458.1
click at [645, 284] on span "Insert" at bounding box center [658, 284] width 63 height 7
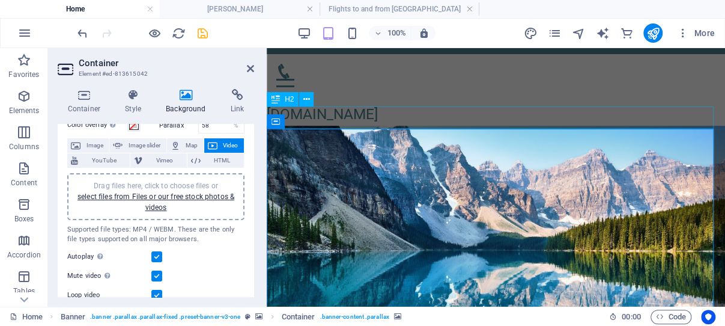
scroll to position [0, 0]
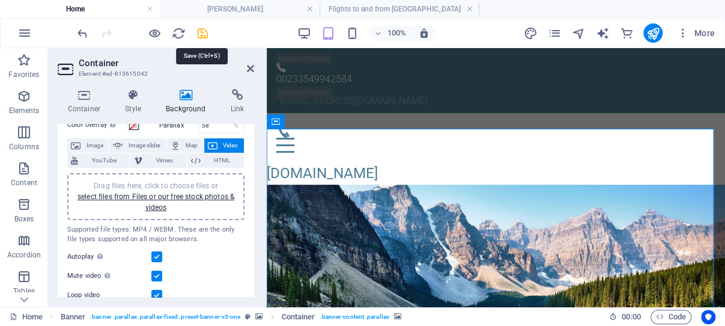
click at [201, 32] on icon "save" at bounding box center [203, 33] width 14 height 14
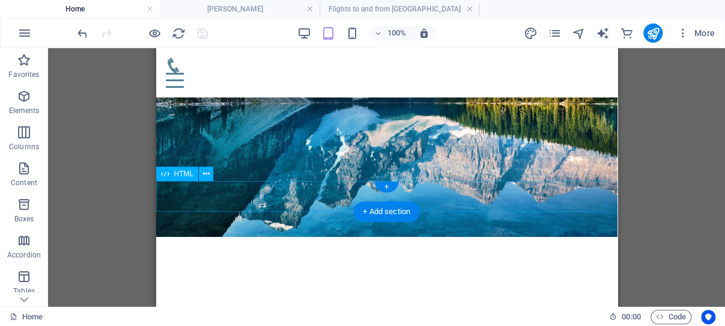
scroll to position [255, 0]
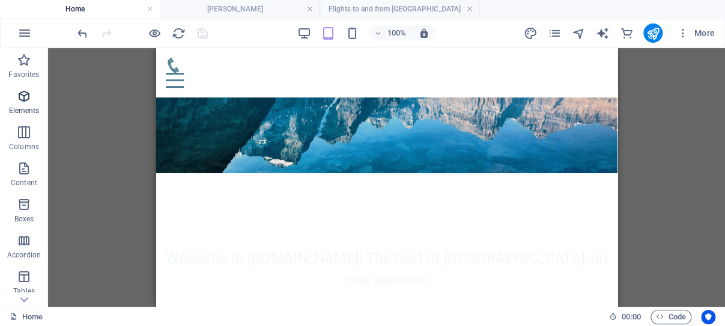
click at [26, 96] on icon "button" at bounding box center [24, 96] width 14 height 14
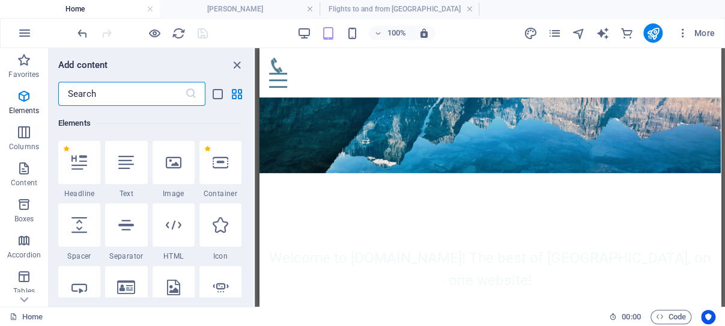
scroll to position [128, 0]
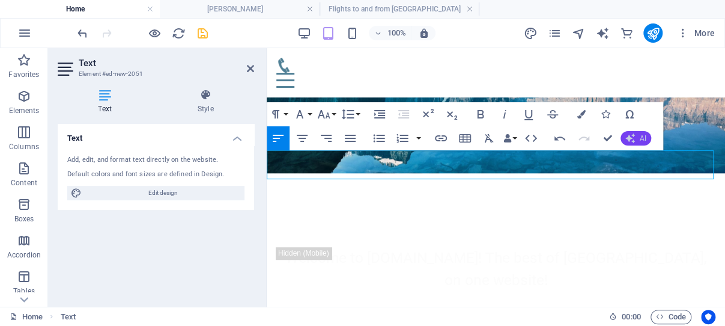
click at [635, 139] on icon "button" at bounding box center [631, 138] width 10 height 10
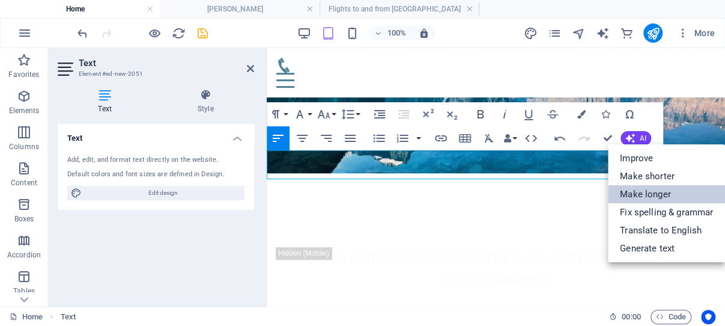
click at [659, 192] on link "Make longer" at bounding box center [666, 194] width 117 height 18
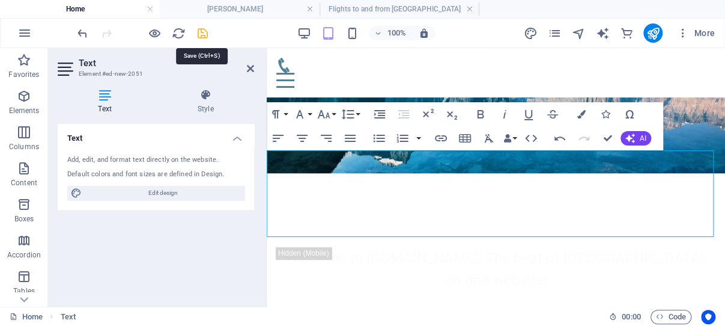
drag, startPoint x: 203, startPoint y: 32, endPoint x: 99, endPoint y: 16, distance: 104.6
click at [203, 32] on icon "save" at bounding box center [203, 33] width 14 height 14
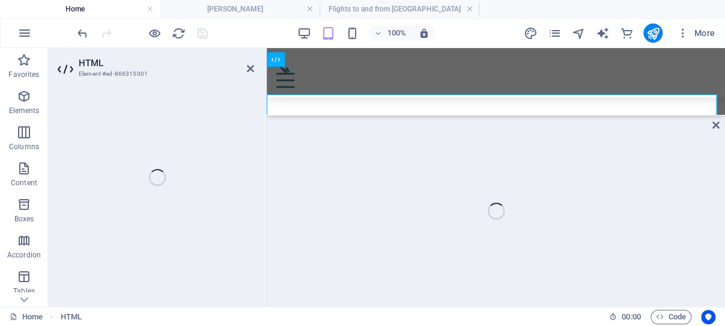
scroll to position [406, 0]
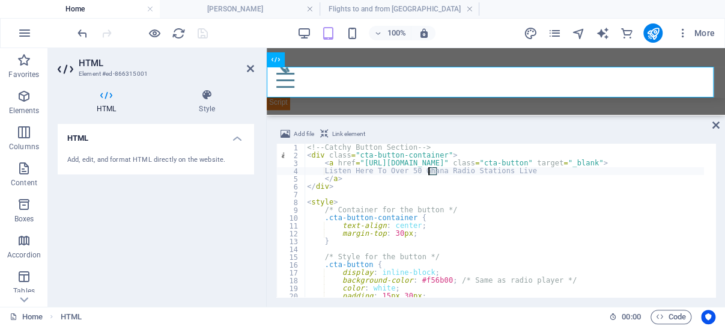
drag, startPoint x: 435, startPoint y: 171, endPoint x: 429, endPoint y: 171, distance: 6.0
click at [429, 171] on div "<!-- Catchy Button Section --> < div class = "cta-button-container" > < a href …" at bounding box center [505, 228] width 400 height 169
type textarea "Listen Here To Over 100 Ghana Radio Stations Live"
click at [248, 66] on icon at bounding box center [250, 69] width 7 height 10
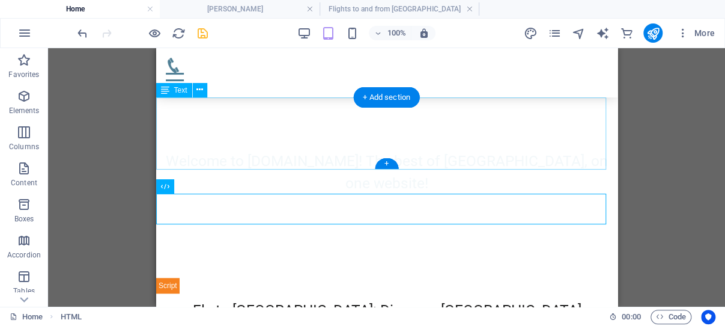
scroll to position [307, 0]
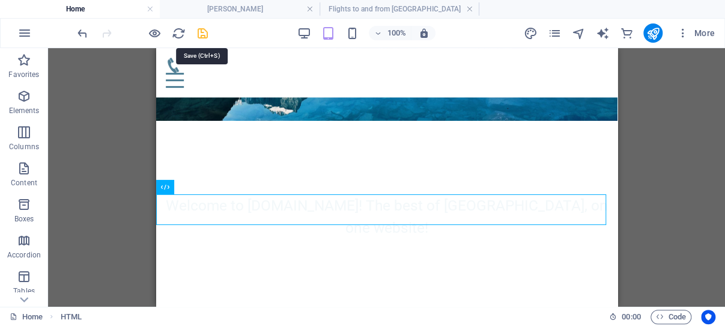
click at [201, 31] on icon "save" at bounding box center [203, 33] width 14 height 14
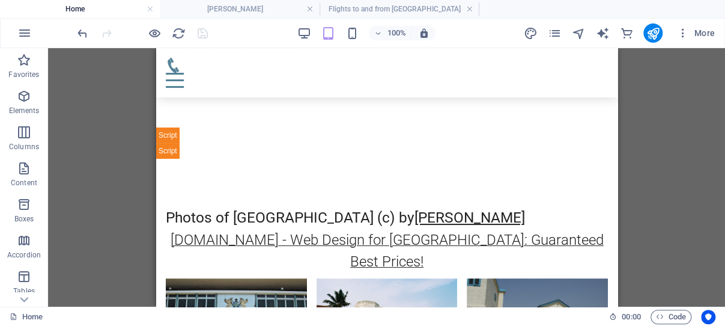
scroll to position [4023, 0]
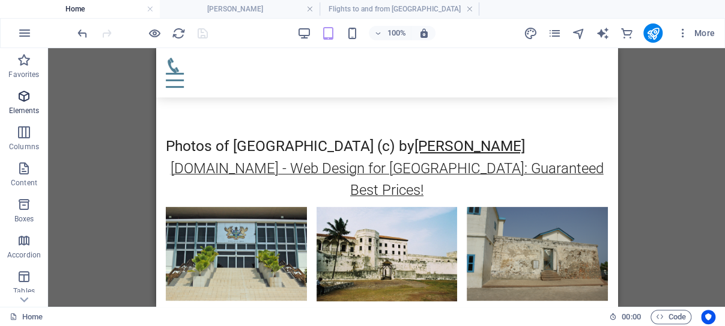
click at [24, 96] on icon "button" at bounding box center [24, 96] width 14 height 14
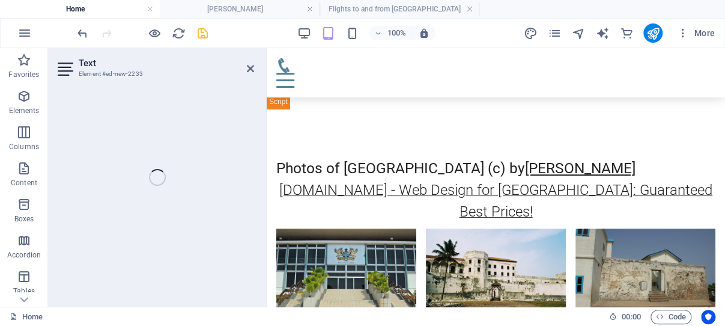
scroll to position [4270, 0]
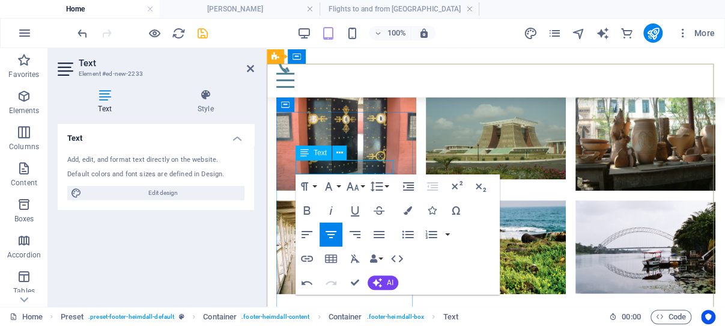
drag, startPoint x: 382, startPoint y: 166, endPoint x: 309, endPoint y: 168, distance: 73.3
drag, startPoint x: 363, startPoint y: 169, endPoint x: 386, endPoint y: 168, distance: 22.8
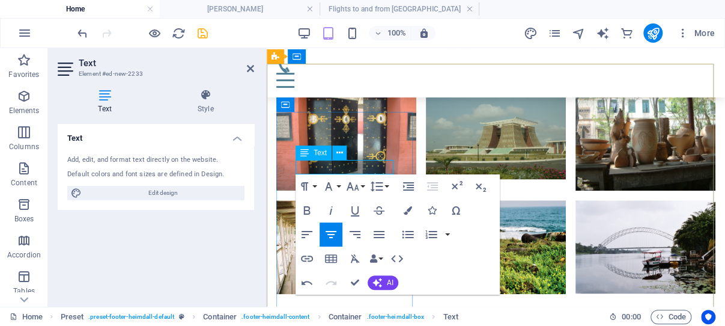
drag, startPoint x: 392, startPoint y: 168, endPoint x: 299, endPoint y: 167, distance: 93.2
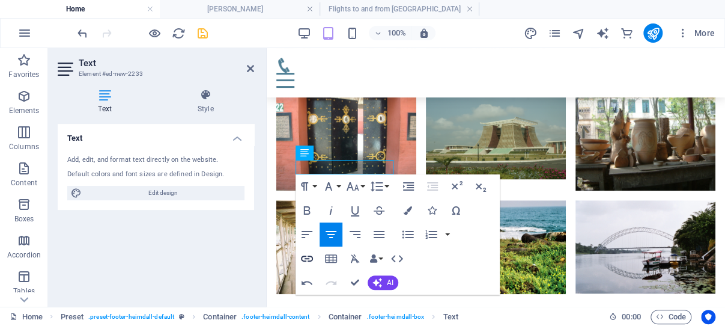
click at [307, 257] on icon "button" at bounding box center [307, 258] width 14 height 14
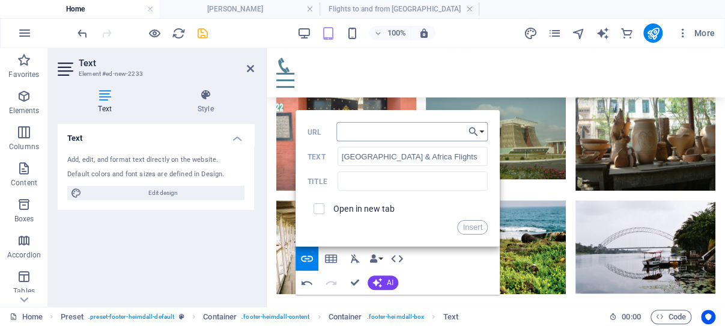
click at [360, 133] on input "URL" at bounding box center [412, 131] width 151 height 19
type input "[URL][DOMAIN_NAME]"
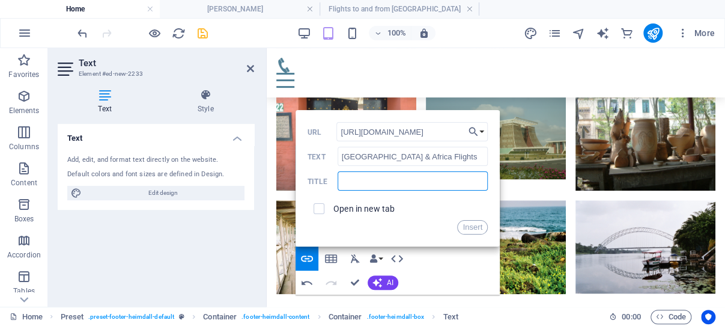
click at [370, 182] on input "text" at bounding box center [413, 180] width 150 height 19
type input "[GEOGRAPHIC_DATA], [GEOGRAPHIC_DATA] and World Flights"
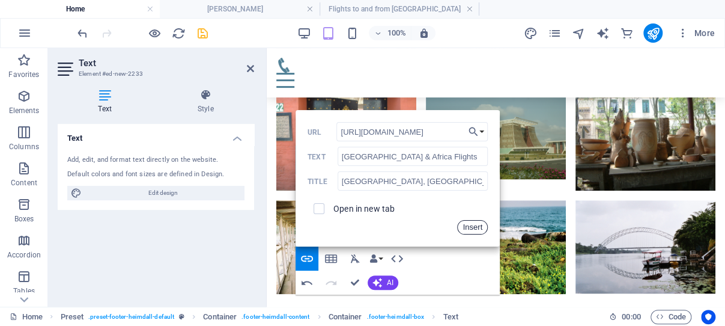
click at [472, 227] on button "Insert" at bounding box center [472, 227] width 31 height 14
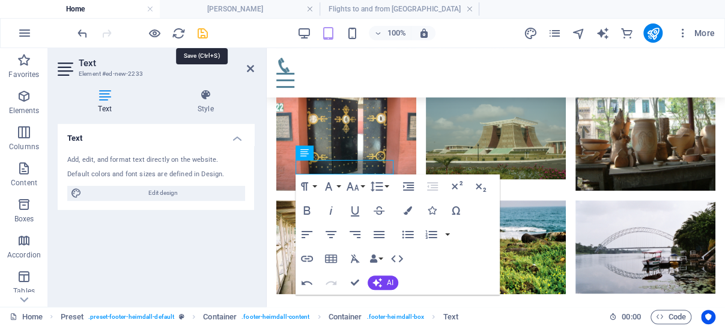
click at [203, 32] on icon "save" at bounding box center [203, 33] width 14 height 14
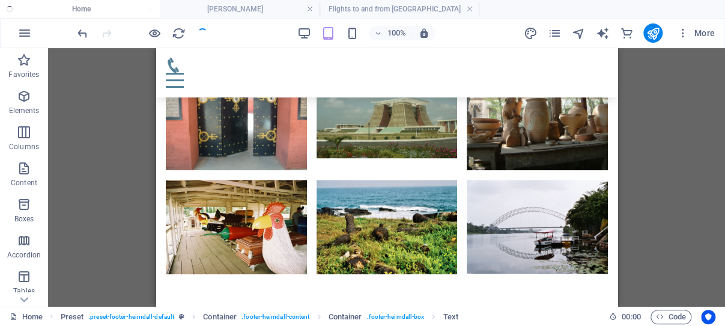
scroll to position [4023, 0]
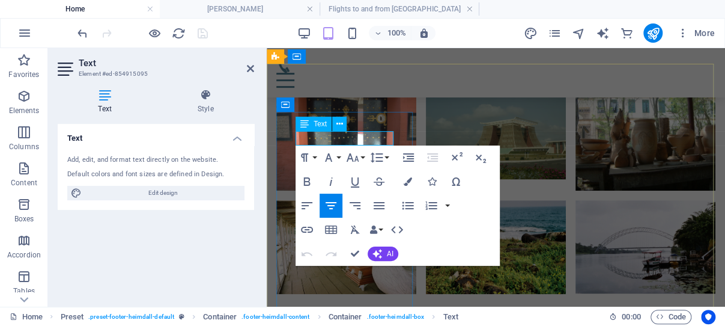
drag, startPoint x: 385, startPoint y: 140, endPoint x: 308, endPoint y: 139, distance: 76.9
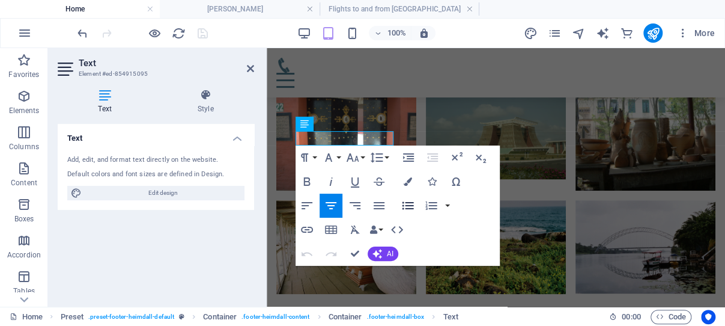
click at [404, 205] on icon "button" at bounding box center [408, 205] width 14 height 14
drag, startPoint x: 249, startPoint y: 66, endPoint x: 99, endPoint y: 63, distance: 149.7
click at [249, 66] on icon at bounding box center [250, 69] width 7 height 10
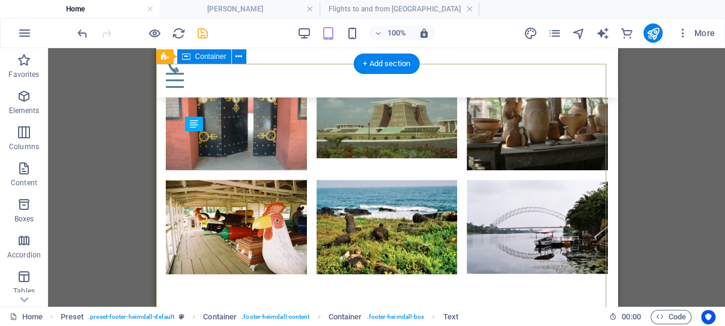
scroll to position [4023, 0]
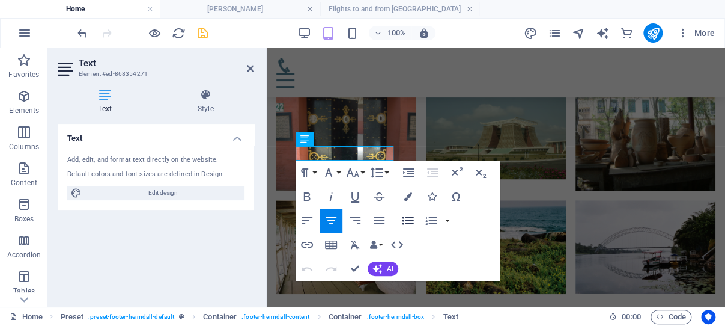
click at [406, 220] on icon "button" at bounding box center [408, 220] width 14 height 14
click at [251, 67] on icon at bounding box center [250, 69] width 7 height 10
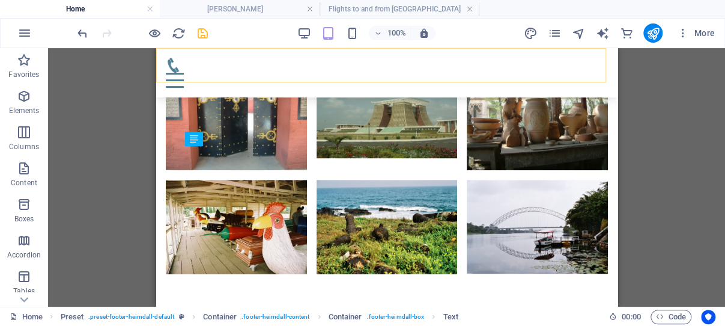
scroll to position [4023, 0]
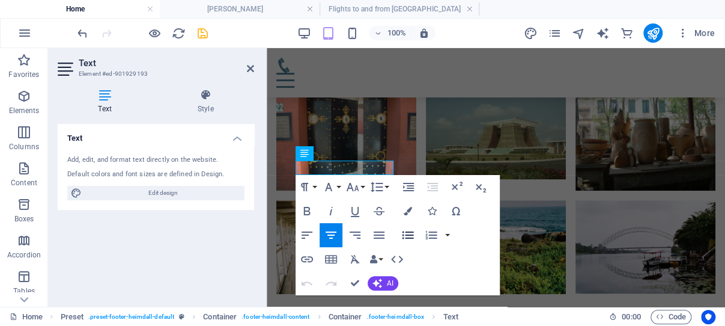
click at [406, 234] on icon "button" at bounding box center [408, 235] width 14 height 14
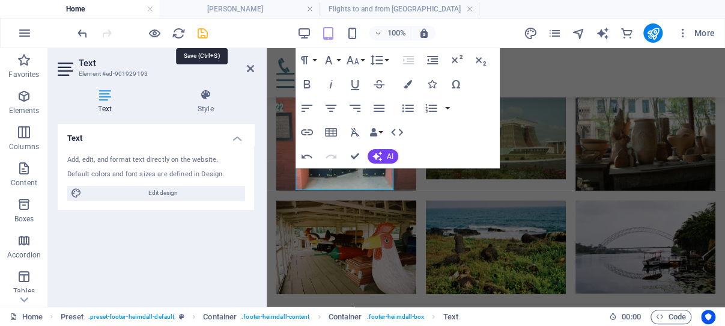
click at [203, 34] on icon "save" at bounding box center [203, 33] width 14 height 14
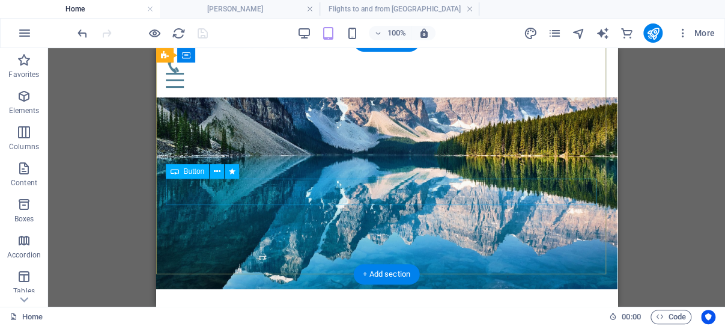
scroll to position [75, 0]
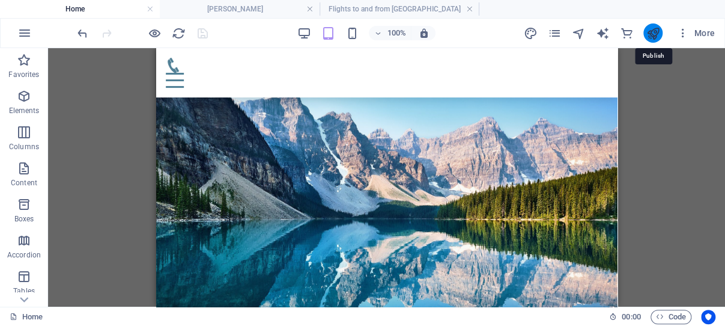
click at [651, 32] on icon "publish" at bounding box center [653, 33] width 14 height 14
